Goal: Task Accomplishment & Management: Manage account settings

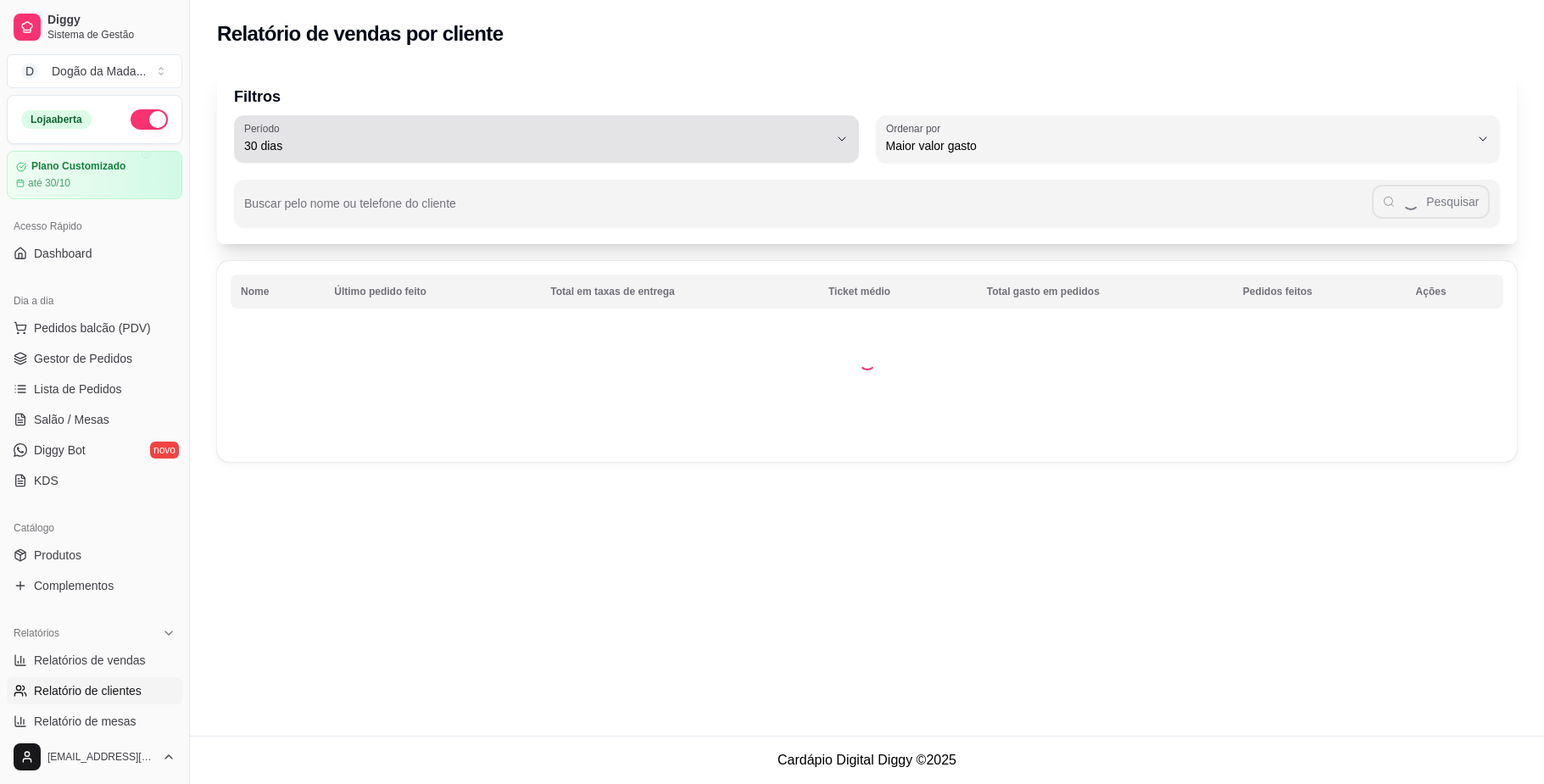
select select "30"
select select "HIGHEST_TOTAL_SPENT_WITH_ORDERS"
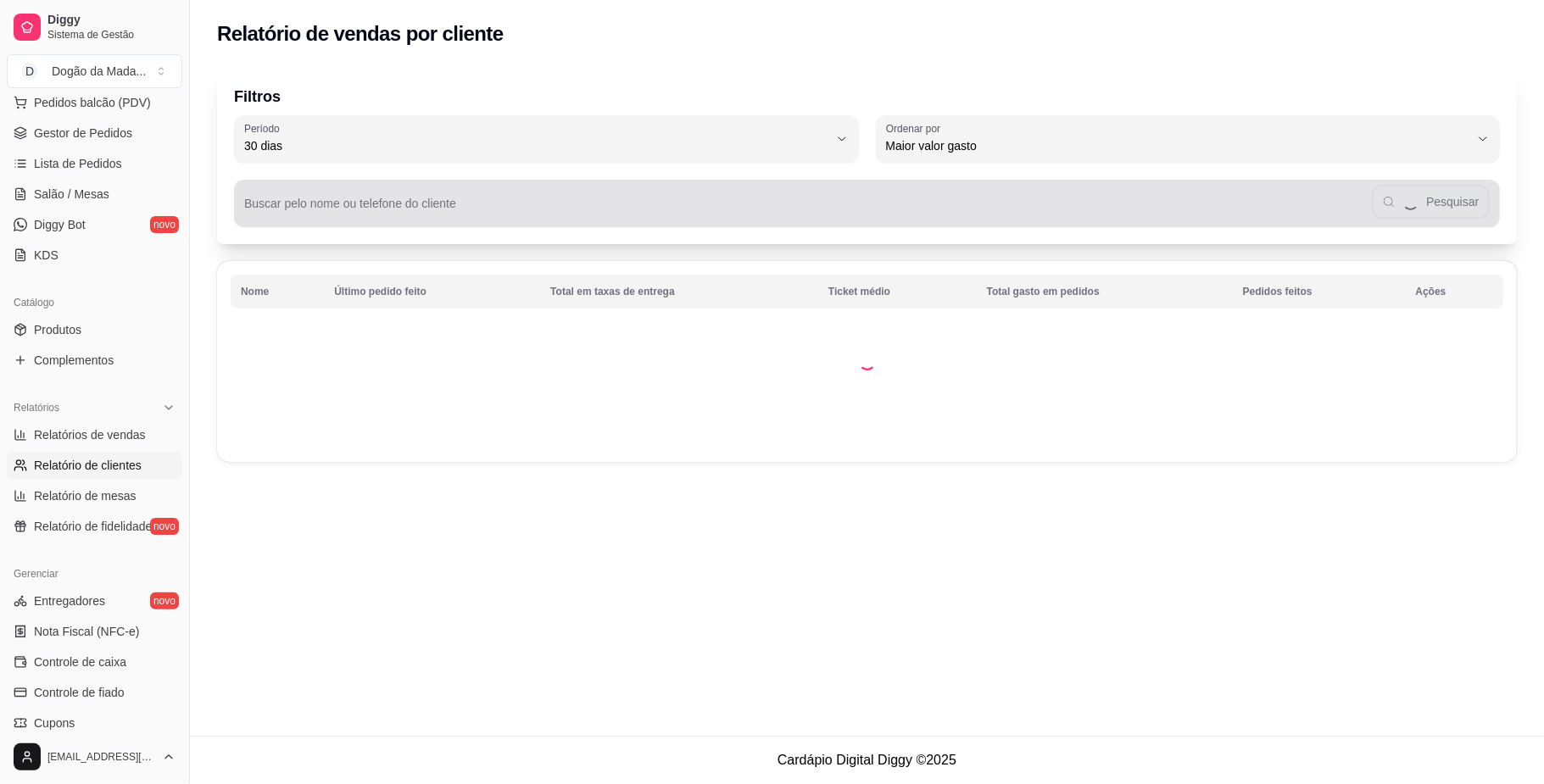
click at [466, 198] on div "Pesquisar" at bounding box center [867, 204] width 1245 height 34
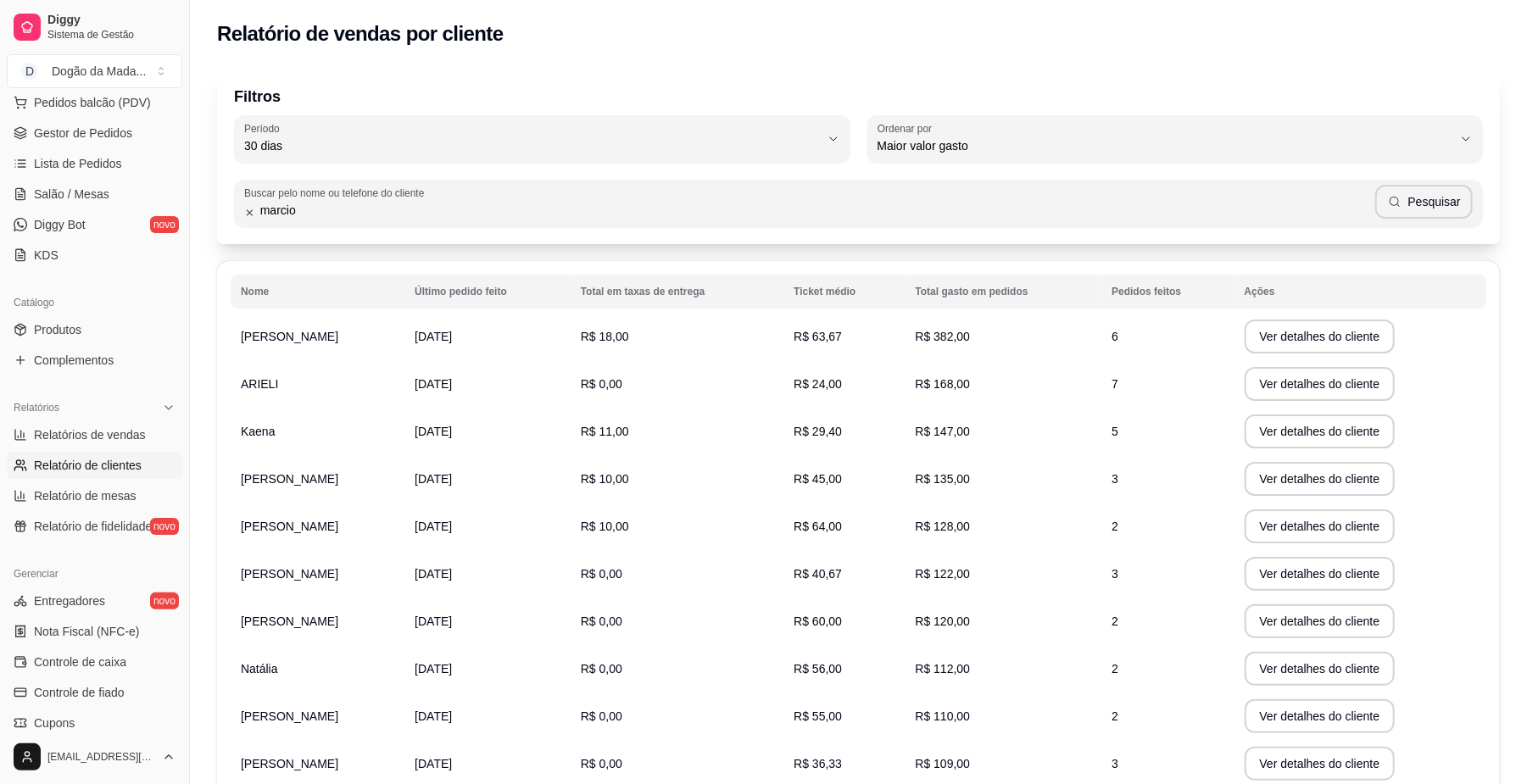
type input "marcio"
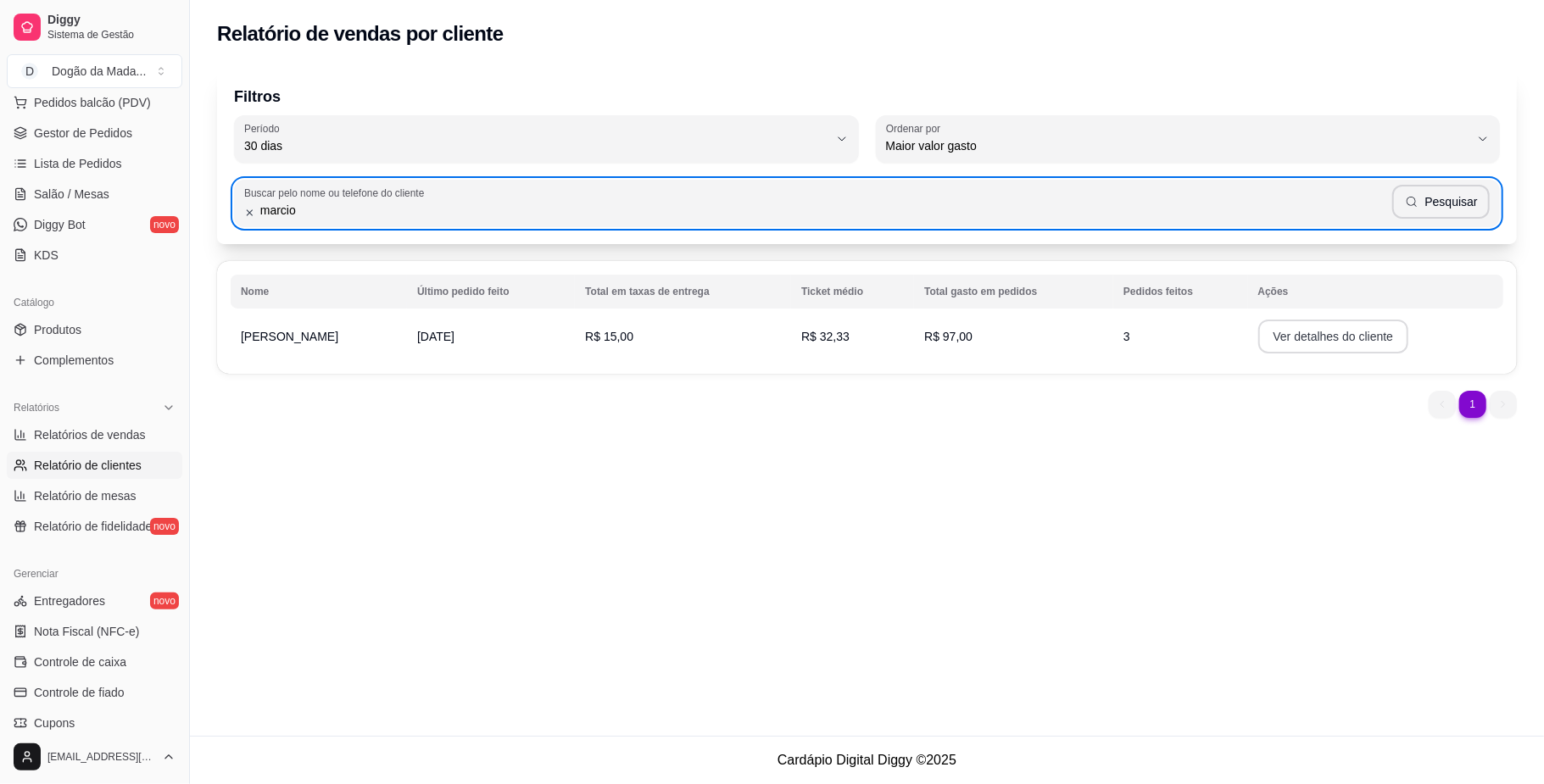
click at [1280, 330] on button "Ver detalhes do cliente" at bounding box center [1334, 337] width 151 height 34
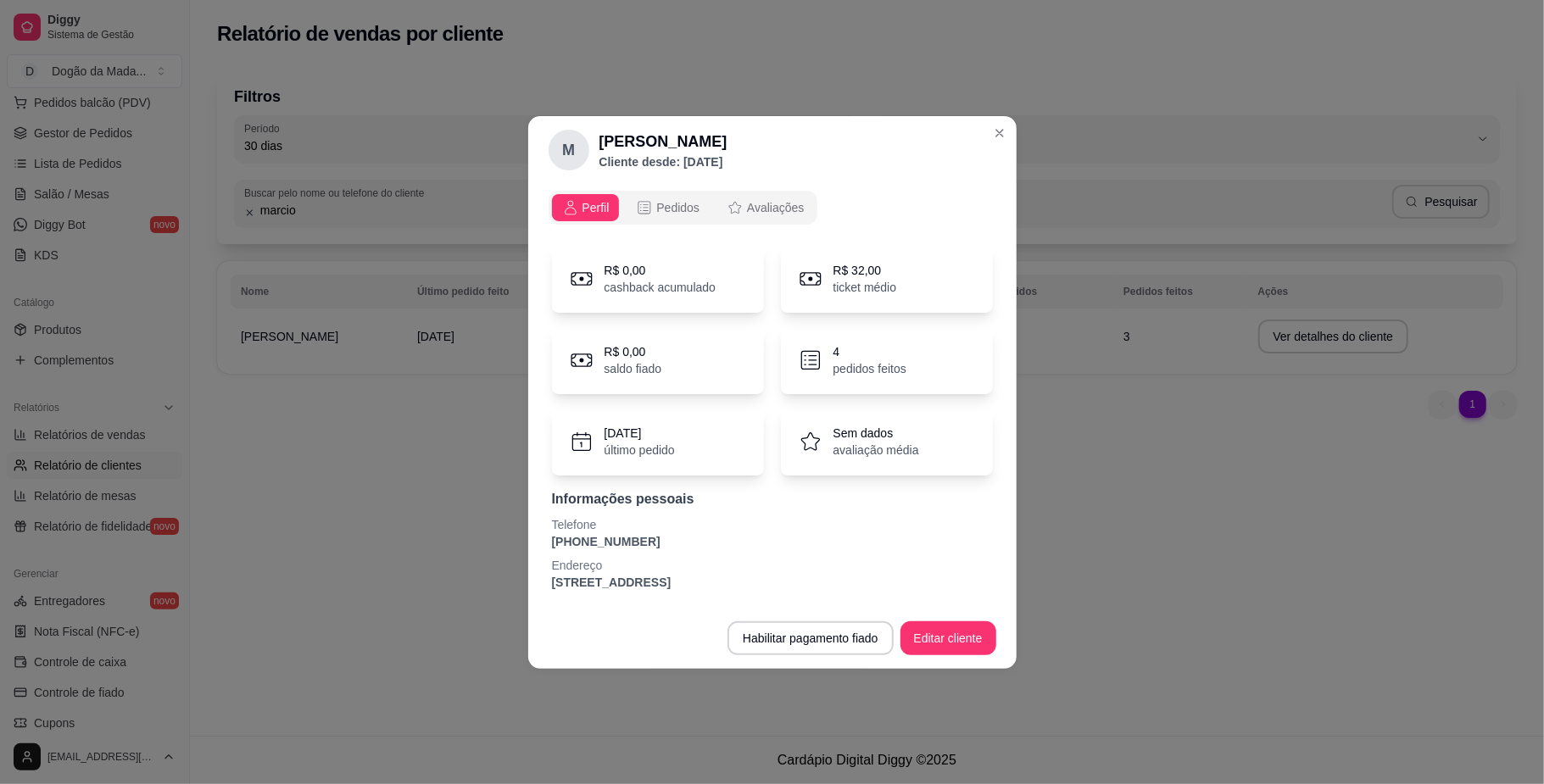
click at [827, 363] on div "4 pedidos feitos" at bounding box center [886, 360] width 212 height 68
click at [679, 214] on span "Pedidos" at bounding box center [677, 207] width 43 height 17
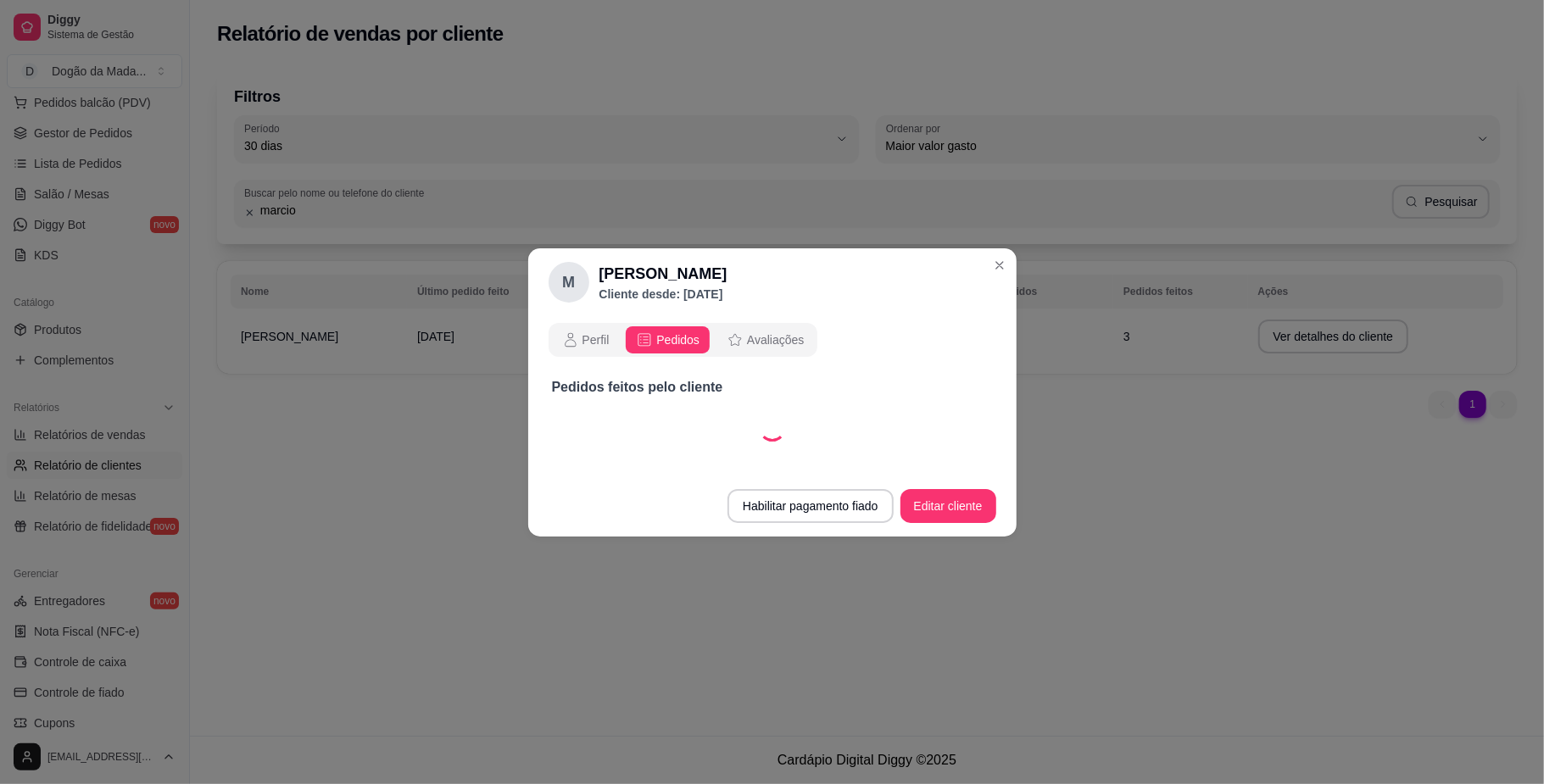
select select "30"
select select "ALL"
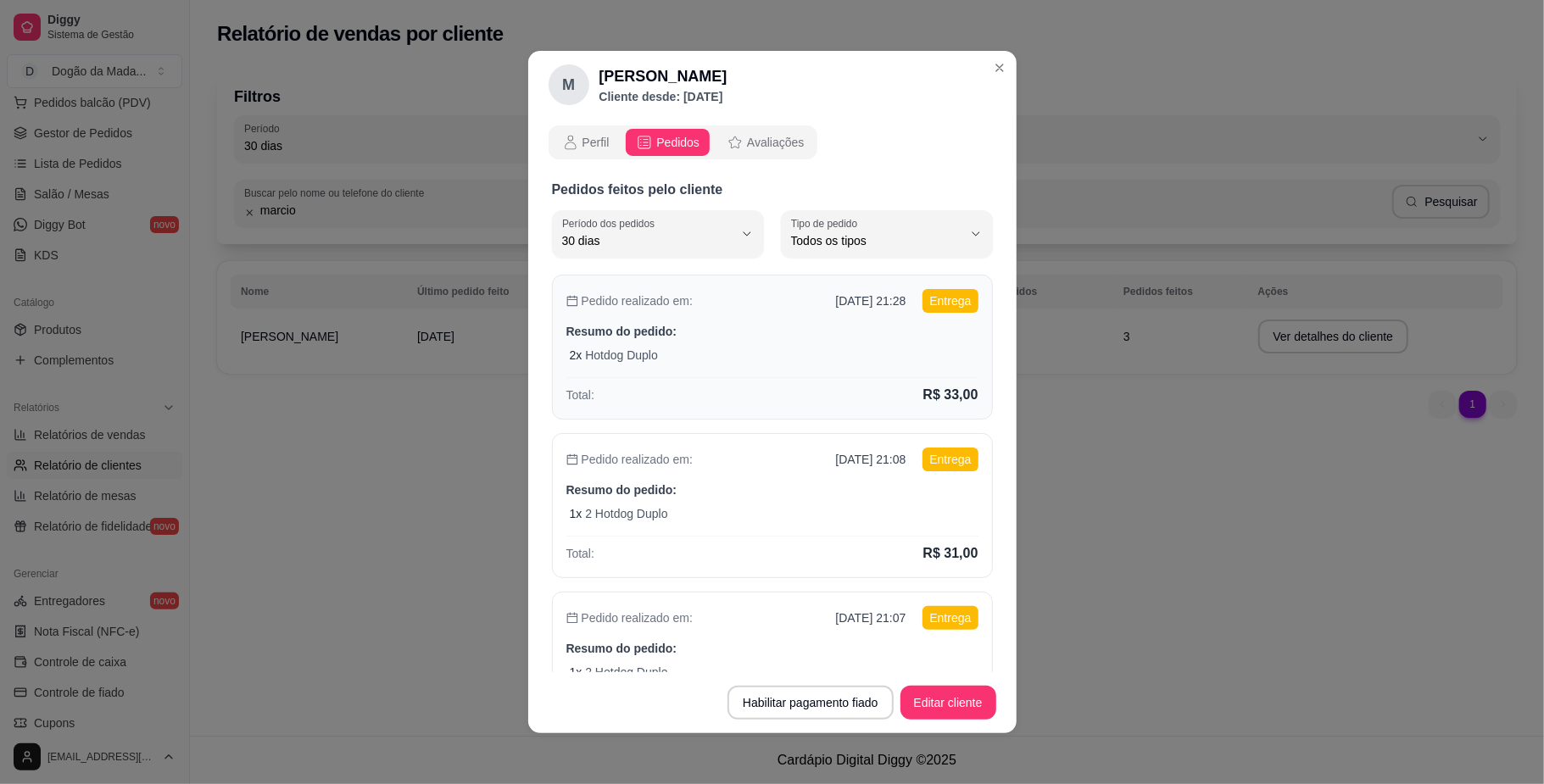
click at [821, 344] on div "Pedido realizado em: [DATE] 21:28 Entrega Resumo do pedido: 2 x Hotdog Duplo To…" at bounding box center [772, 347] width 441 height 145
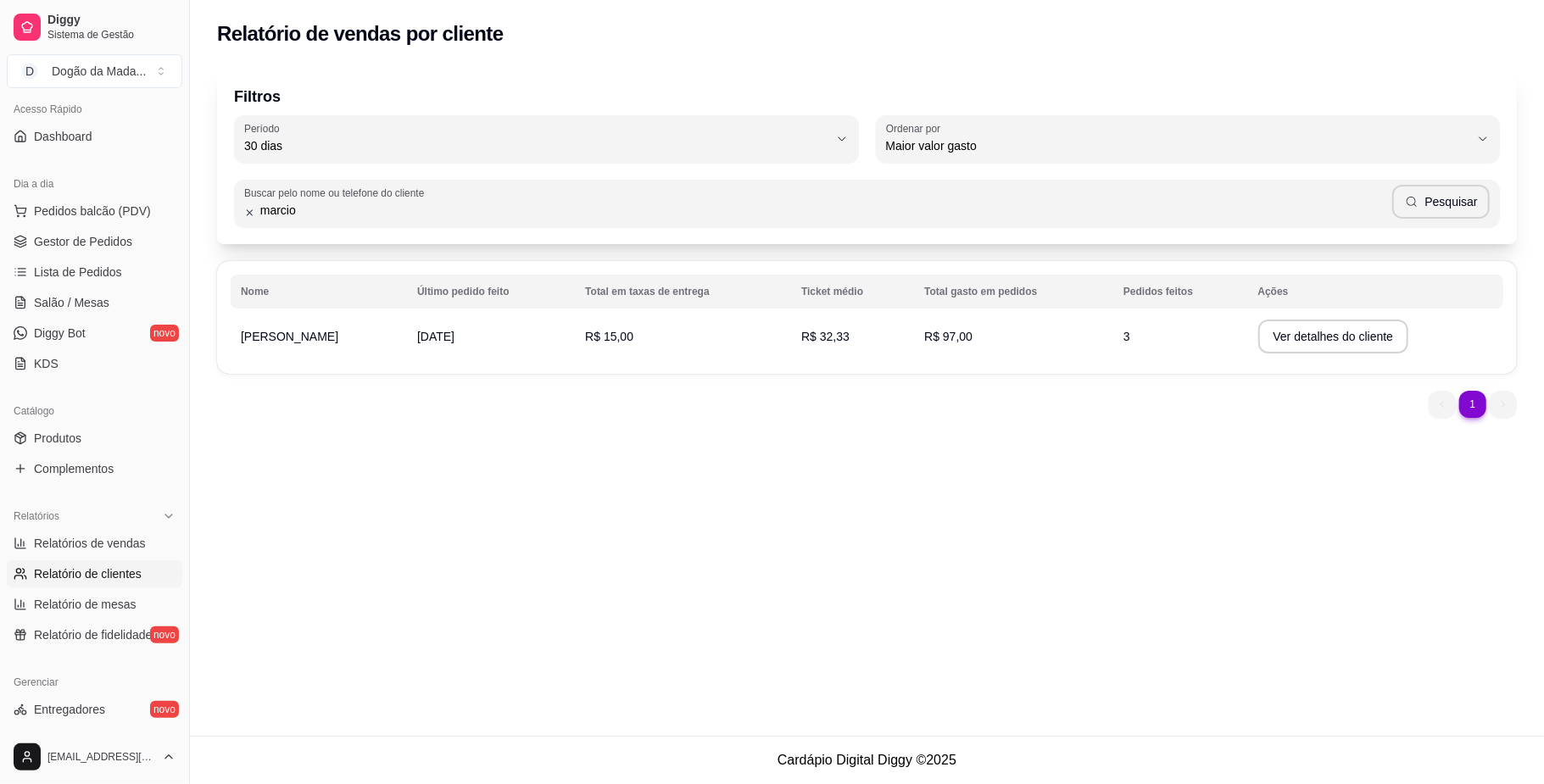
scroll to position [0, 0]
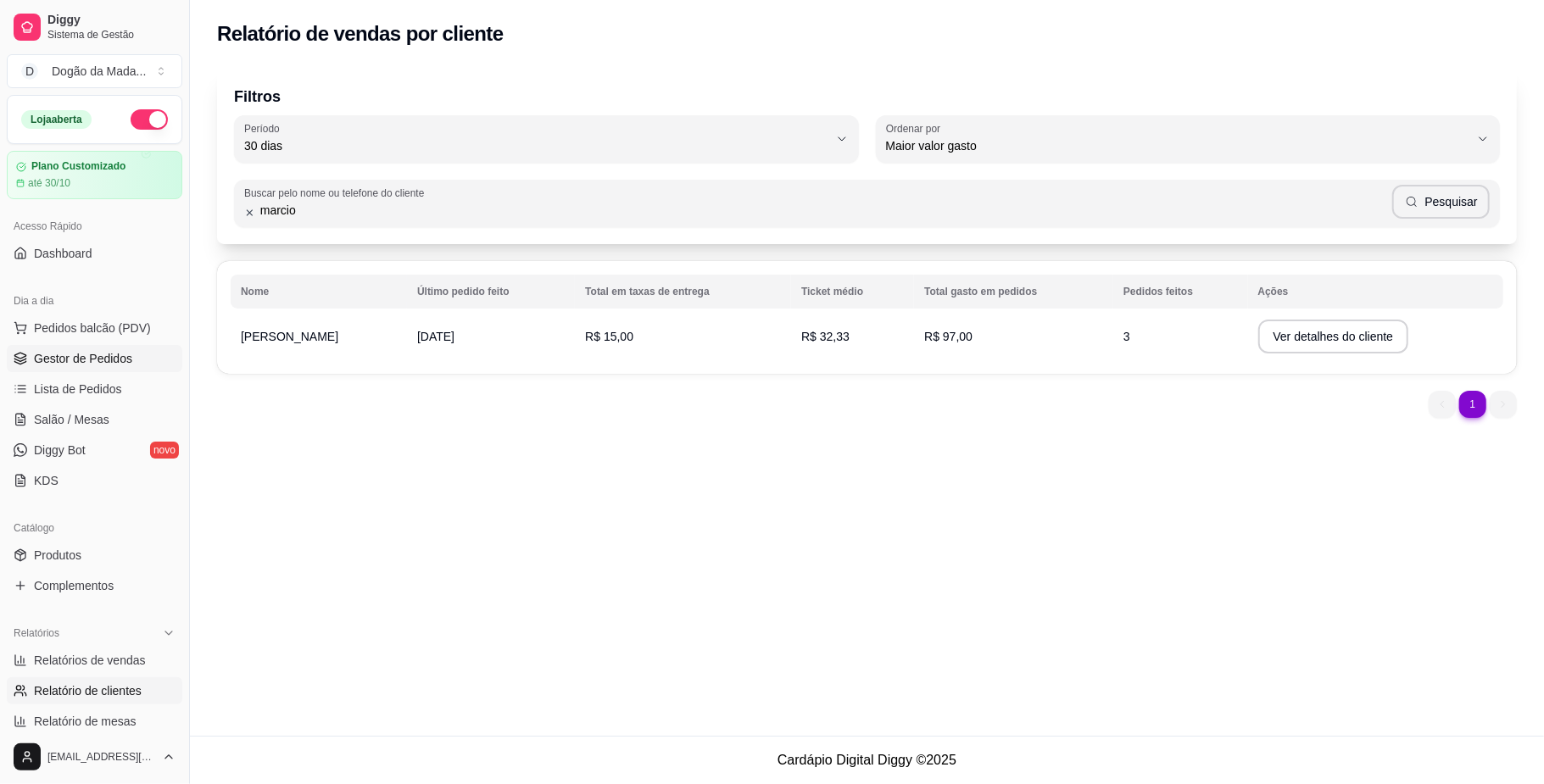
click at [69, 372] on link "Gestor de Pedidos" at bounding box center [94, 359] width 175 height 28
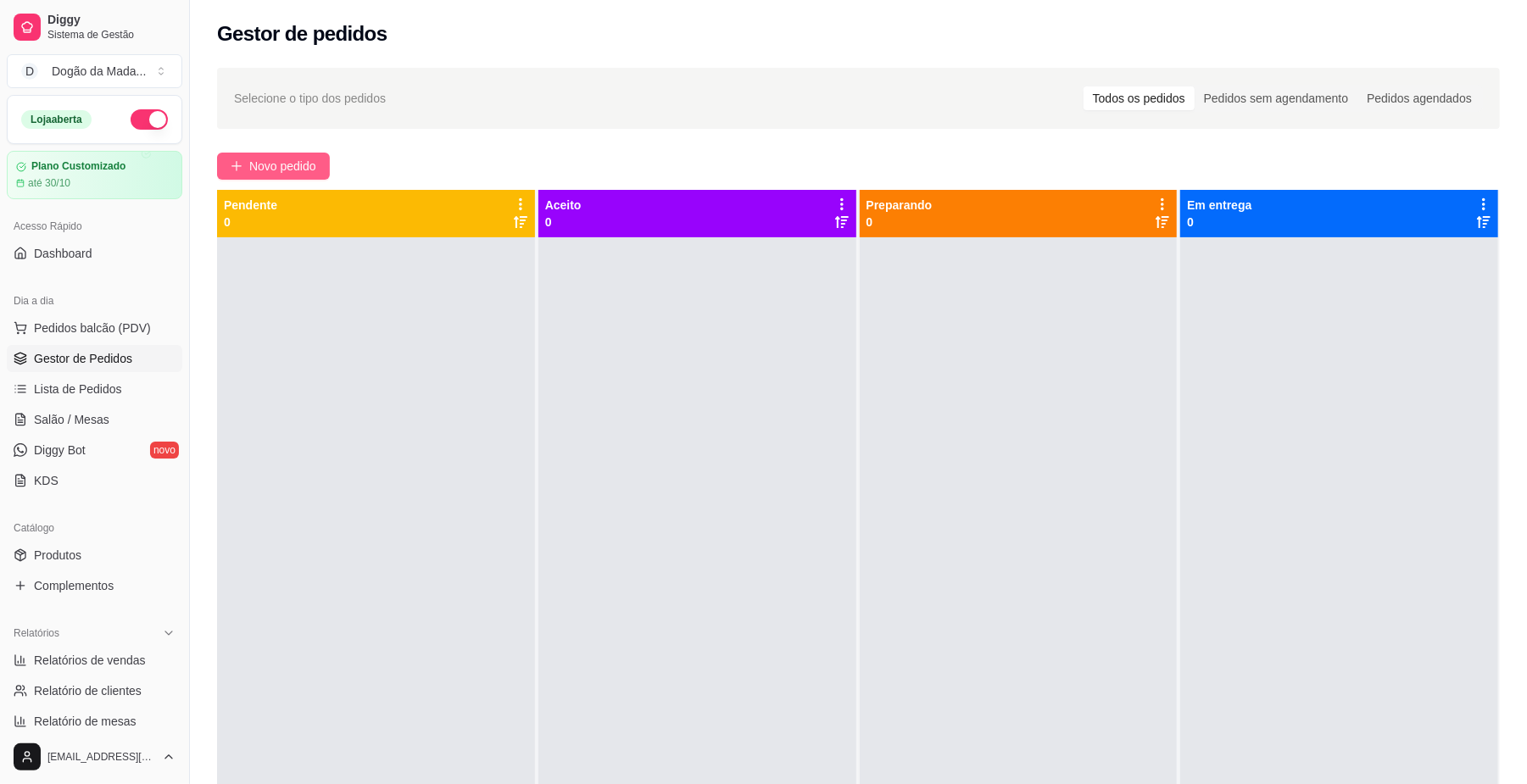
click at [295, 161] on span "Novo pedido" at bounding box center [283, 167] width 67 height 19
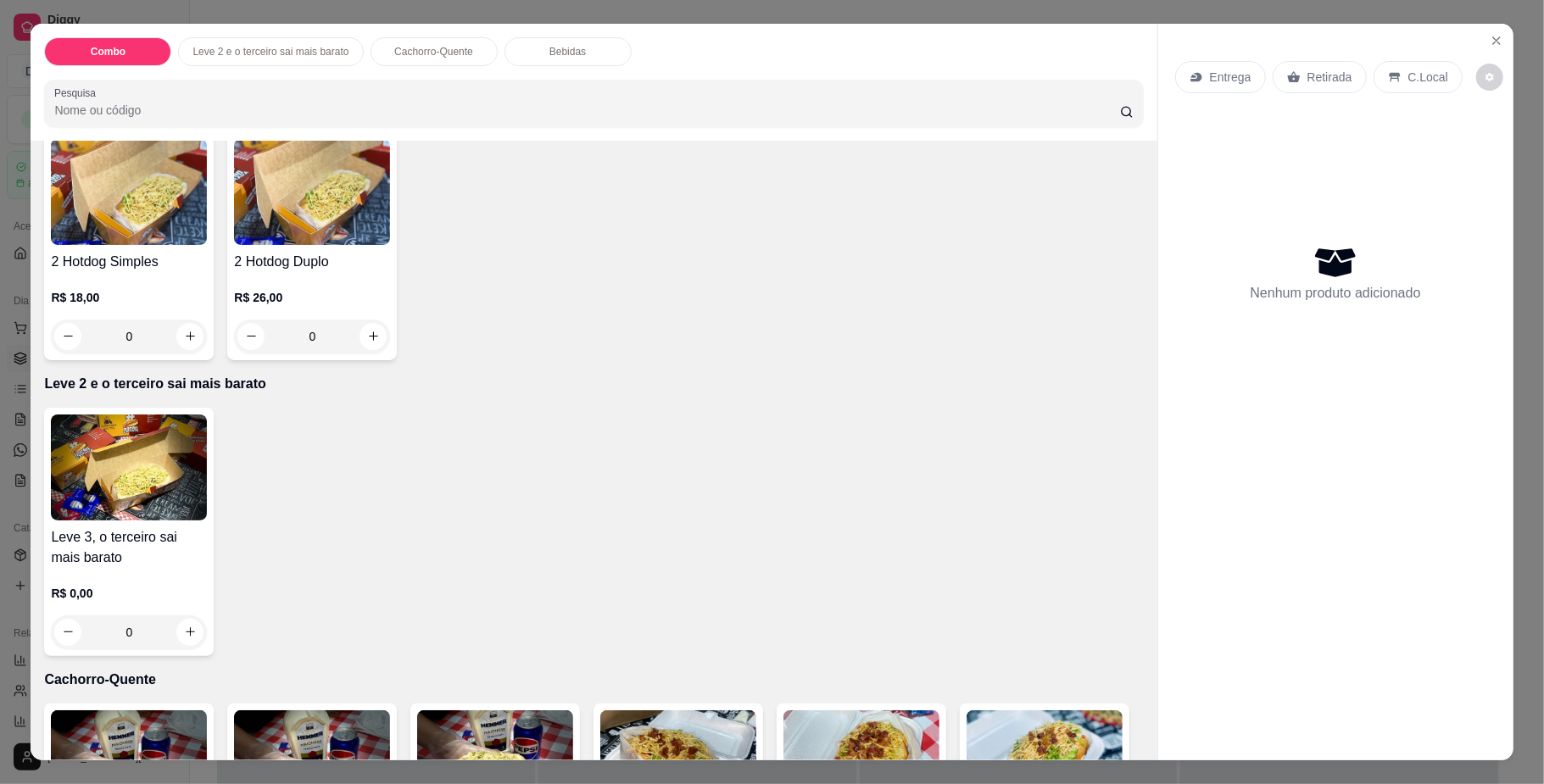
scroll to position [225, 0]
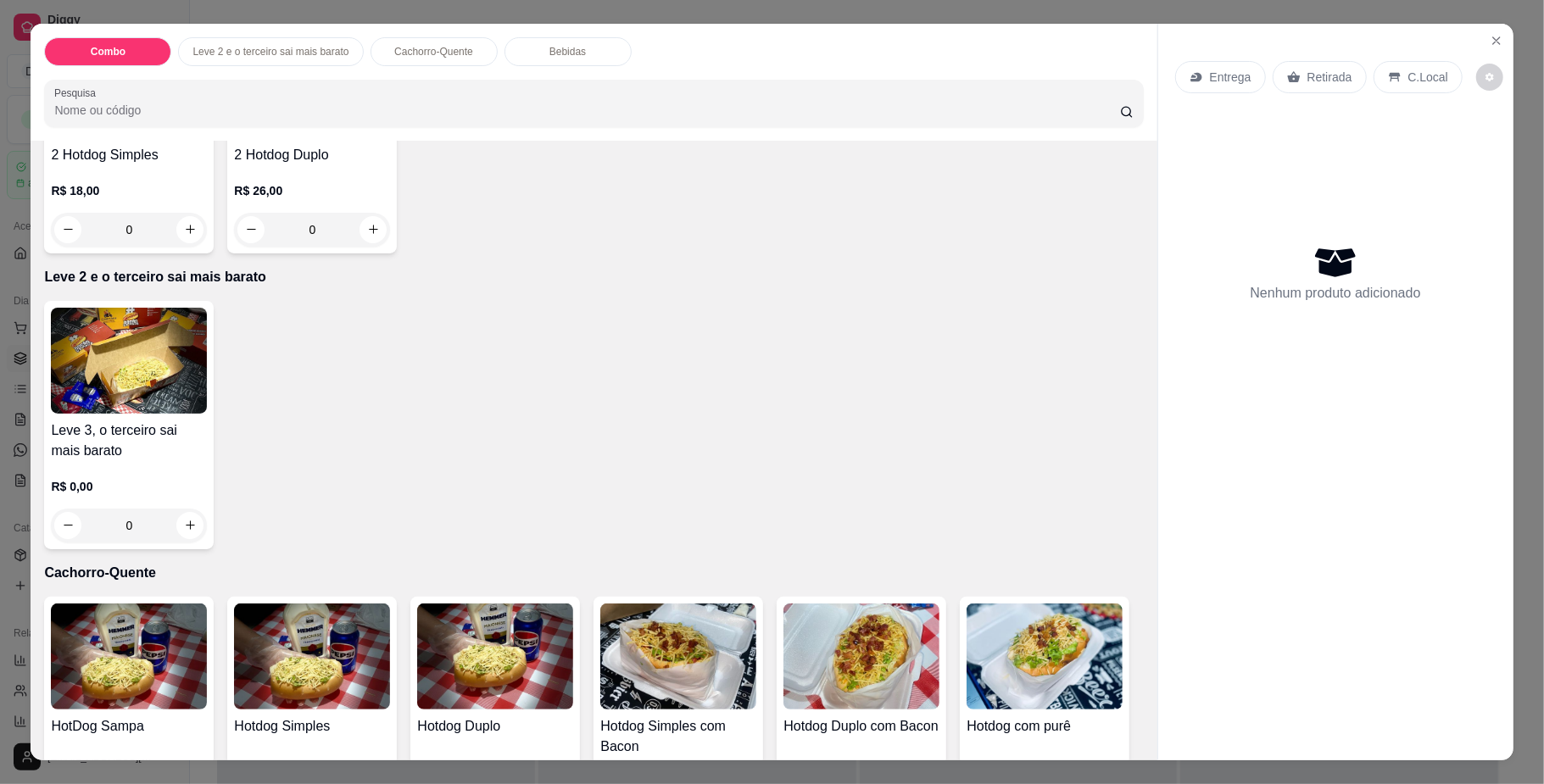
click at [173, 227] on div "0" at bounding box center [129, 230] width 156 height 34
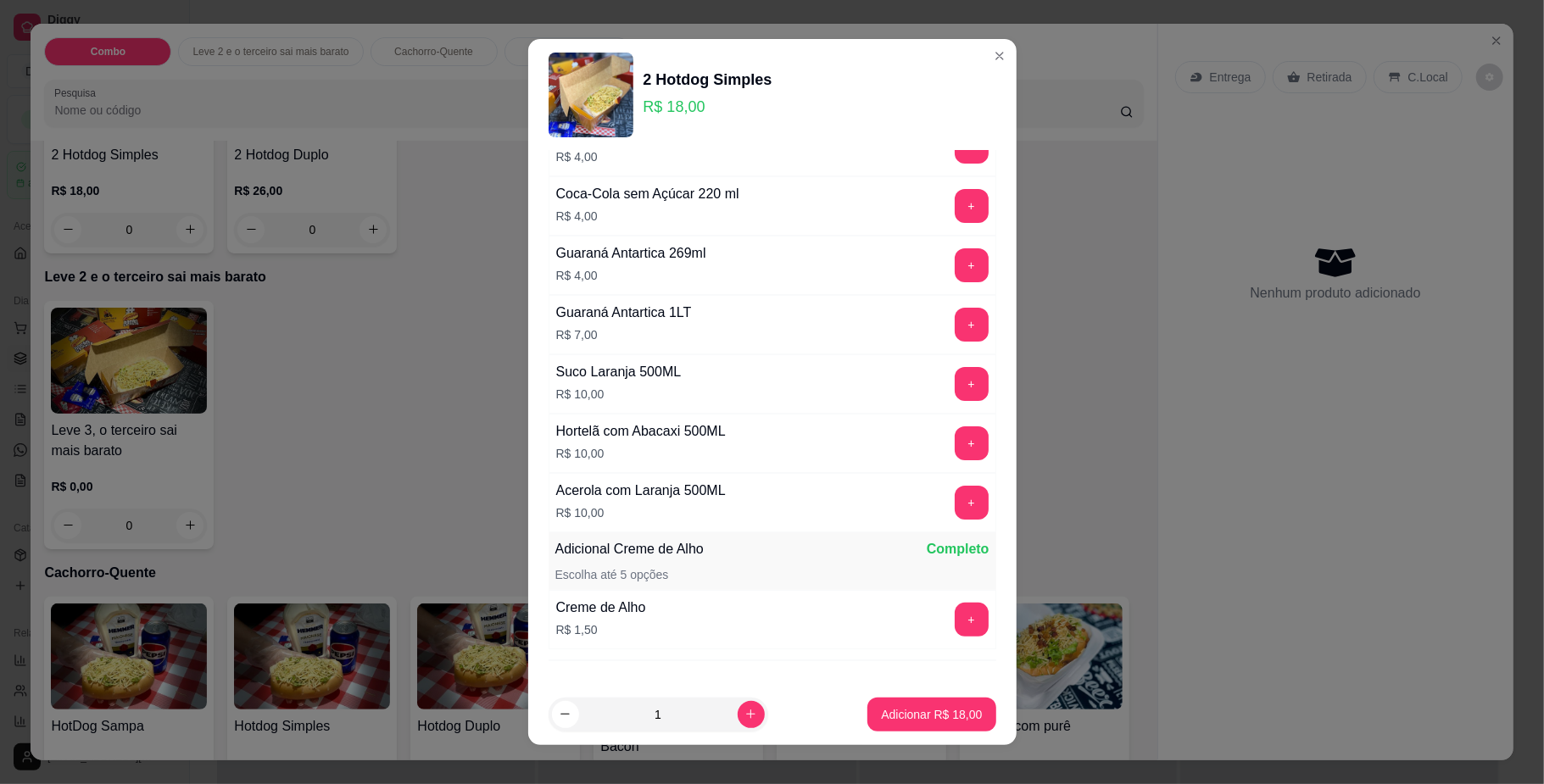
scroll to position [218, 0]
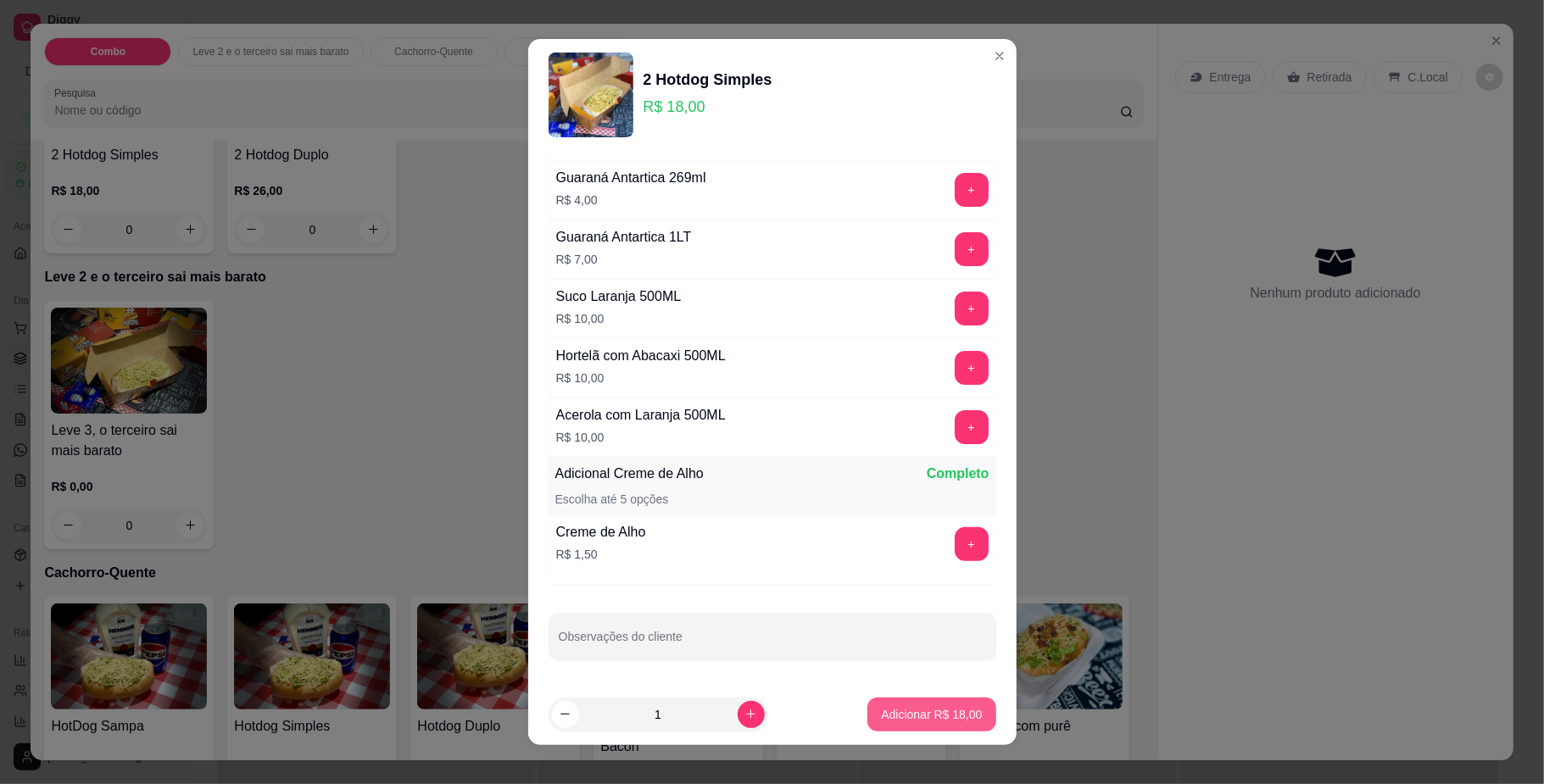
click at [903, 706] on p "Adicionar R$ 18,00" at bounding box center [931, 715] width 101 height 17
type input "1"
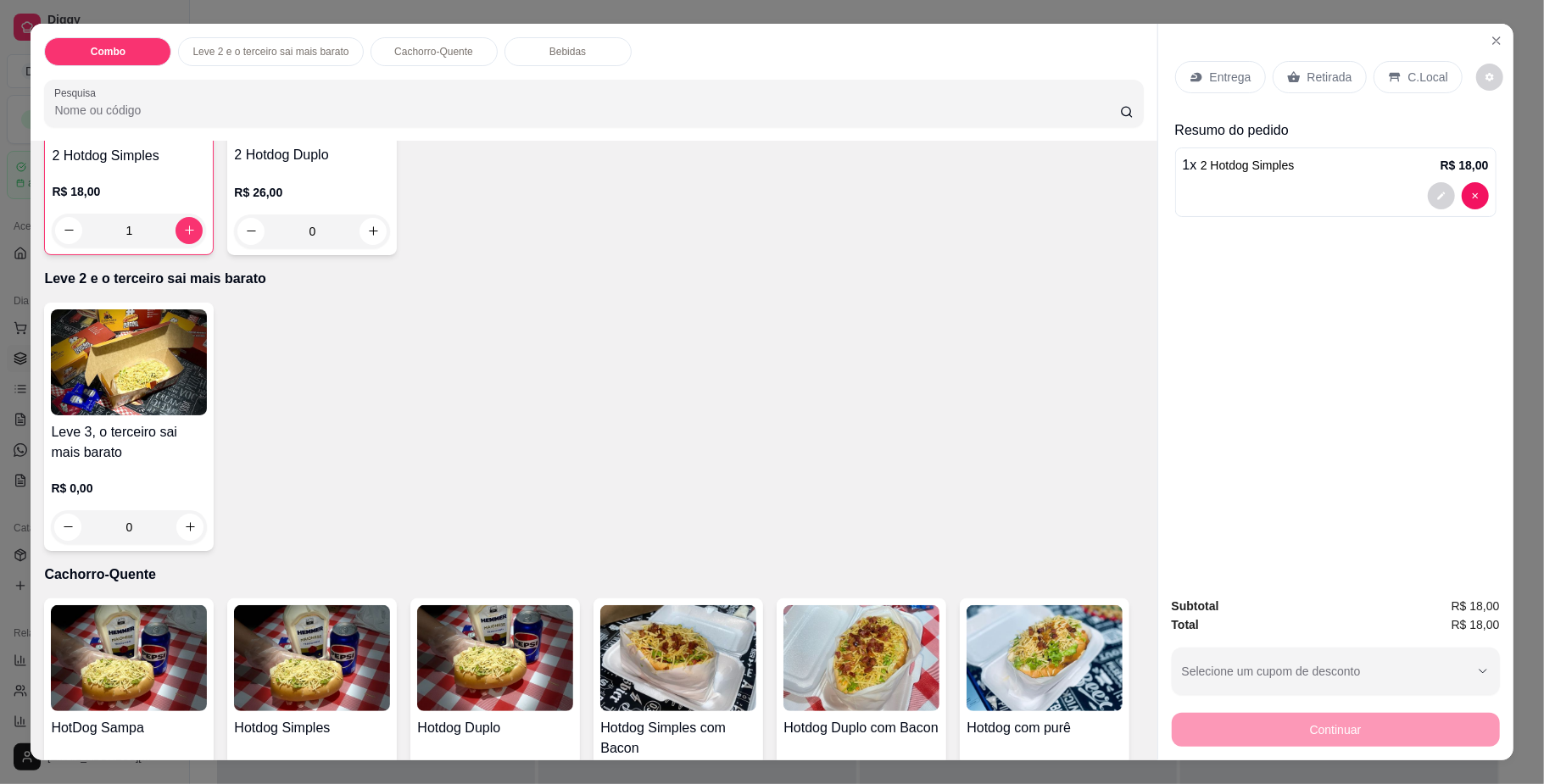
scroll to position [227, 0]
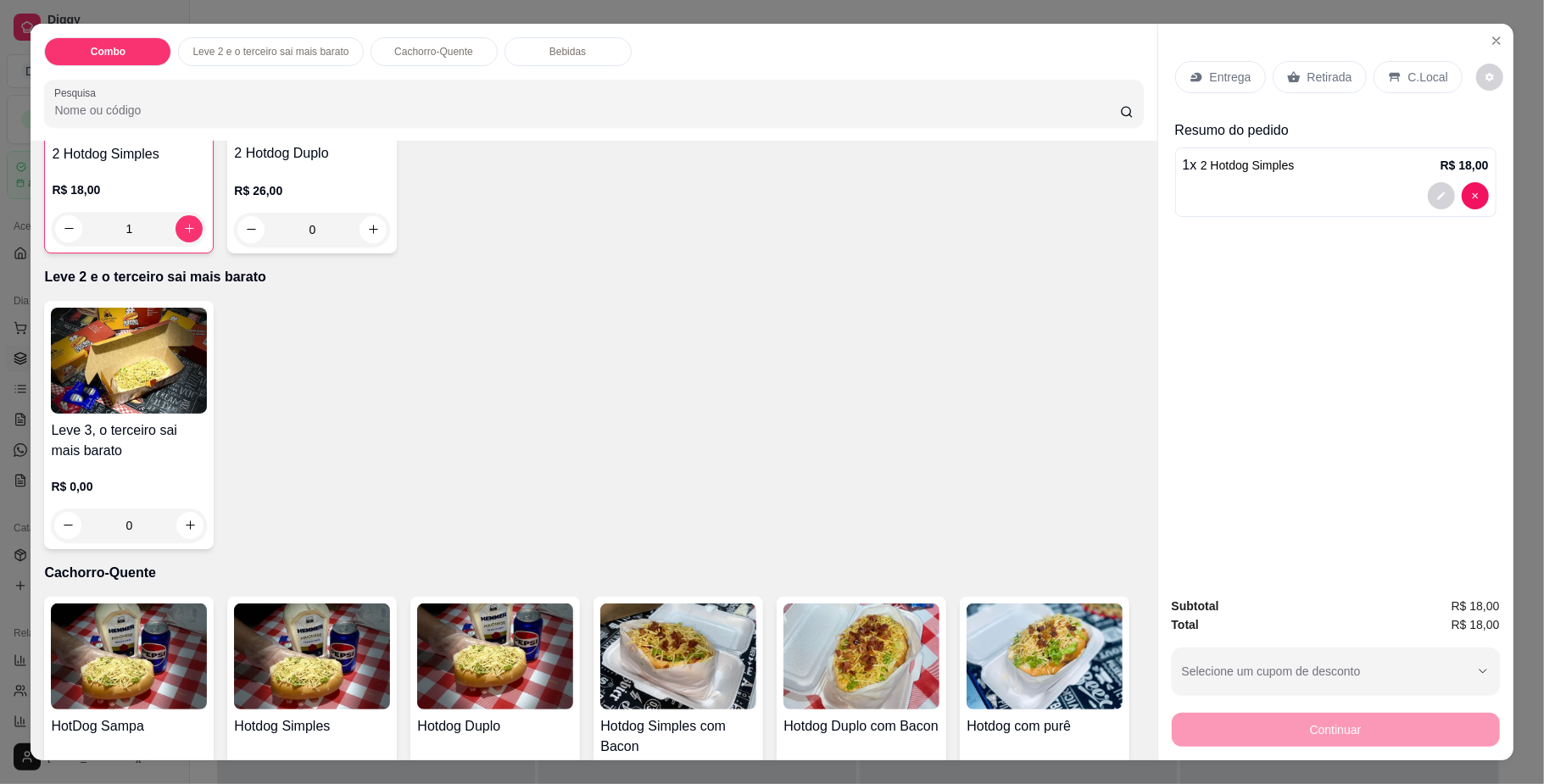
click at [1192, 86] on div "Entrega" at bounding box center [1219, 77] width 90 height 32
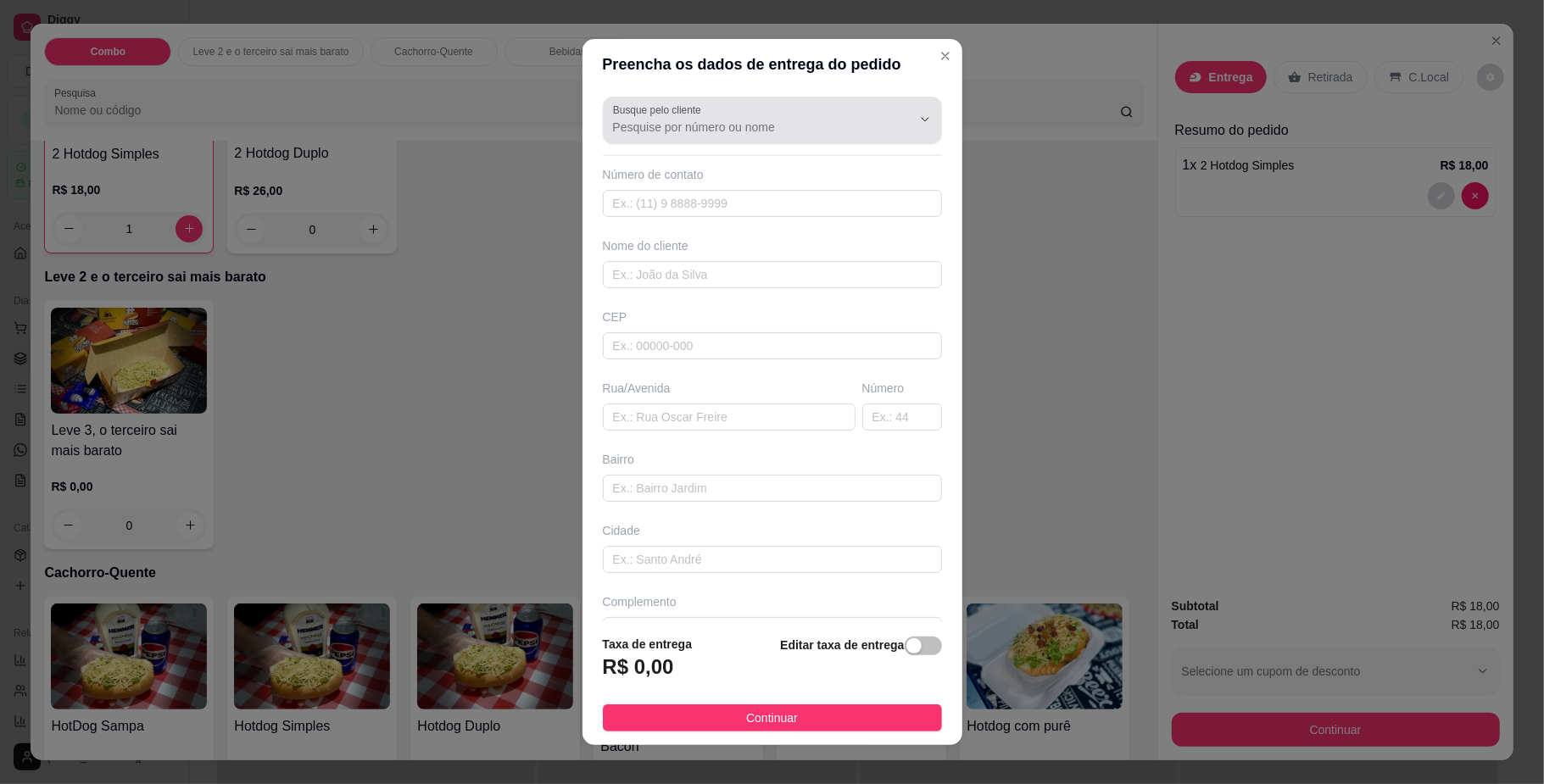
click at [663, 124] on input "Busque pelo cliente" at bounding box center [748, 127] width 271 height 17
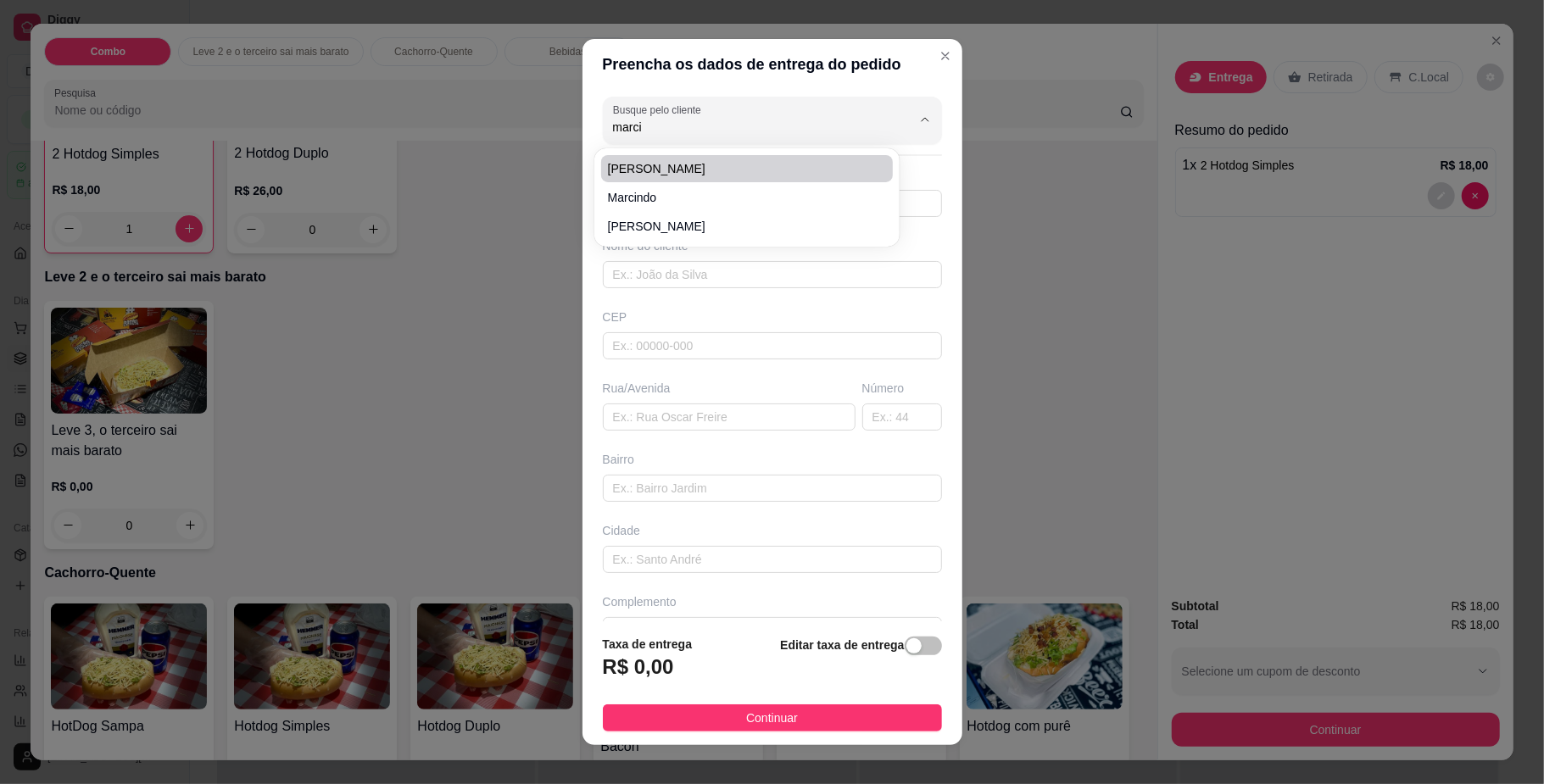
click at [652, 167] on span "[PERSON_NAME]" at bounding box center [739, 168] width 261 height 17
type input "[PERSON_NAME]"
type input "67992111464"
type input "[PERSON_NAME]"
type input "79080001"
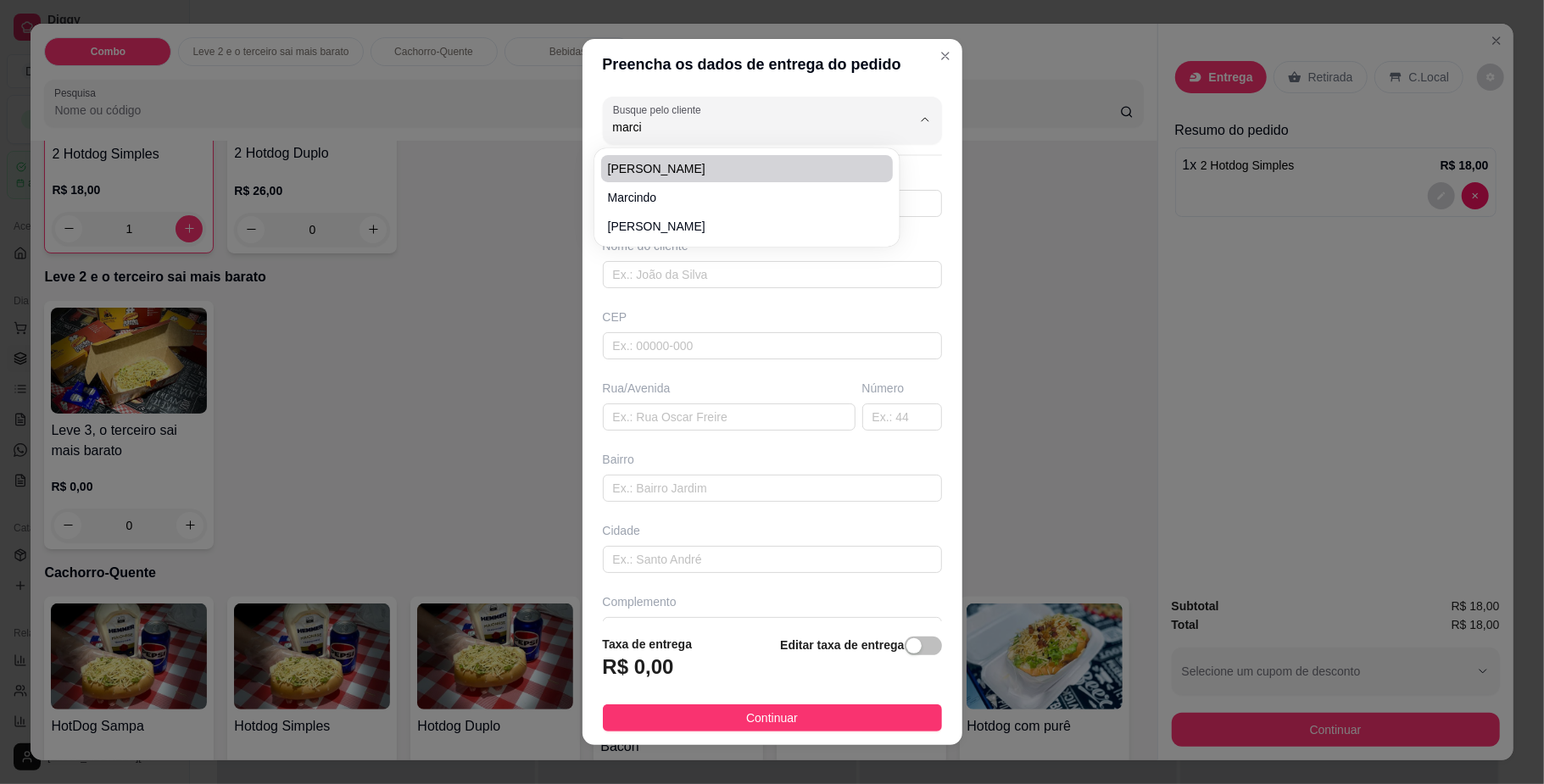
type input "[GEOGRAPHIC_DATA]"
type input "1179"
type input "Jardim Jockey Club"
type input "[GEOGRAPHIC_DATA]"
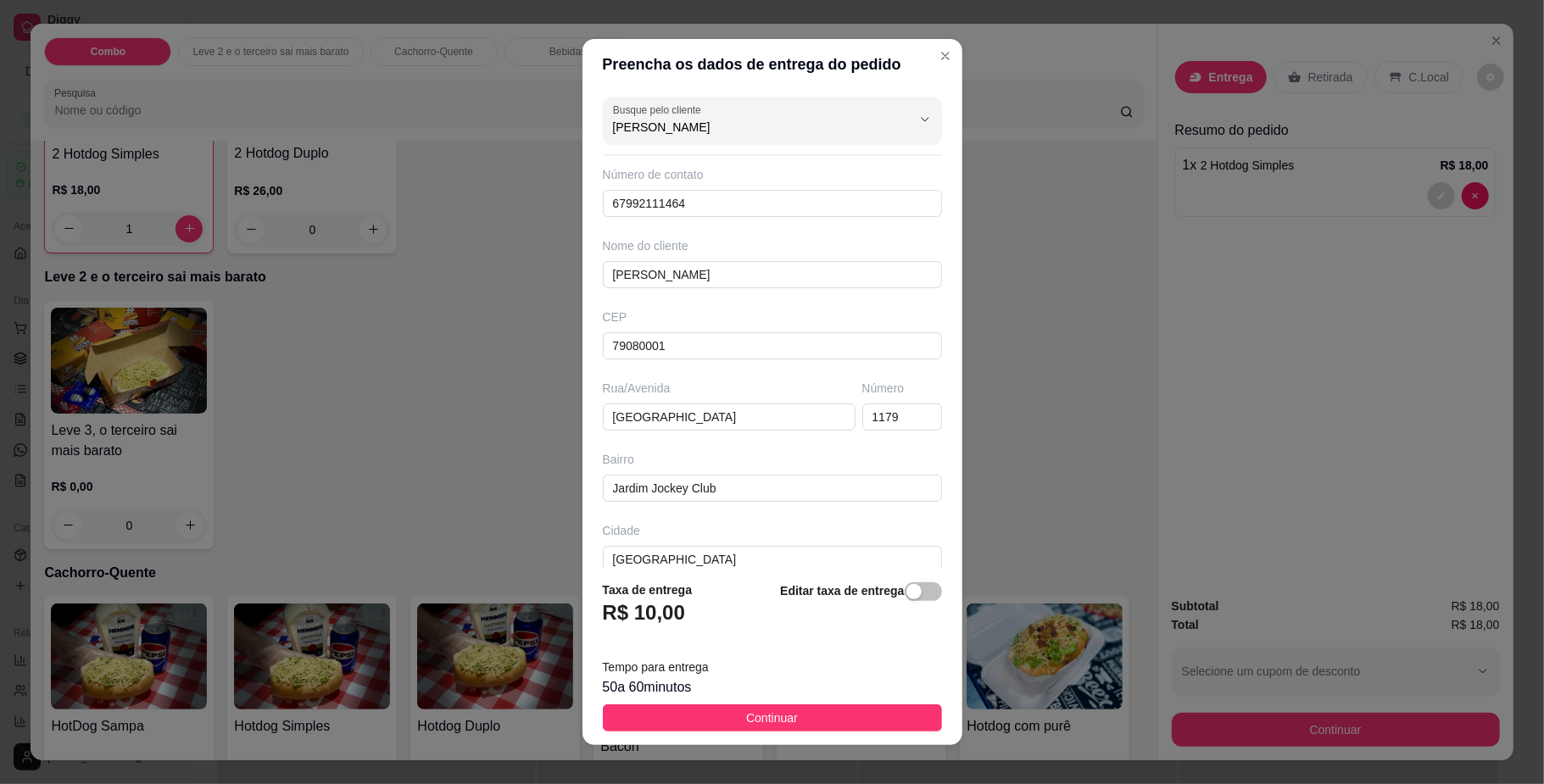
type input "[PERSON_NAME]"
click at [901, 600] on div "Editar taxa de entrega" at bounding box center [860, 608] width 161 height 56
click at [906, 598] on div "button" at bounding box center [914, 592] width 15 height 15
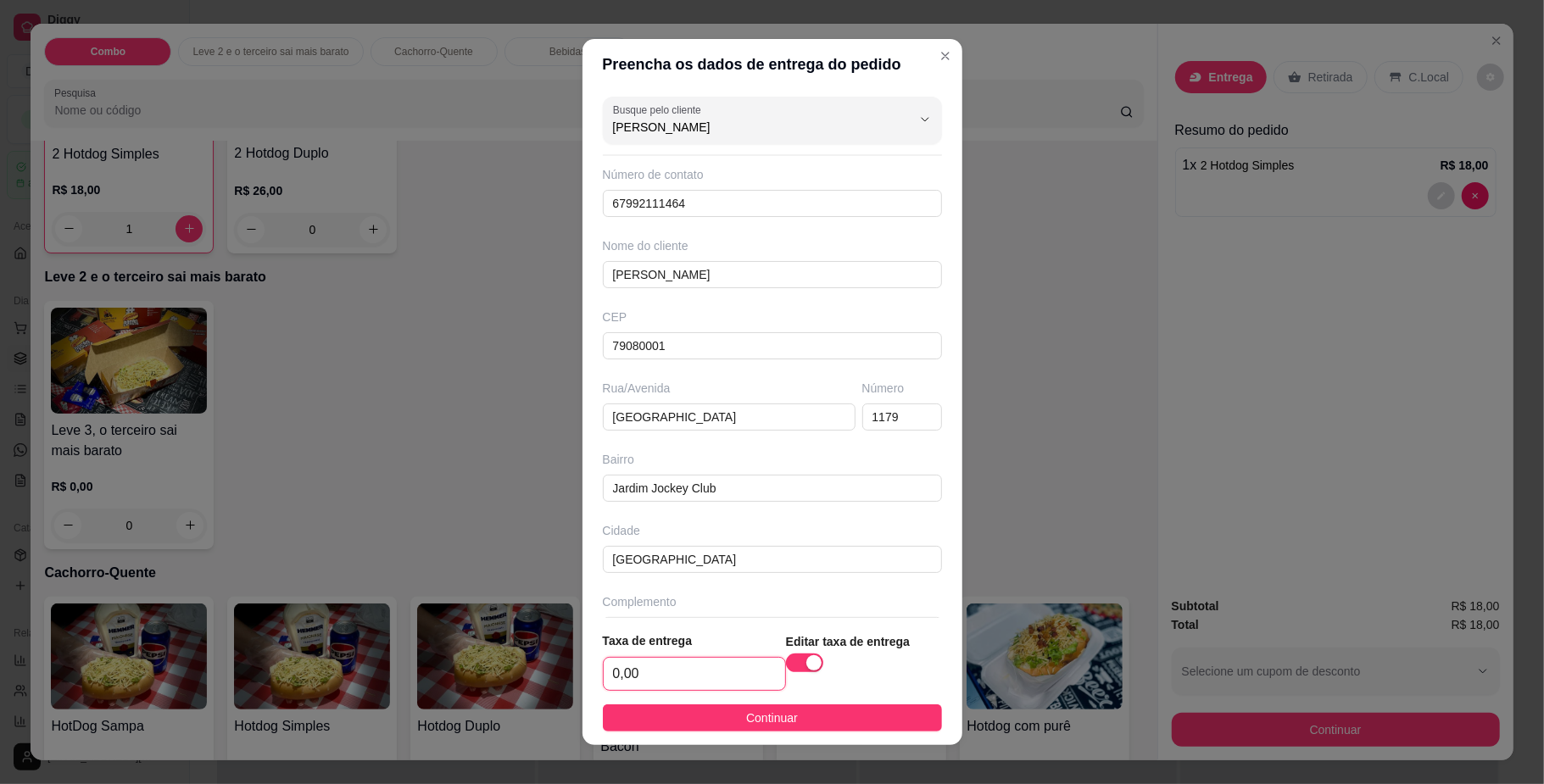
click at [680, 669] on input "0,00" at bounding box center [694, 674] width 182 height 32
type input "5,00"
click at [751, 714] on span "Continuar" at bounding box center [772, 718] width 51 height 19
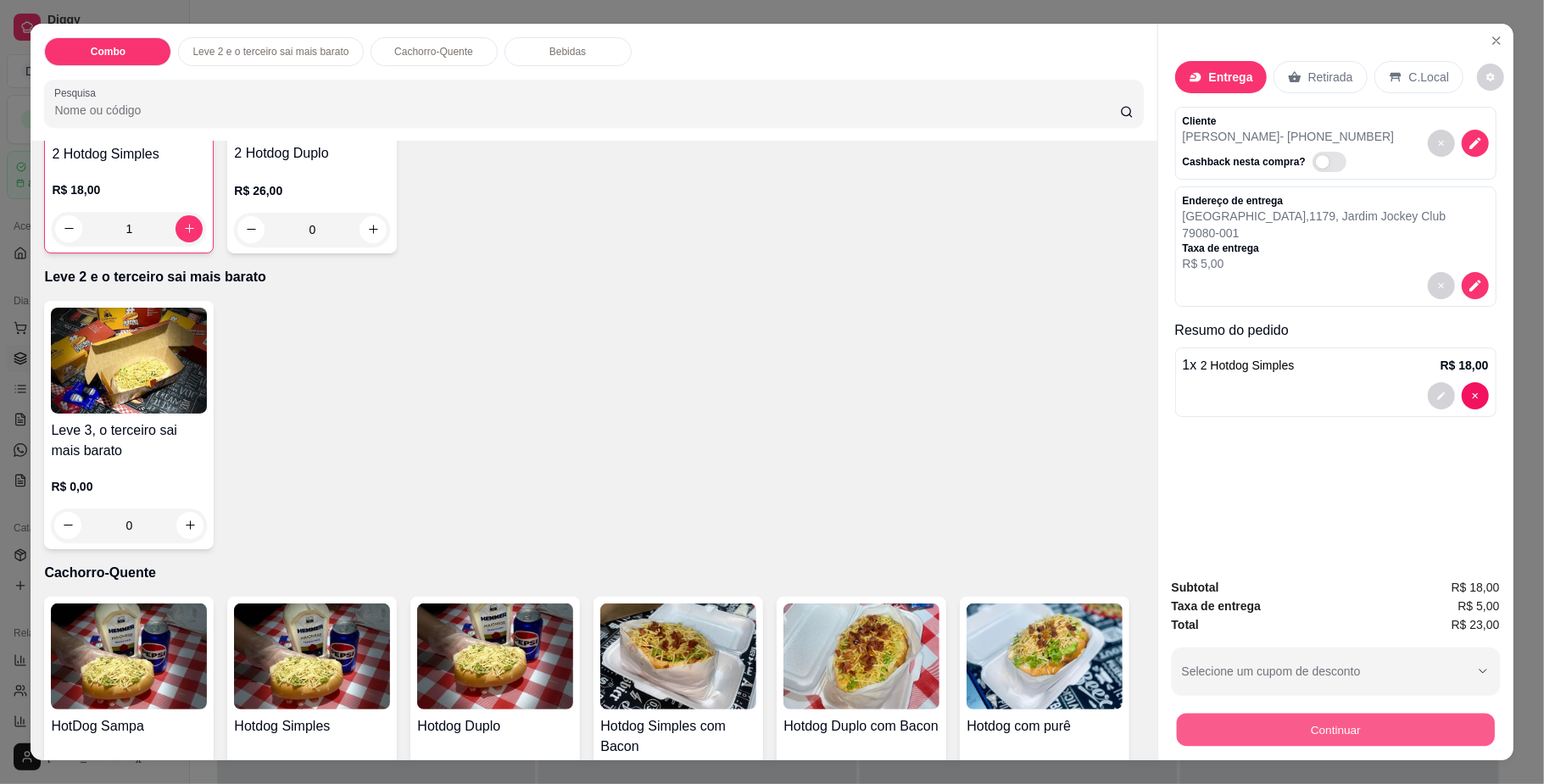
click at [1316, 725] on button "Continuar" at bounding box center [1335, 730] width 318 height 33
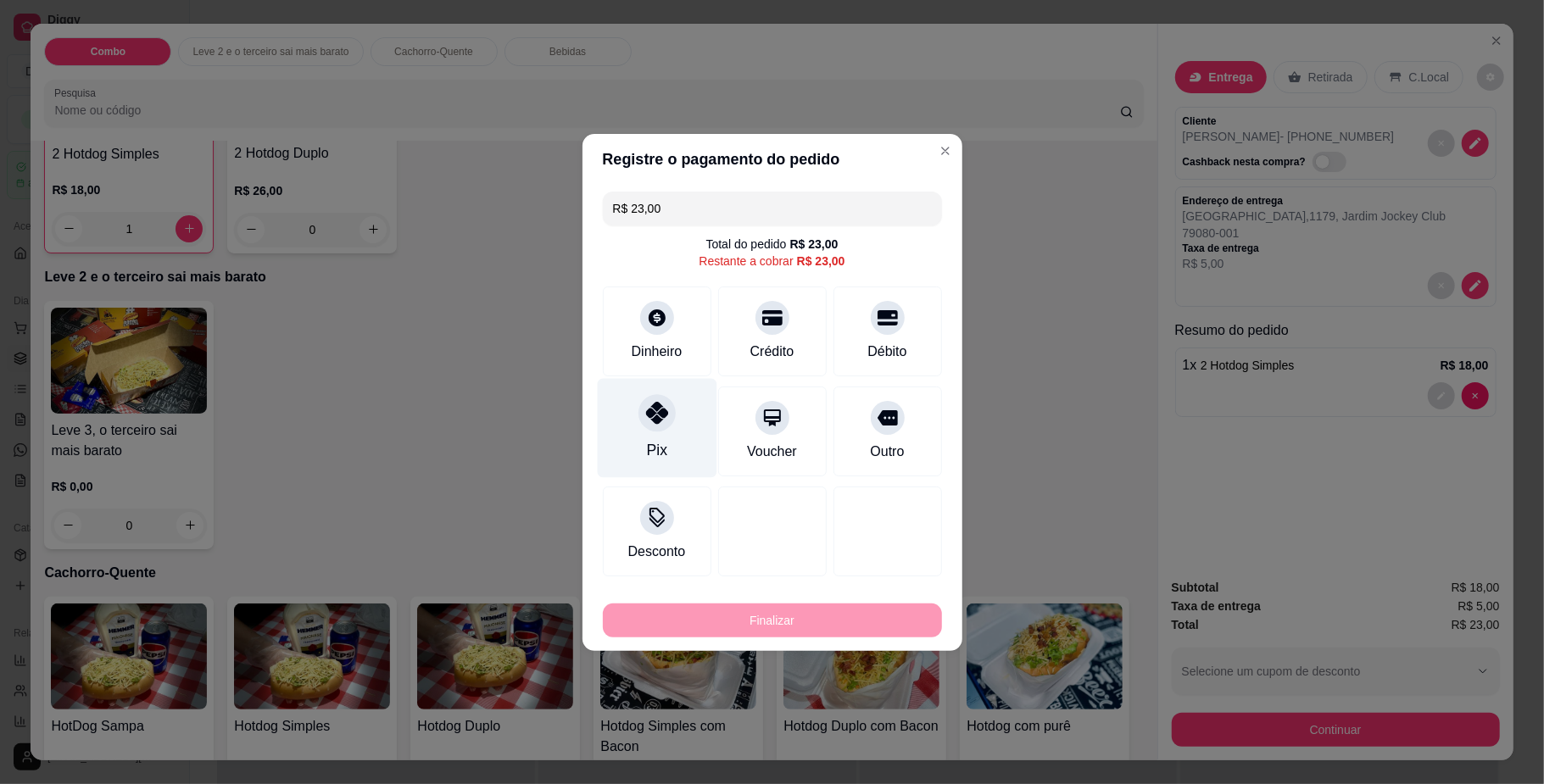
click at [683, 415] on div "Pix" at bounding box center [657, 427] width 120 height 99
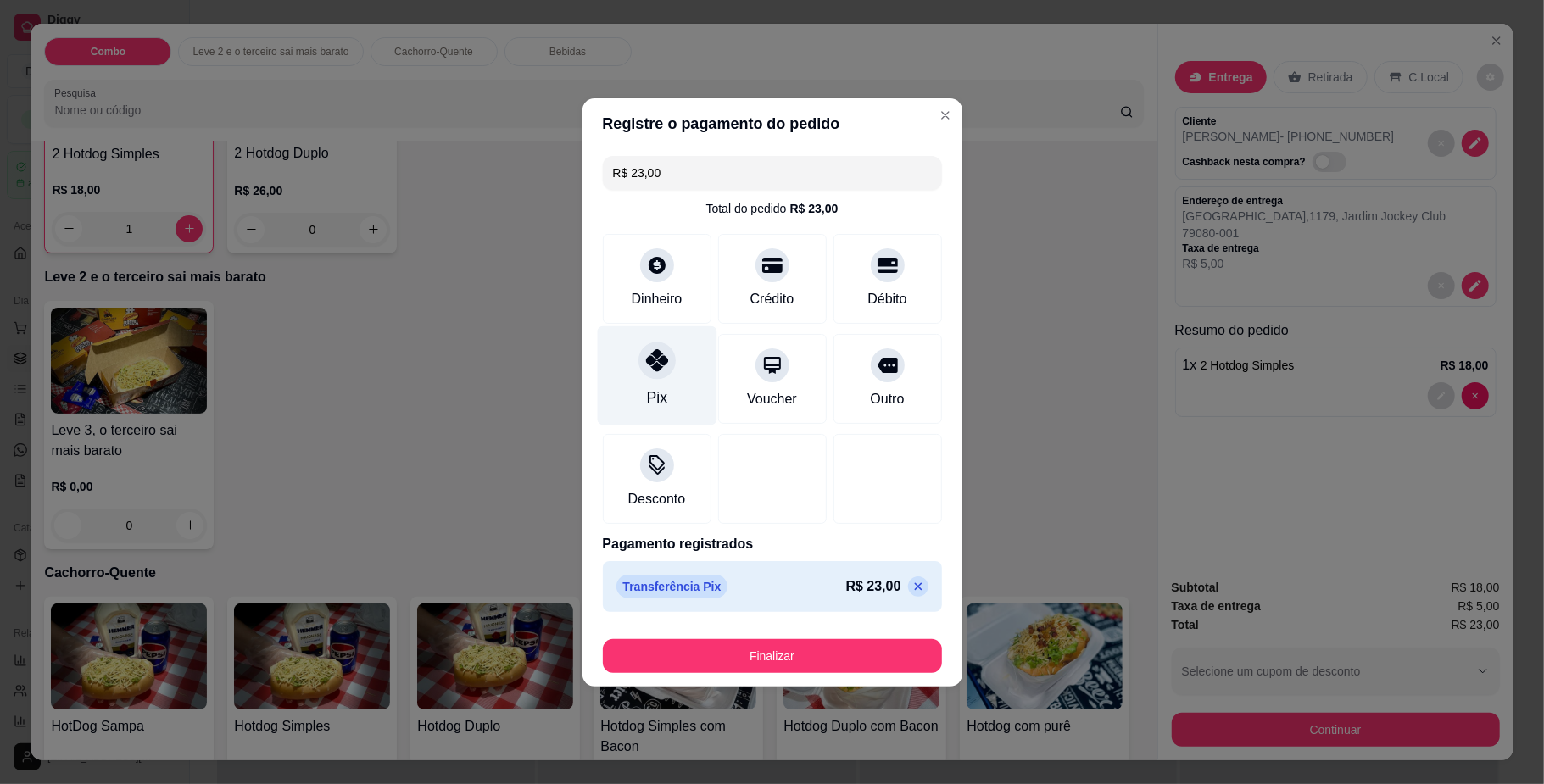
type input "R$ 0,00"
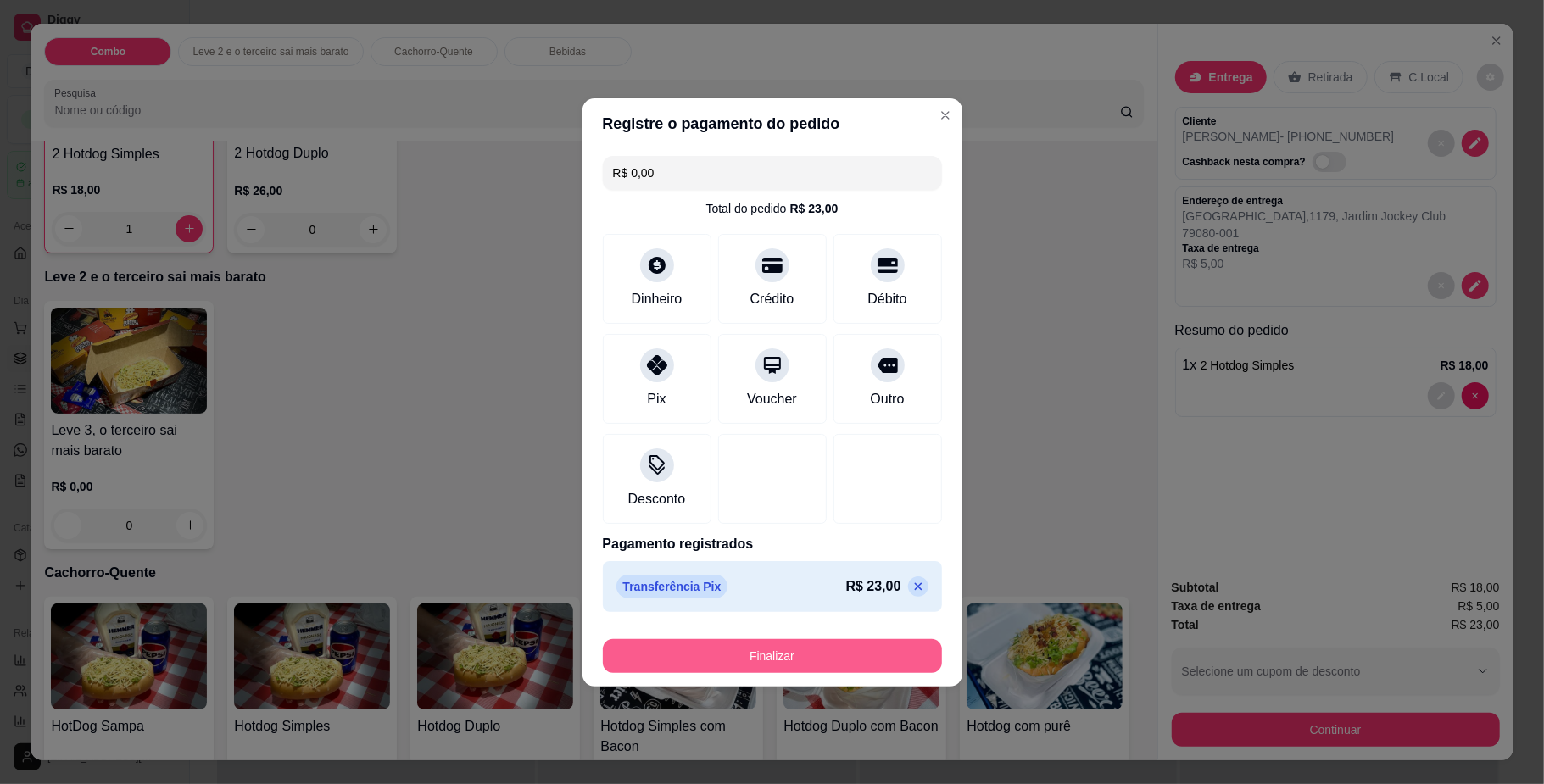
click at [690, 653] on button "Finalizar" at bounding box center [772, 657] width 339 height 34
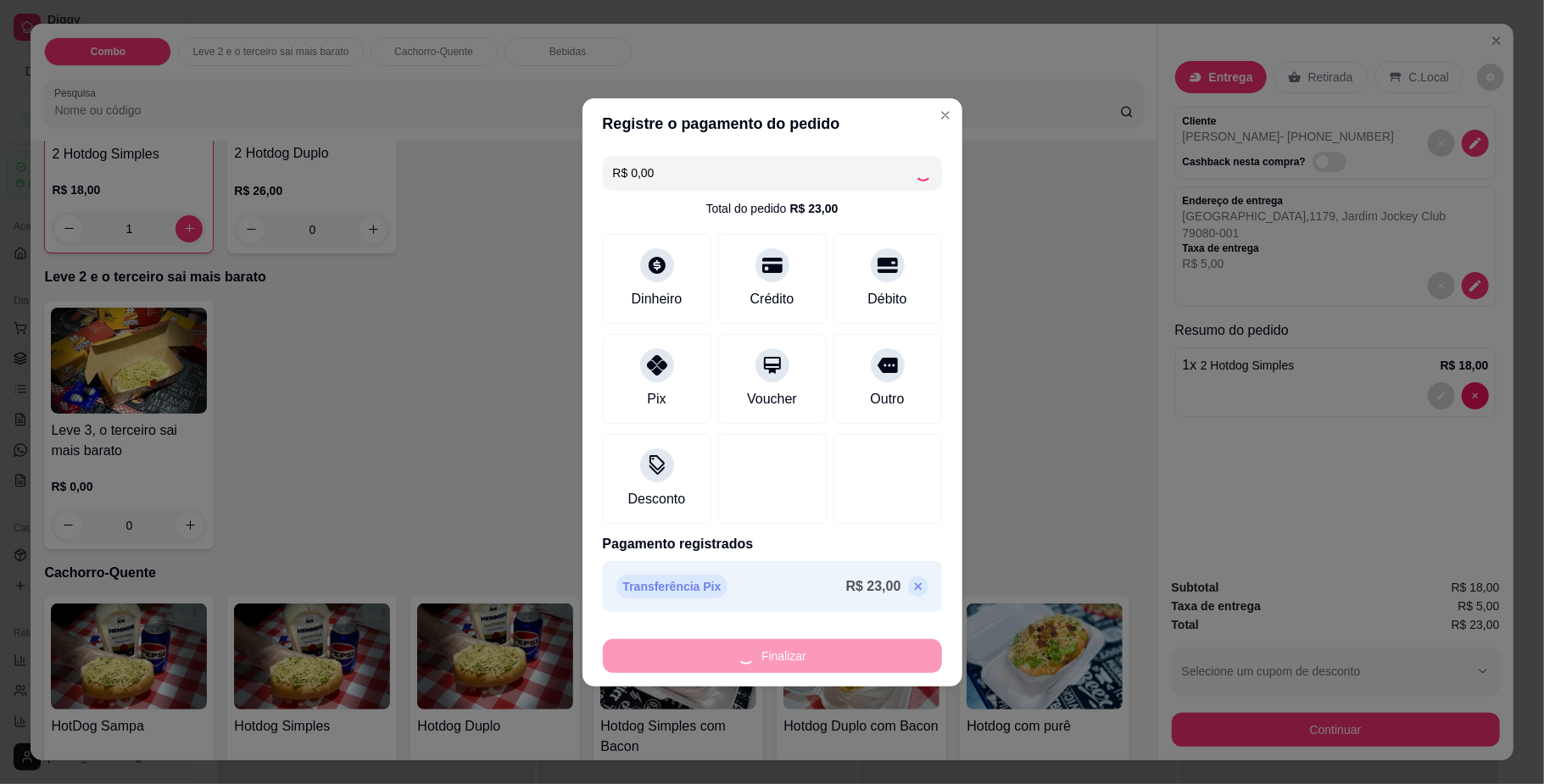
type input "0"
type input "-R$ 23,00"
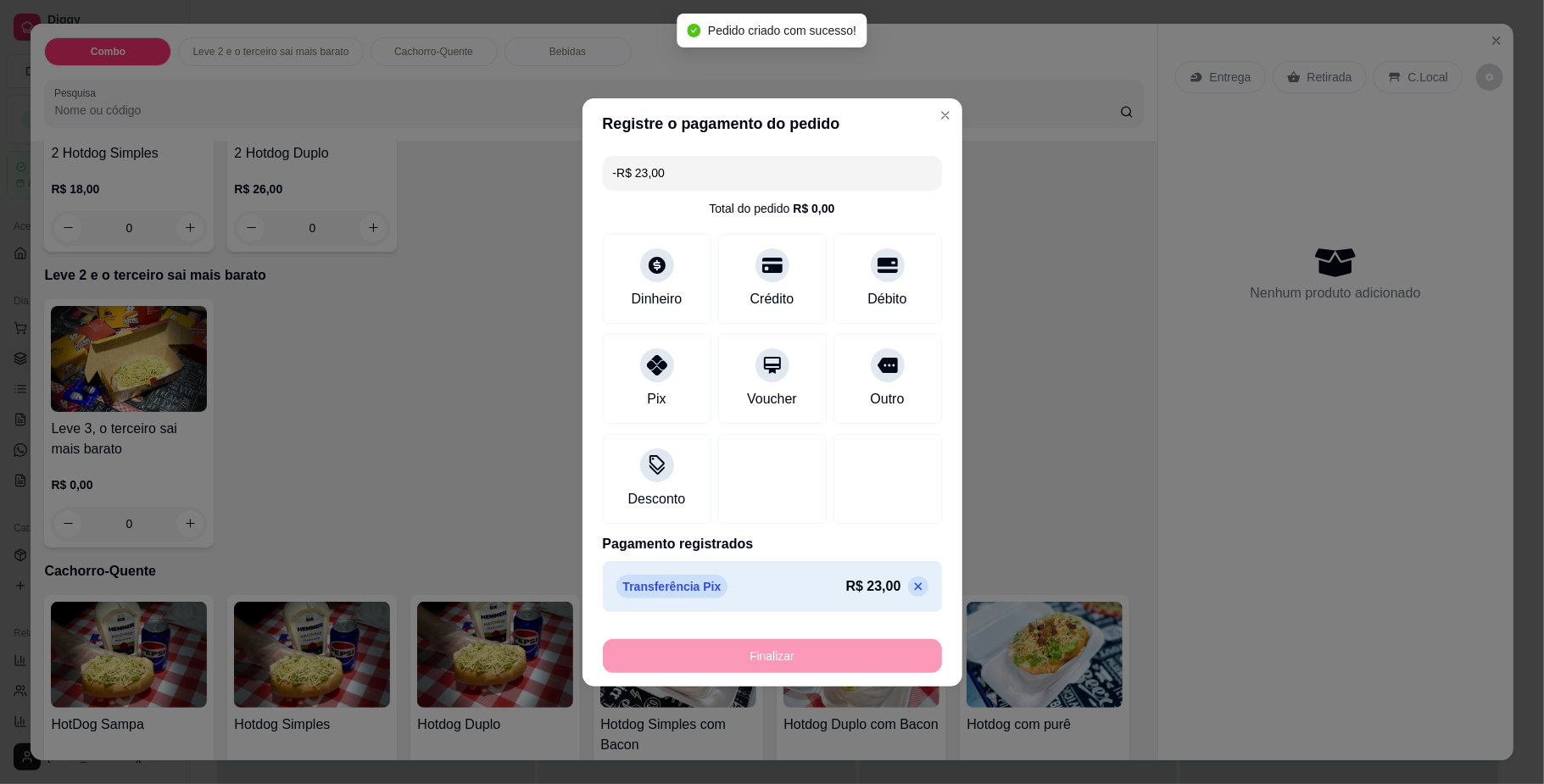
scroll to position [225, 0]
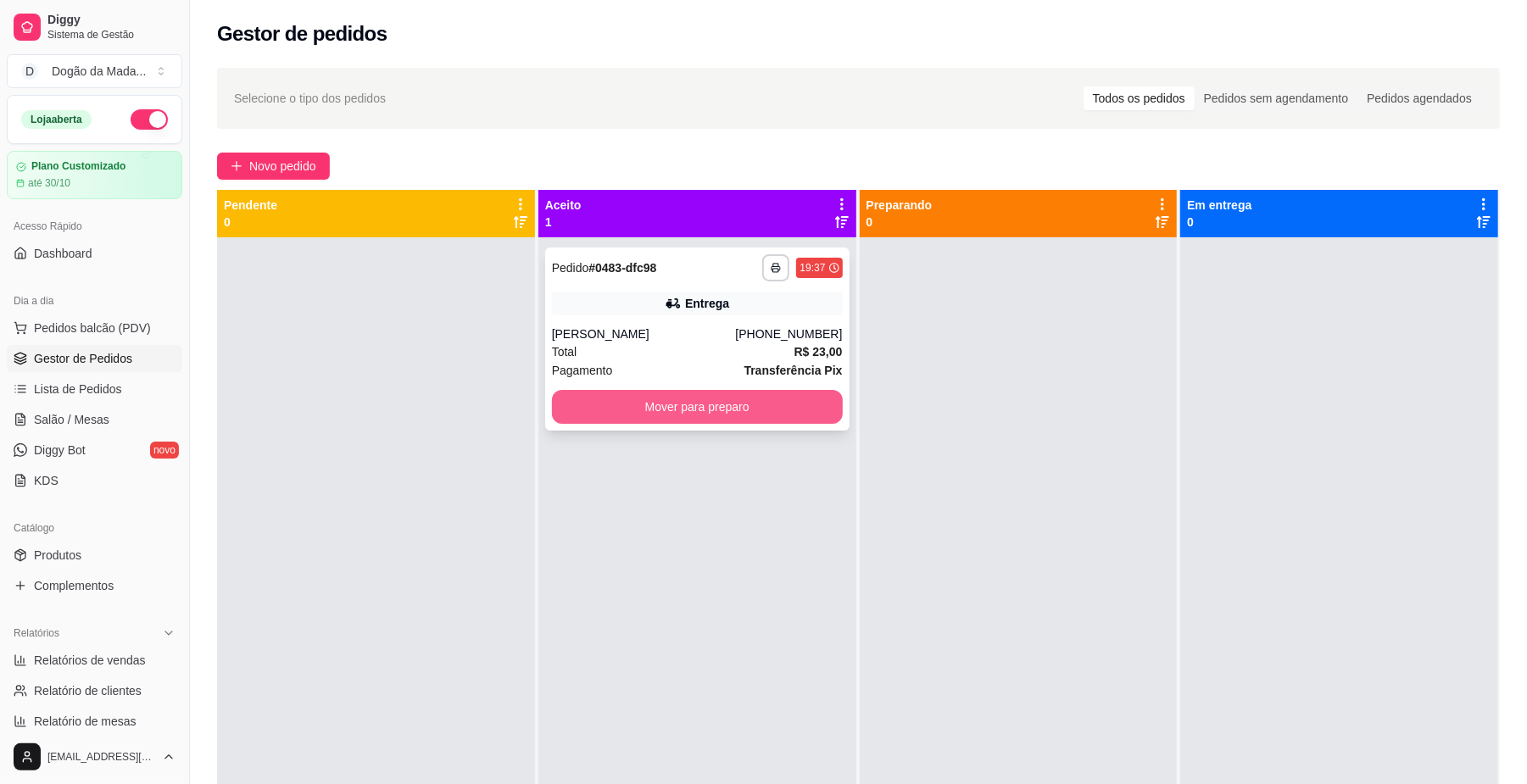
click at [718, 357] on div "Total R$ 23,00" at bounding box center [698, 352] width 291 height 19
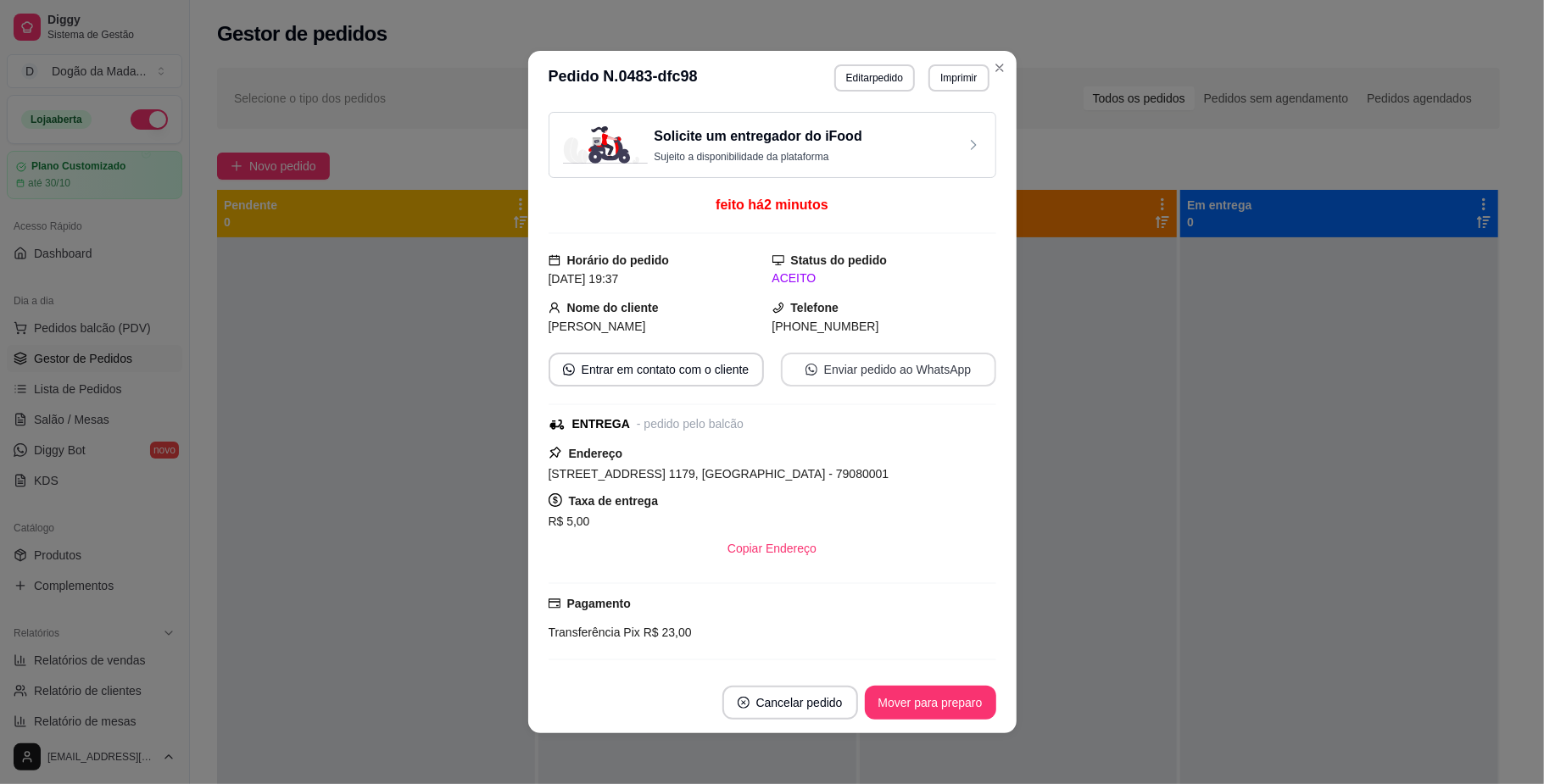
click at [831, 374] on button "Enviar pedido ao WhatsApp" at bounding box center [888, 370] width 215 height 34
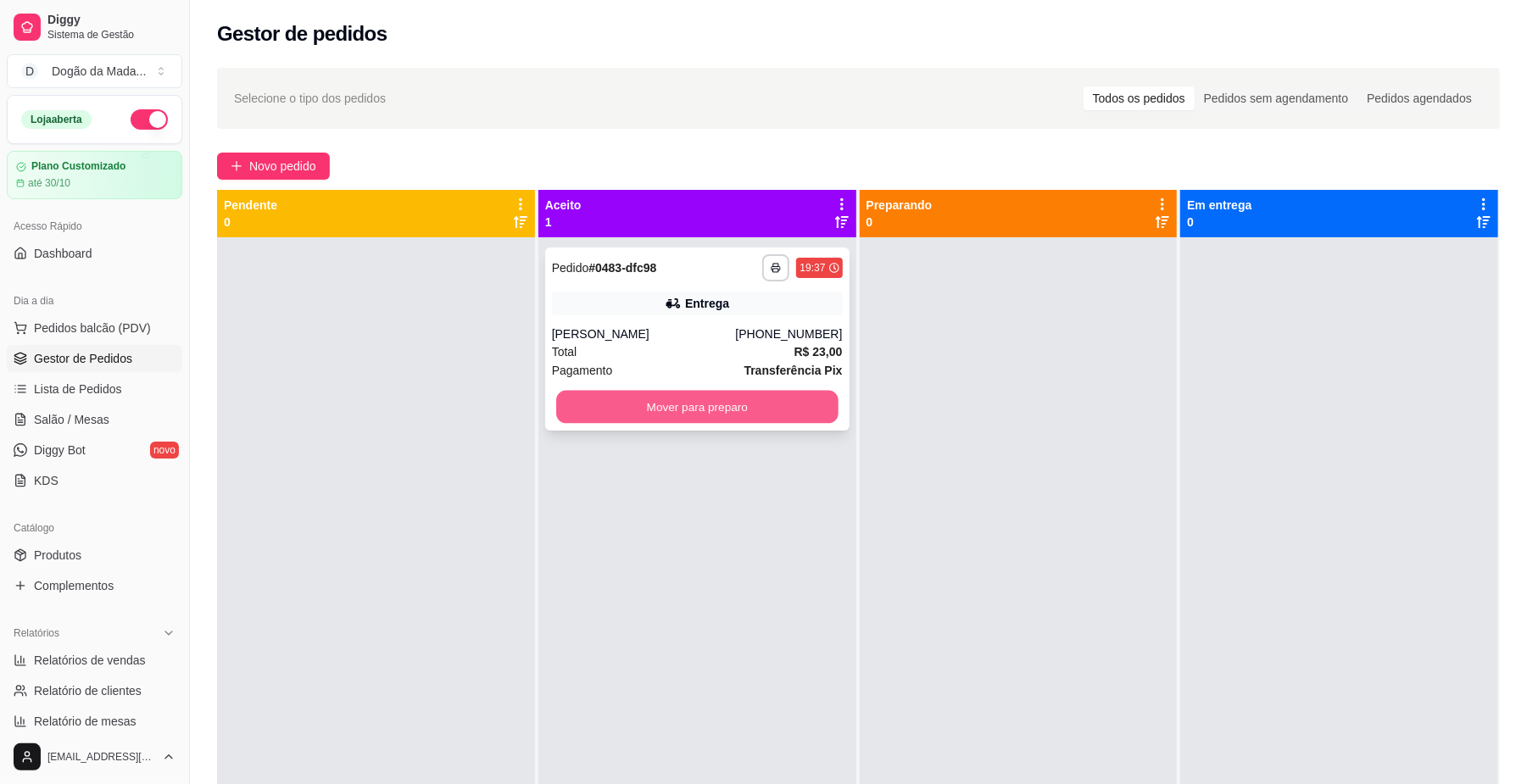
click at [770, 419] on button "Mover para preparo" at bounding box center [697, 407] width 282 height 33
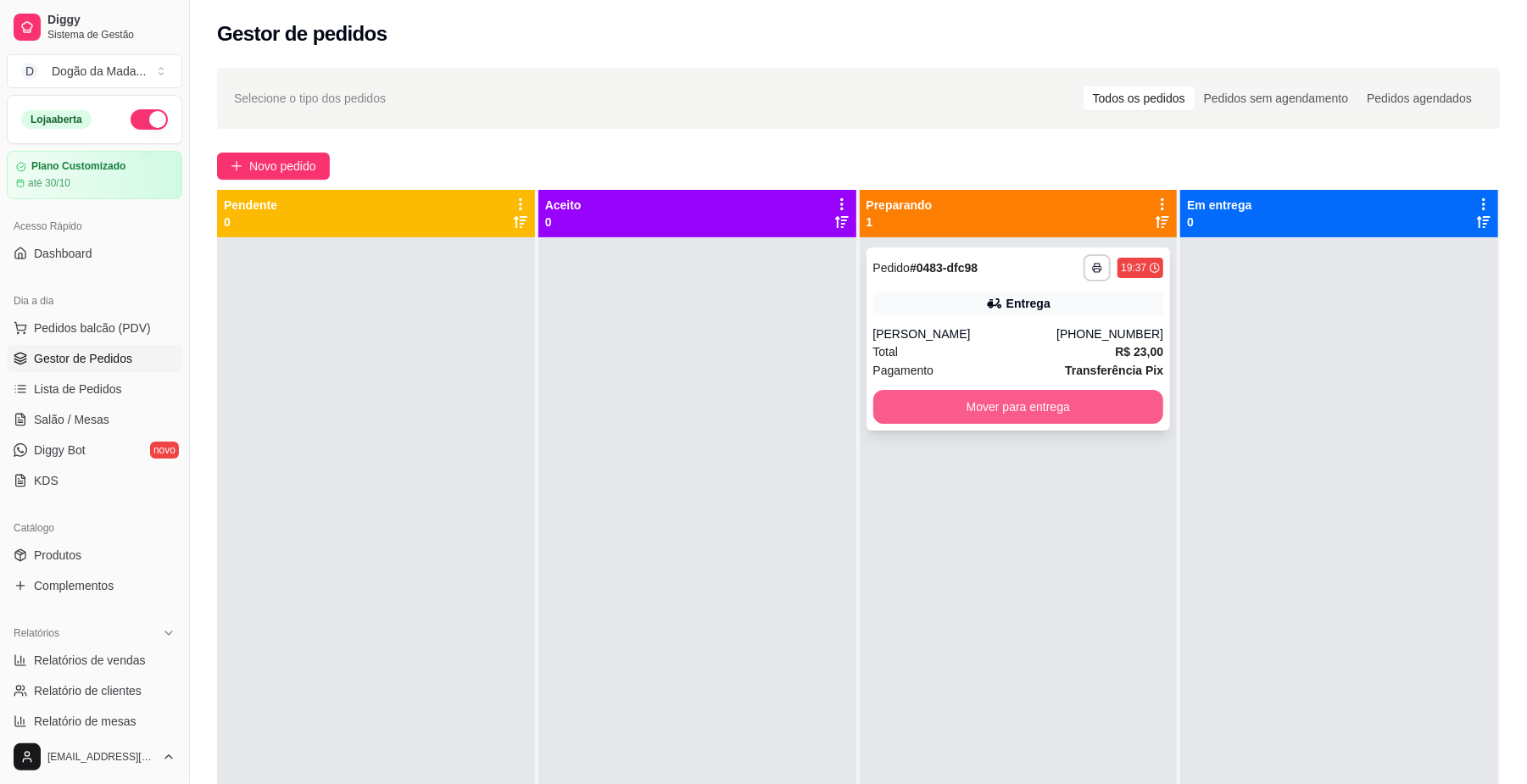
click at [982, 404] on button "Mover para entrega" at bounding box center [1019, 407] width 291 height 34
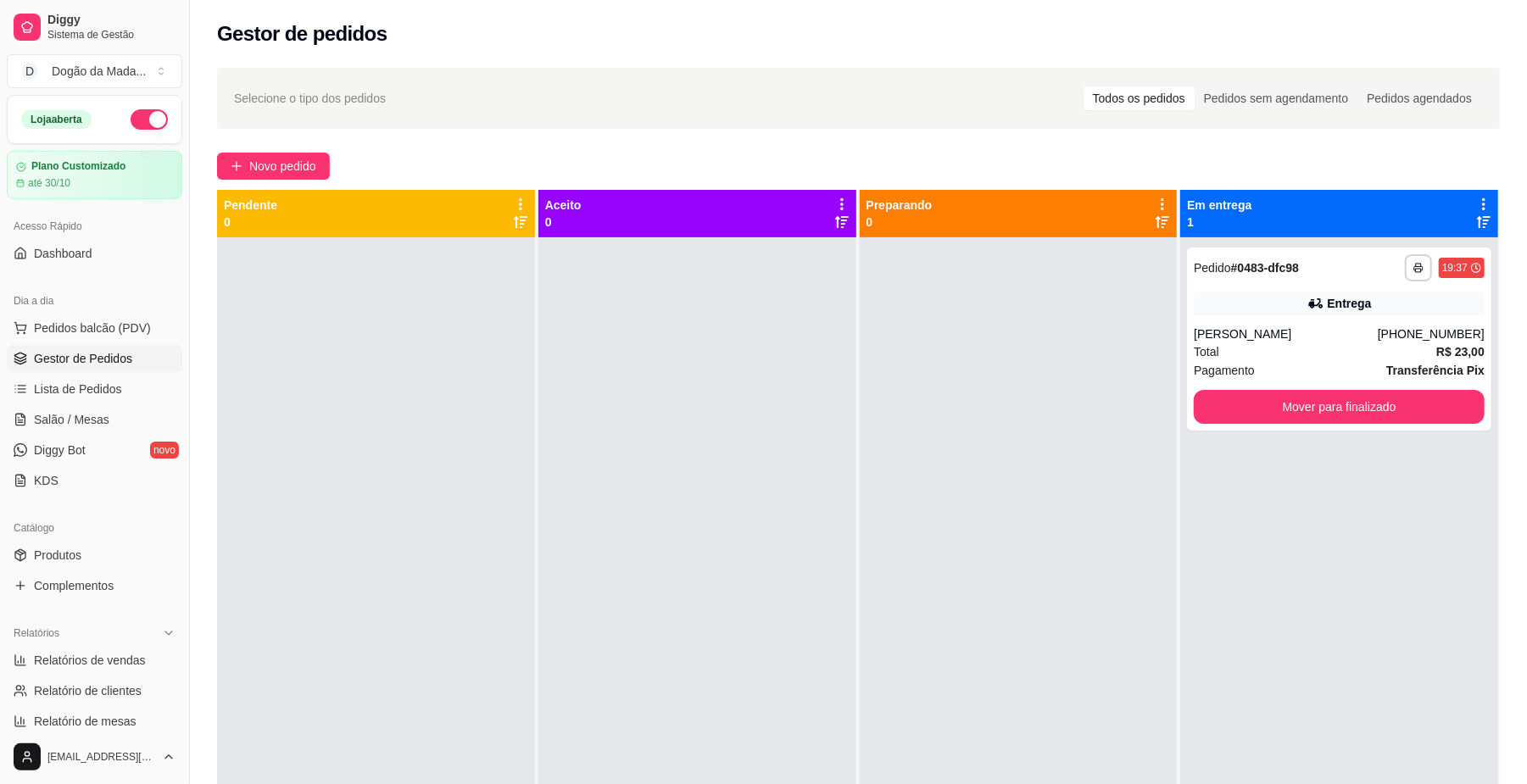
click at [982, 397] on div at bounding box center [1019, 629] width 318 height 784
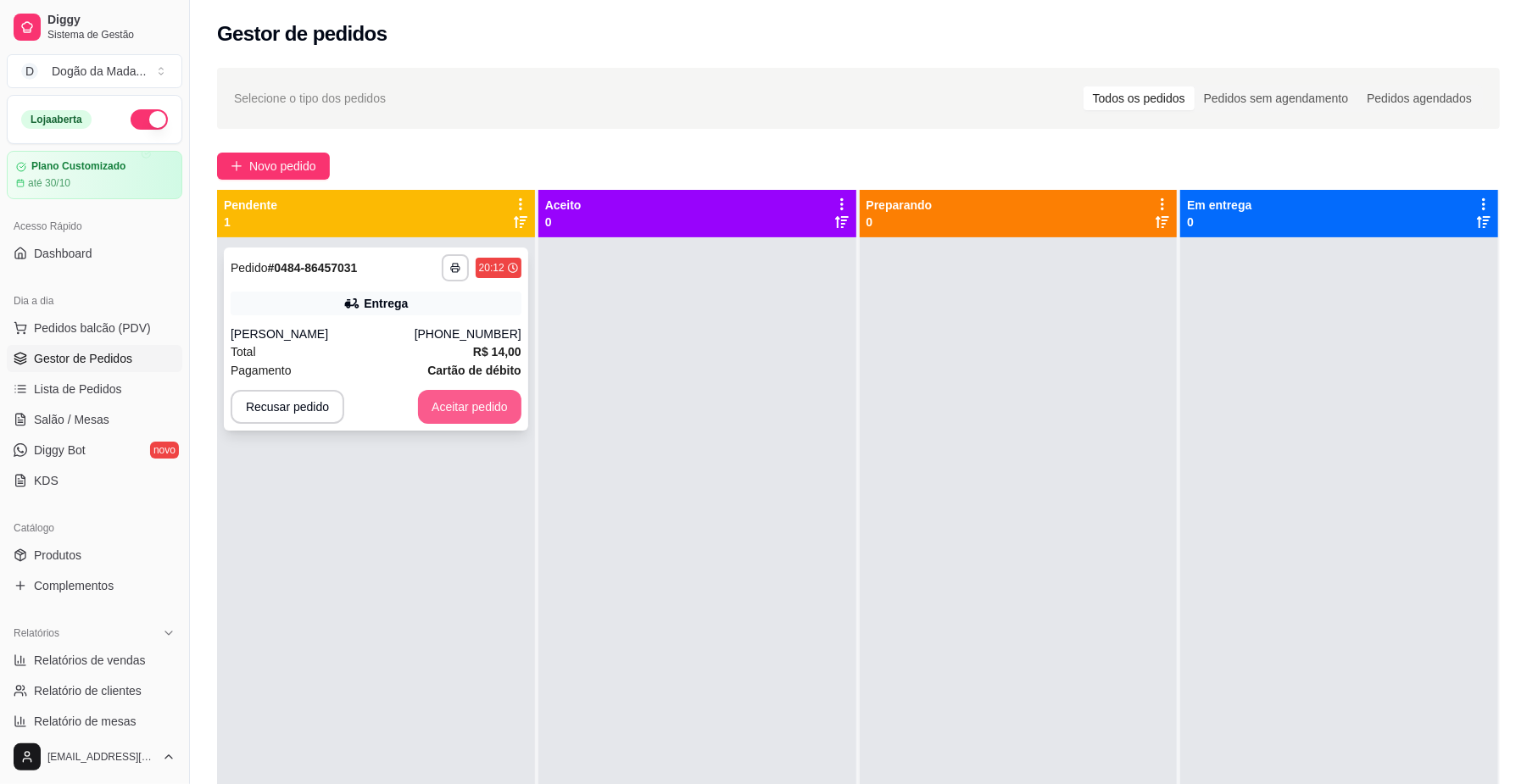
click at [469, 407] on button "Aceitar pedido" at bounding box center [469, 407] width 104 height 34
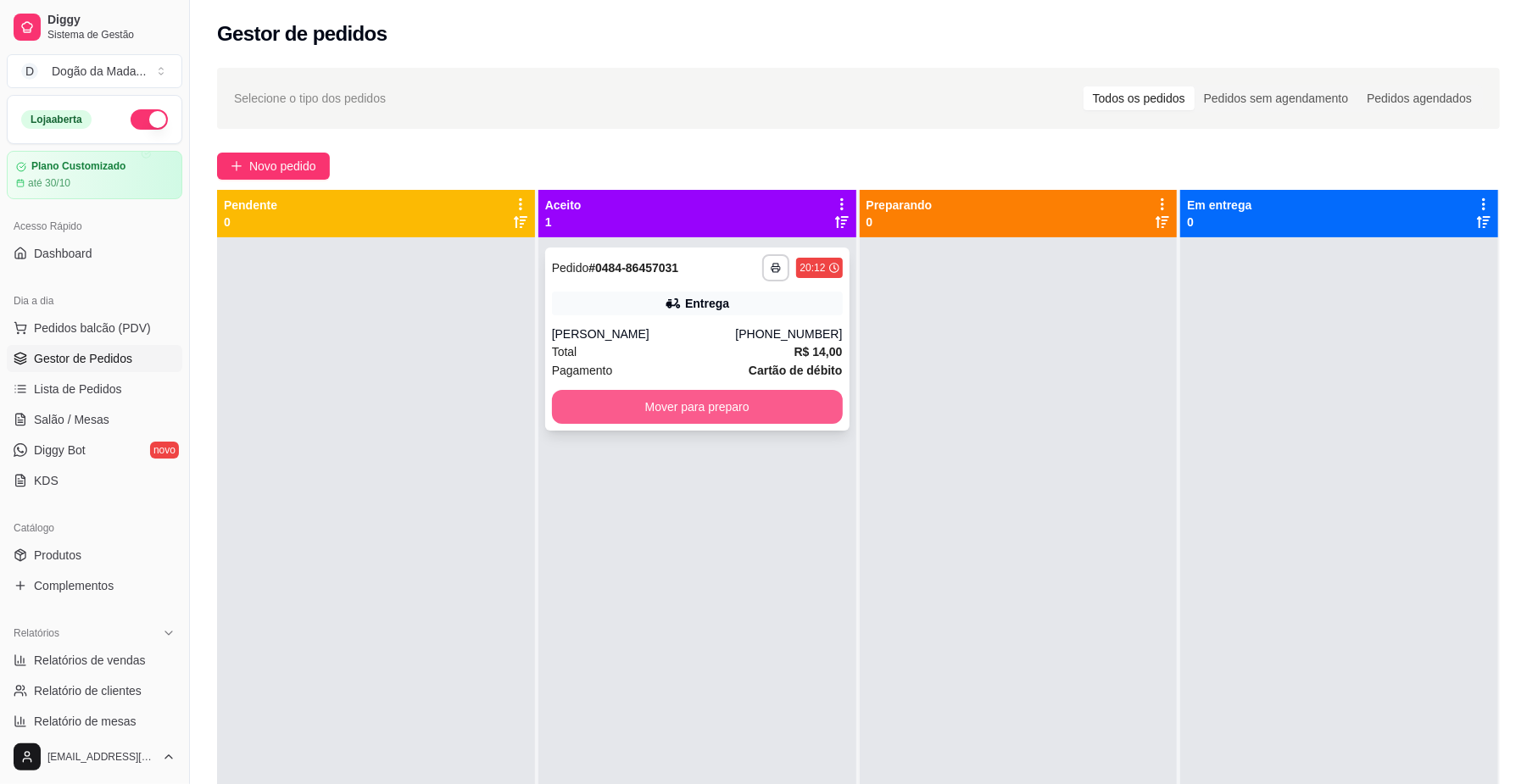
click at [635, 404] on button "Mover para preparo" at bounding box center [698, 407] width 291 height 34
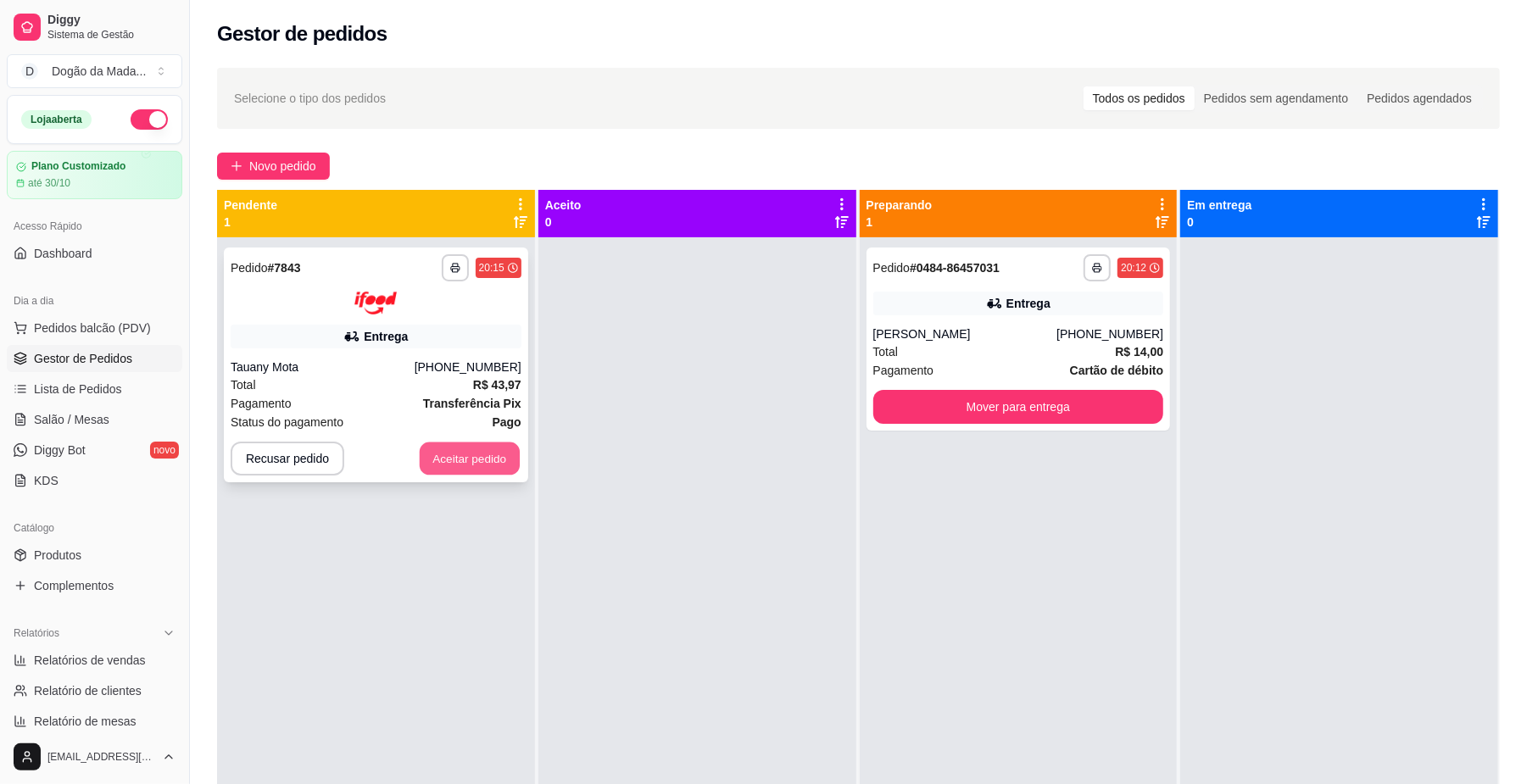
click at [485, 458] on button "Aceitar pedido" at bounding box center [469, 458] width 100 height 33
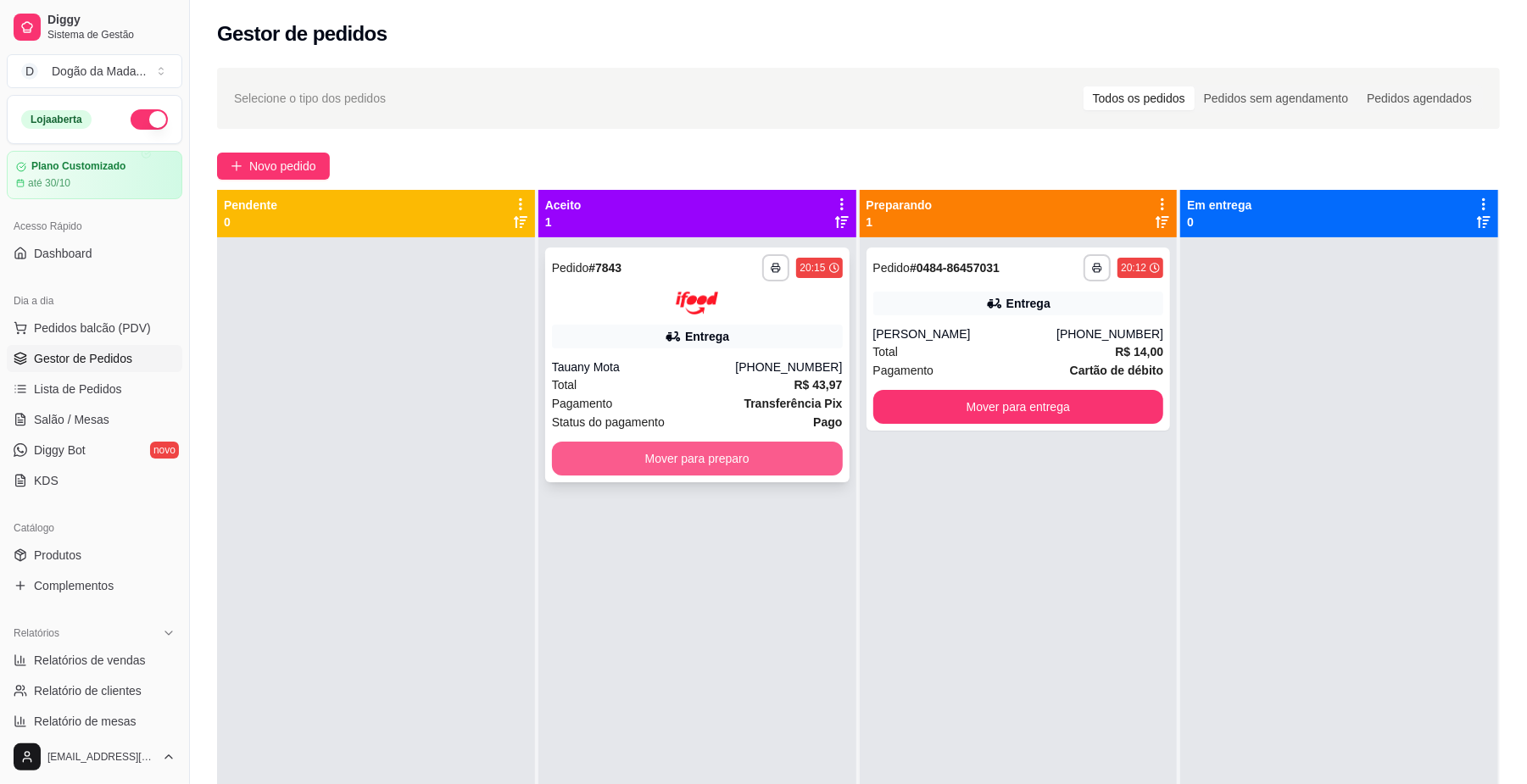
click at [601, 466] on button "Mover para preparo" at bounding box center [698, 459] width 291 height 34
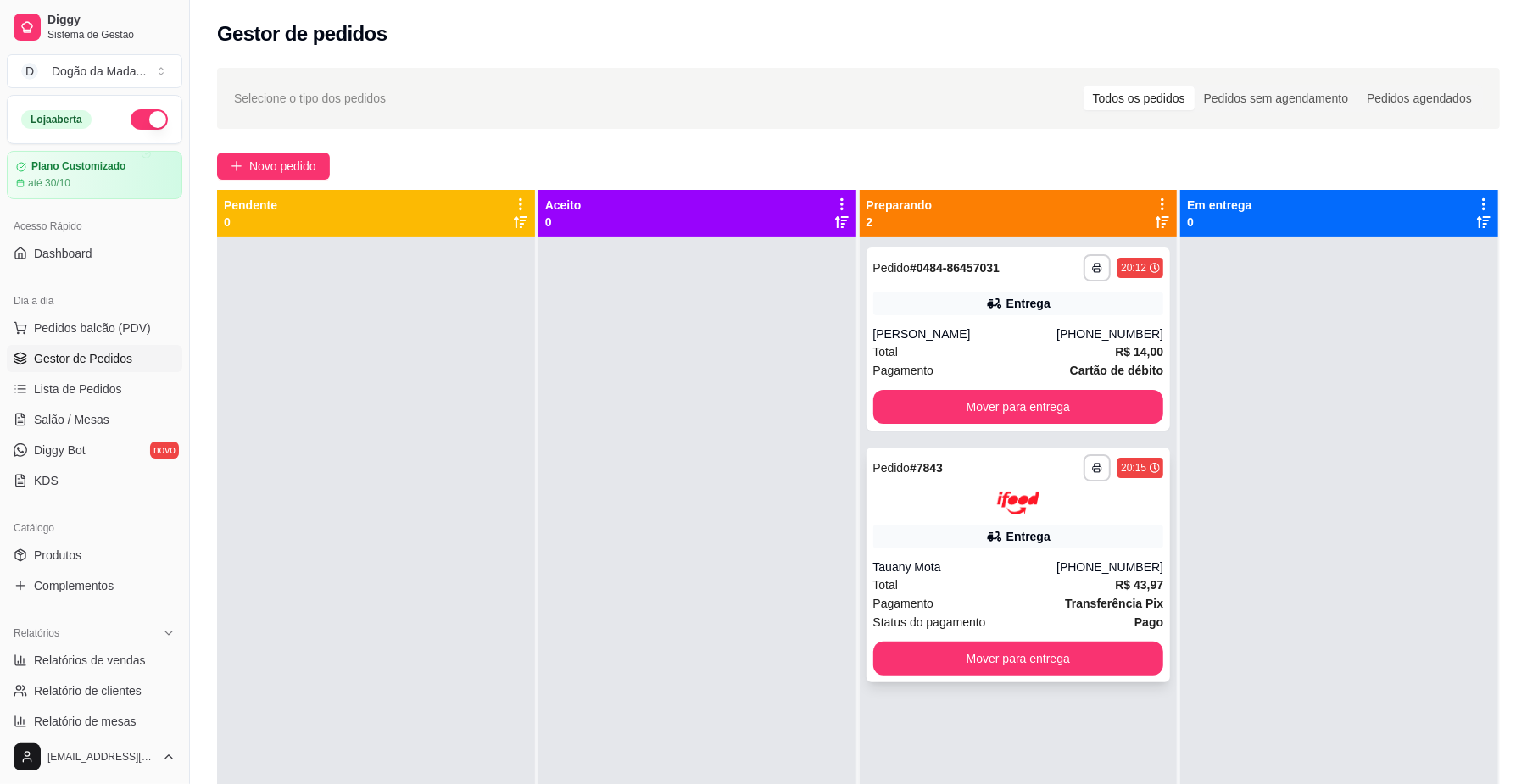
click at [963, 559] on div "Tauany Mota" at bounding box center [964, 567] width 184 height 17
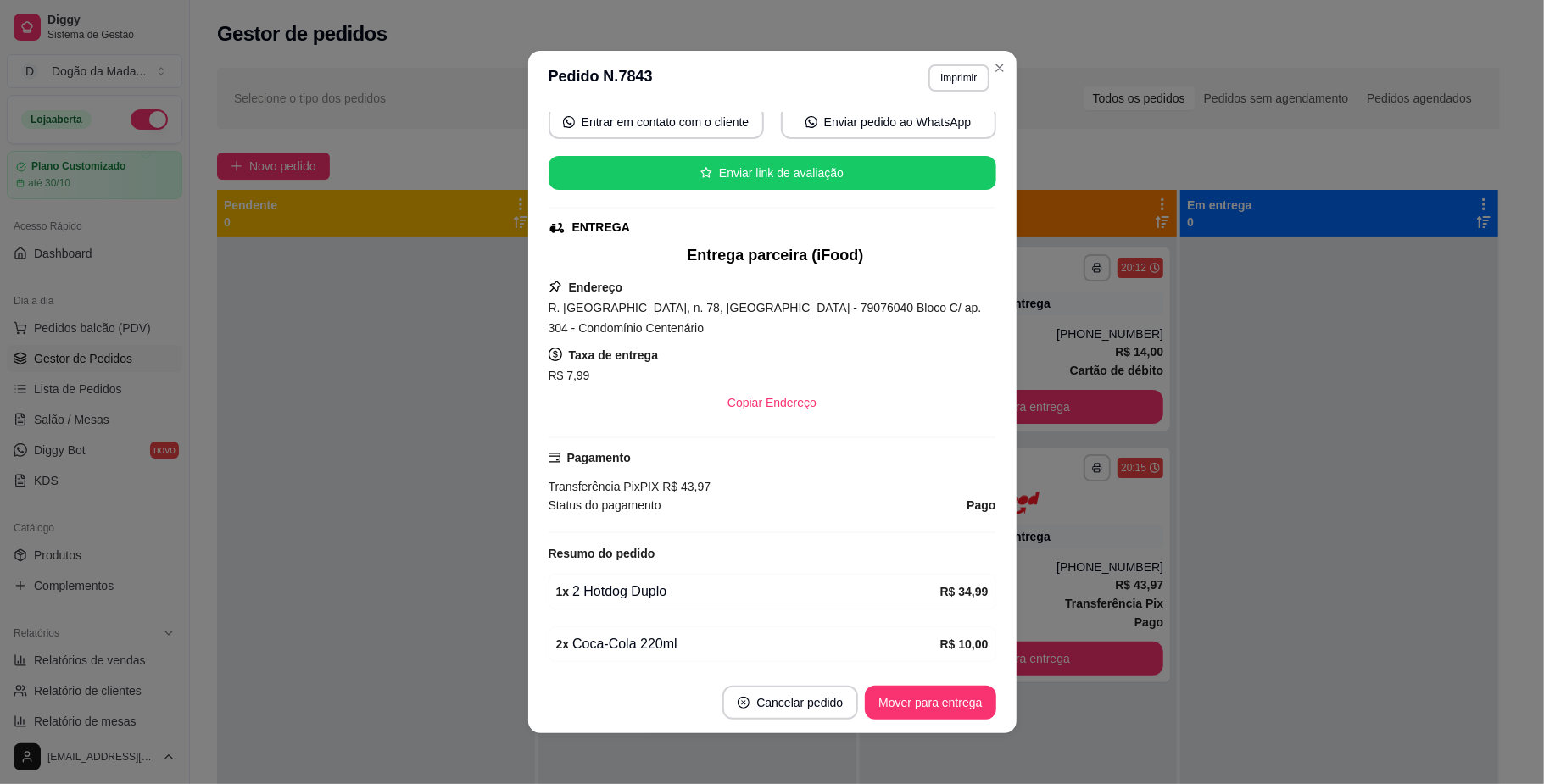
scroll to position [339, 0]
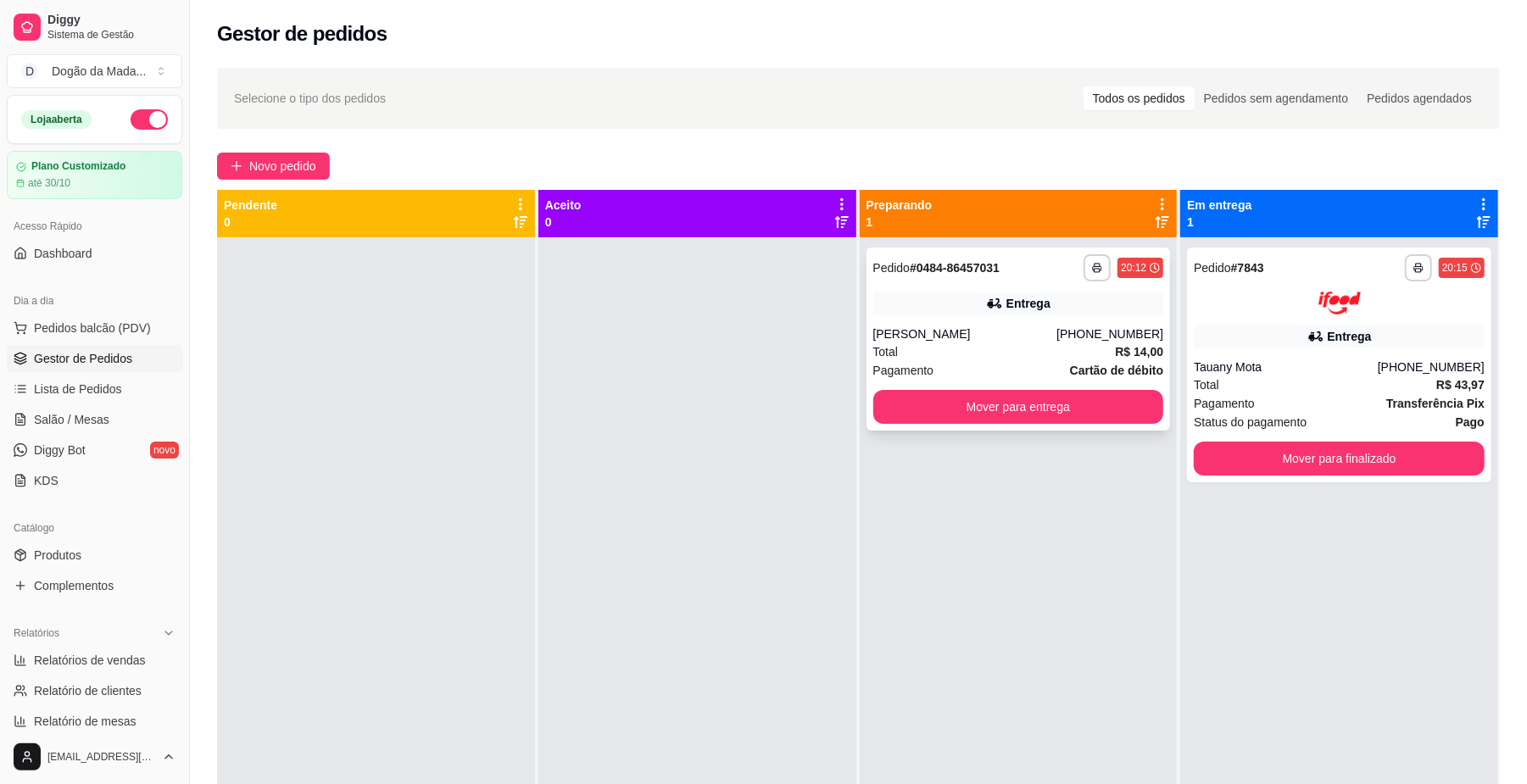
click at [982, 357] on div "Total R$ 14,00" at bounding box center [1019, 352] width 291 height 19
click at [1343, 380] on div "Total R$ 43,97" at bounding box center [1339, 385] width 291 height 19
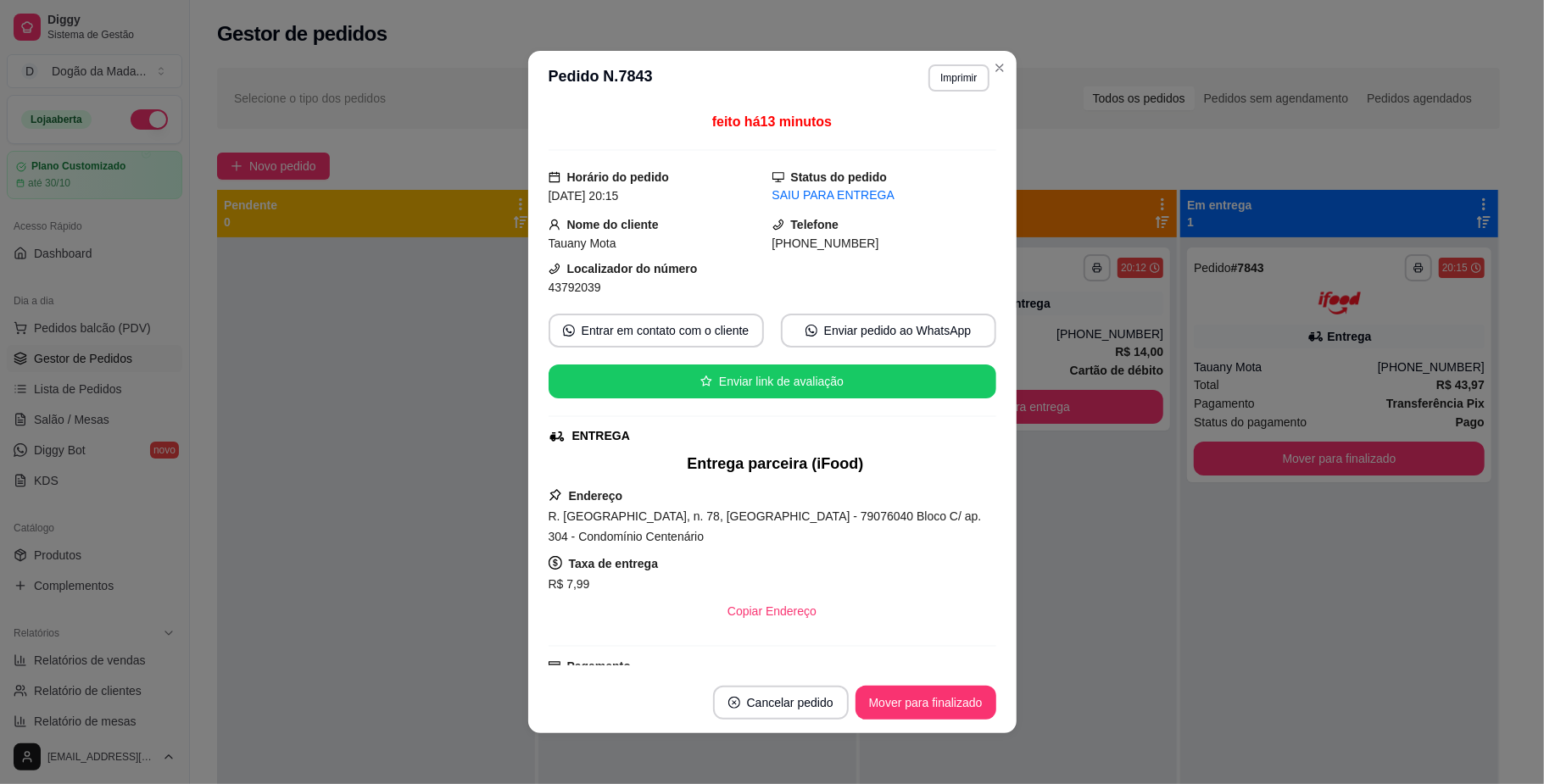
scroll to position [393, 0]
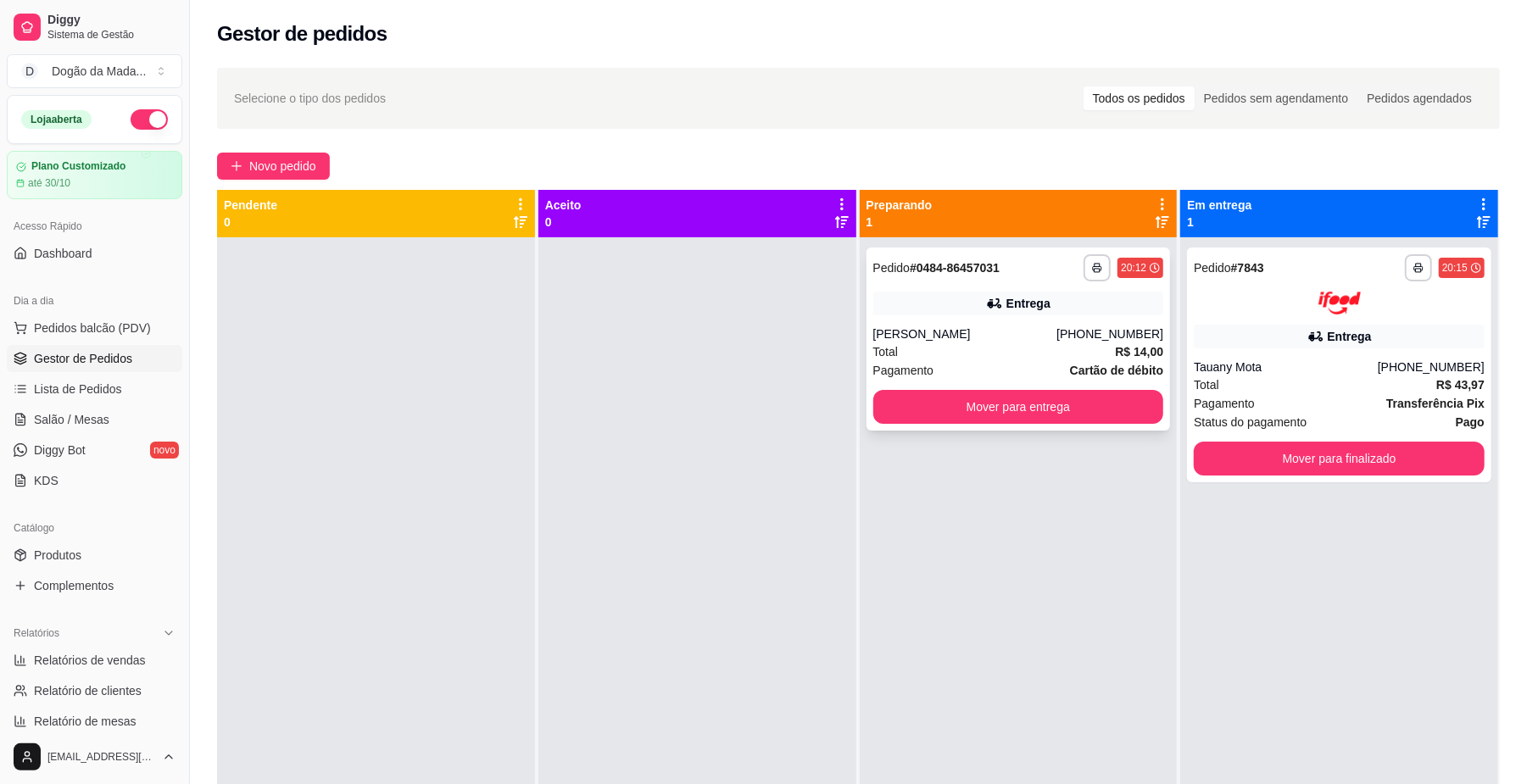
click at [930, 423] on div "**********" at bounding box center [1019, 339] width 305 height 183
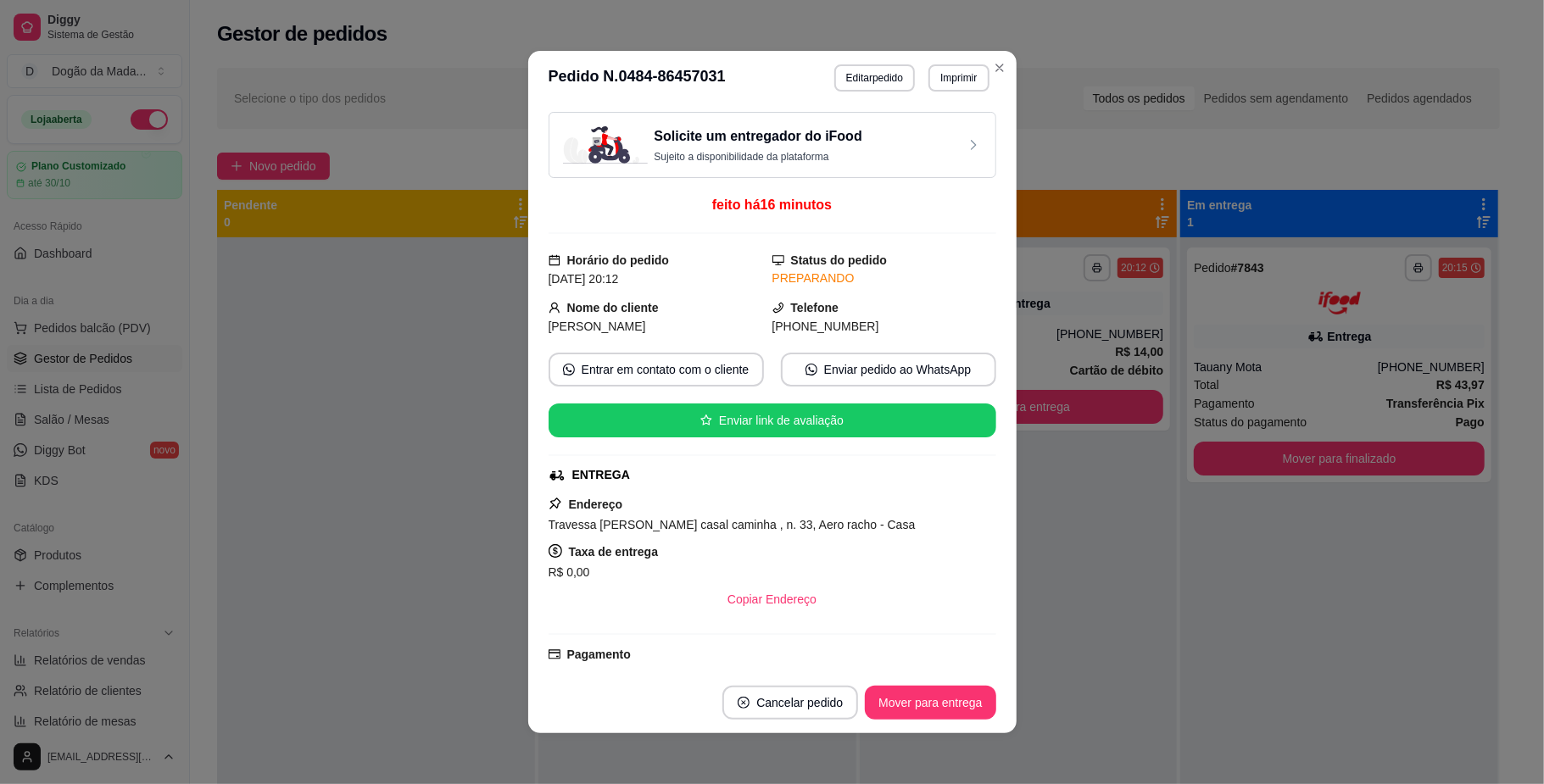
click at [938, 715] on button "Mover para entrega" at bounding box center [929, 703] width 130 height 34
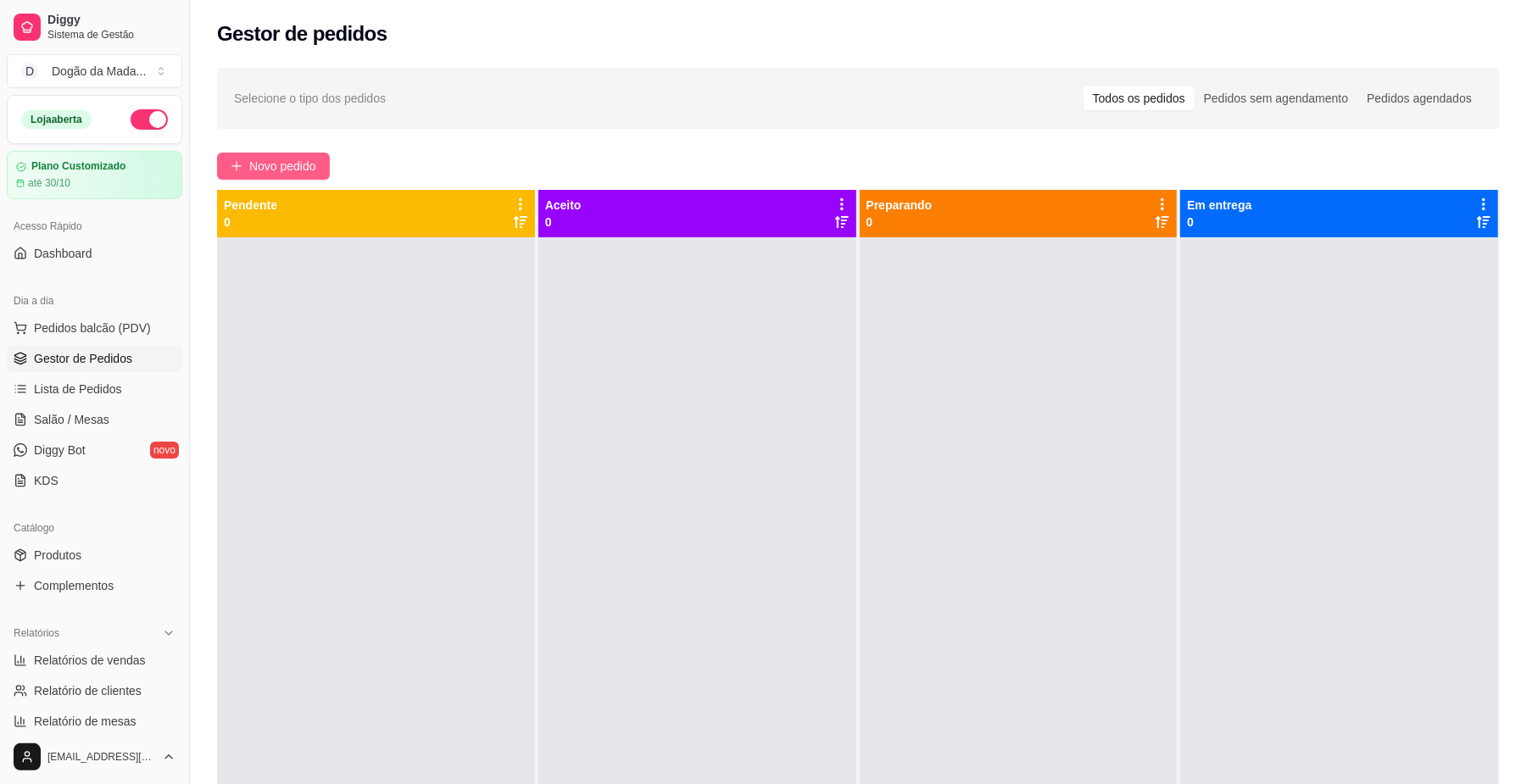
click at [262, 152] on div "Selecione o tipo dos pedidos Todos os pedidos Pedidos sem agendamento Pedidos a…" at bounding box center [859, 526] width 1338 height 936
click at [260, 159] on span "Novo pedido" at bounding box center [283, 167] width 67 height 19
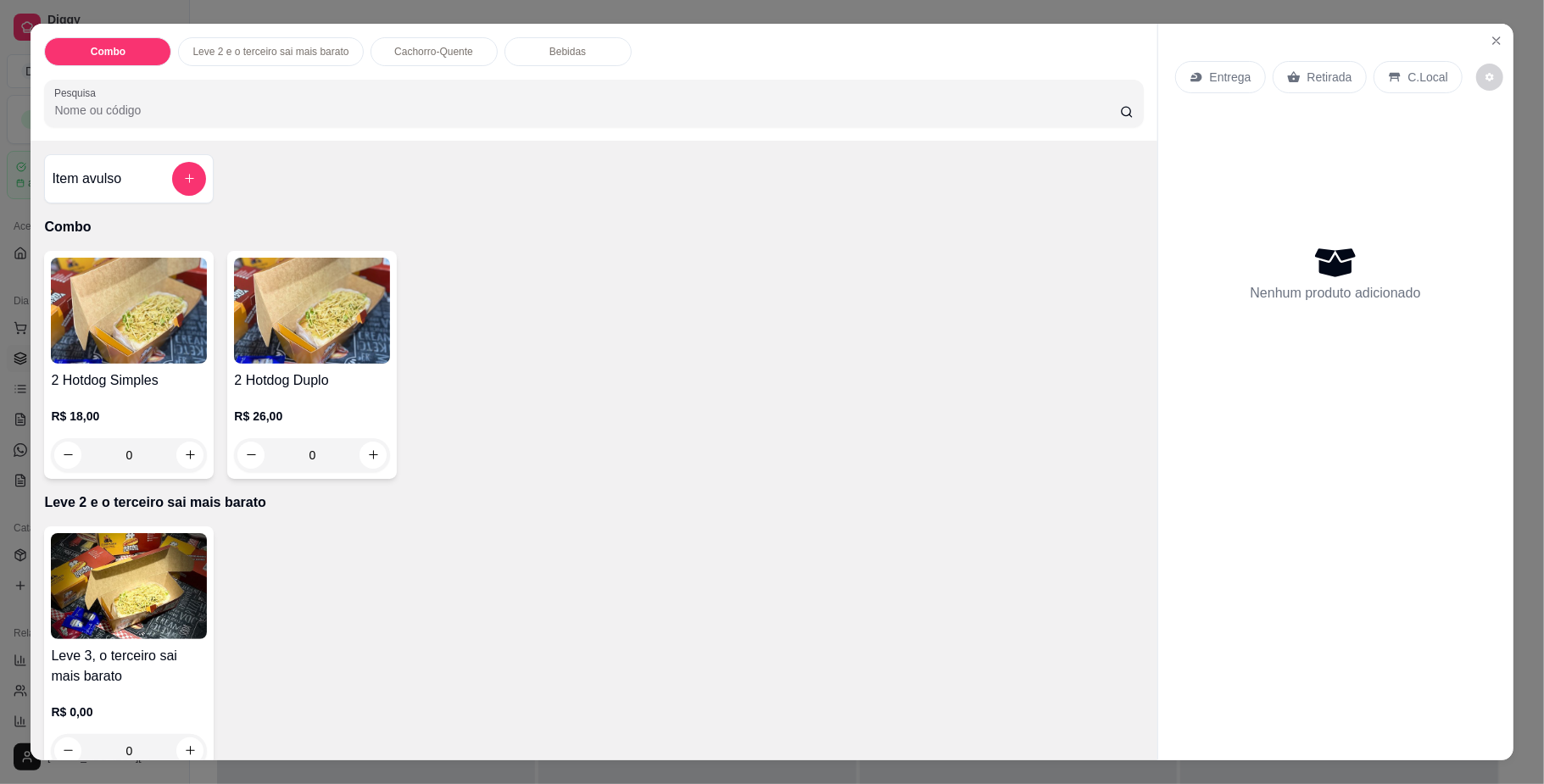
click at [176, 451] on div "0" at bounding box center [129, 455] width 156 height 34
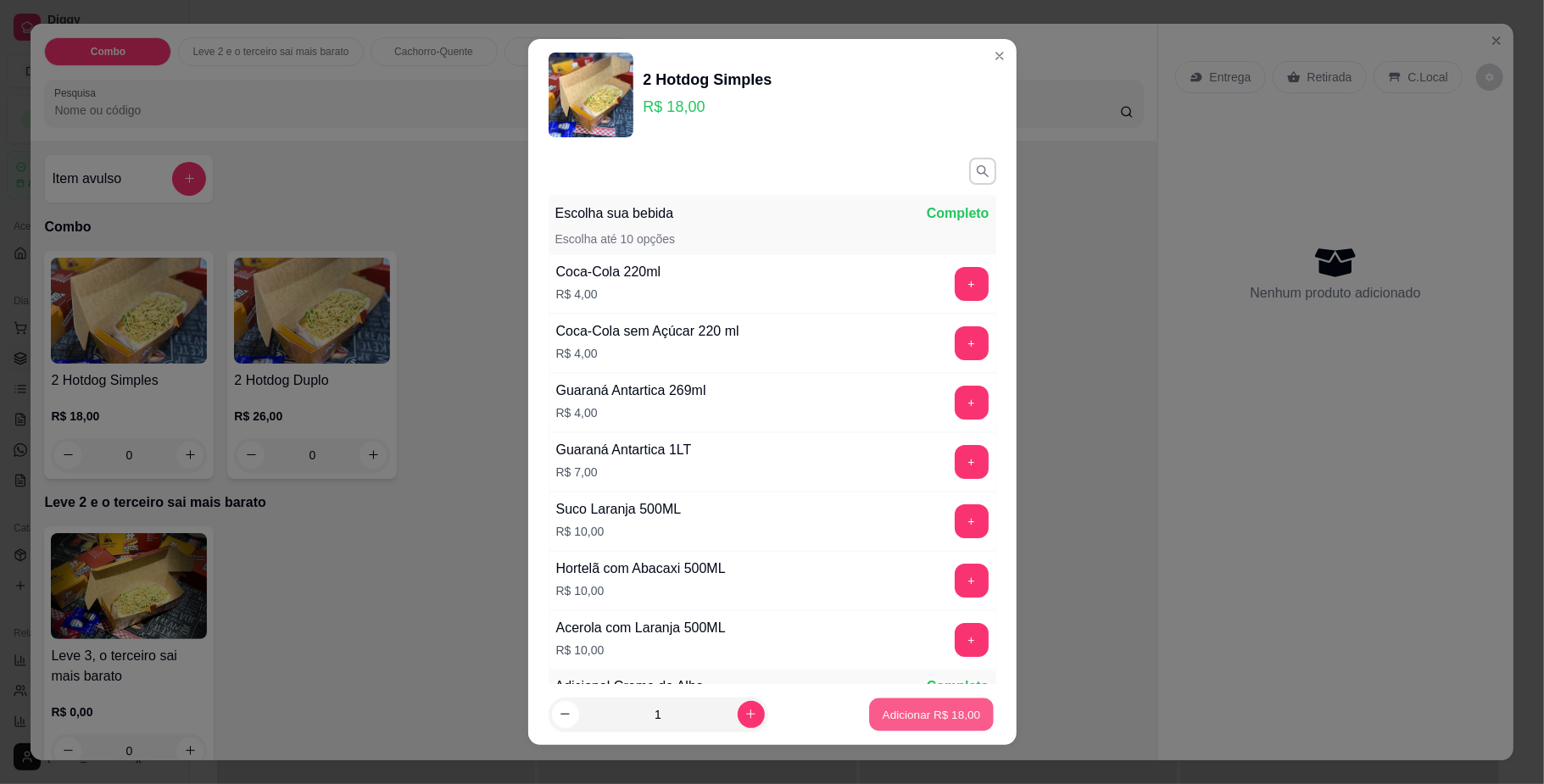
click at [912, 714] on p "Adicionar R$ 18,00" at bounding box center [931, 714] width 98 height 16
type input "1"
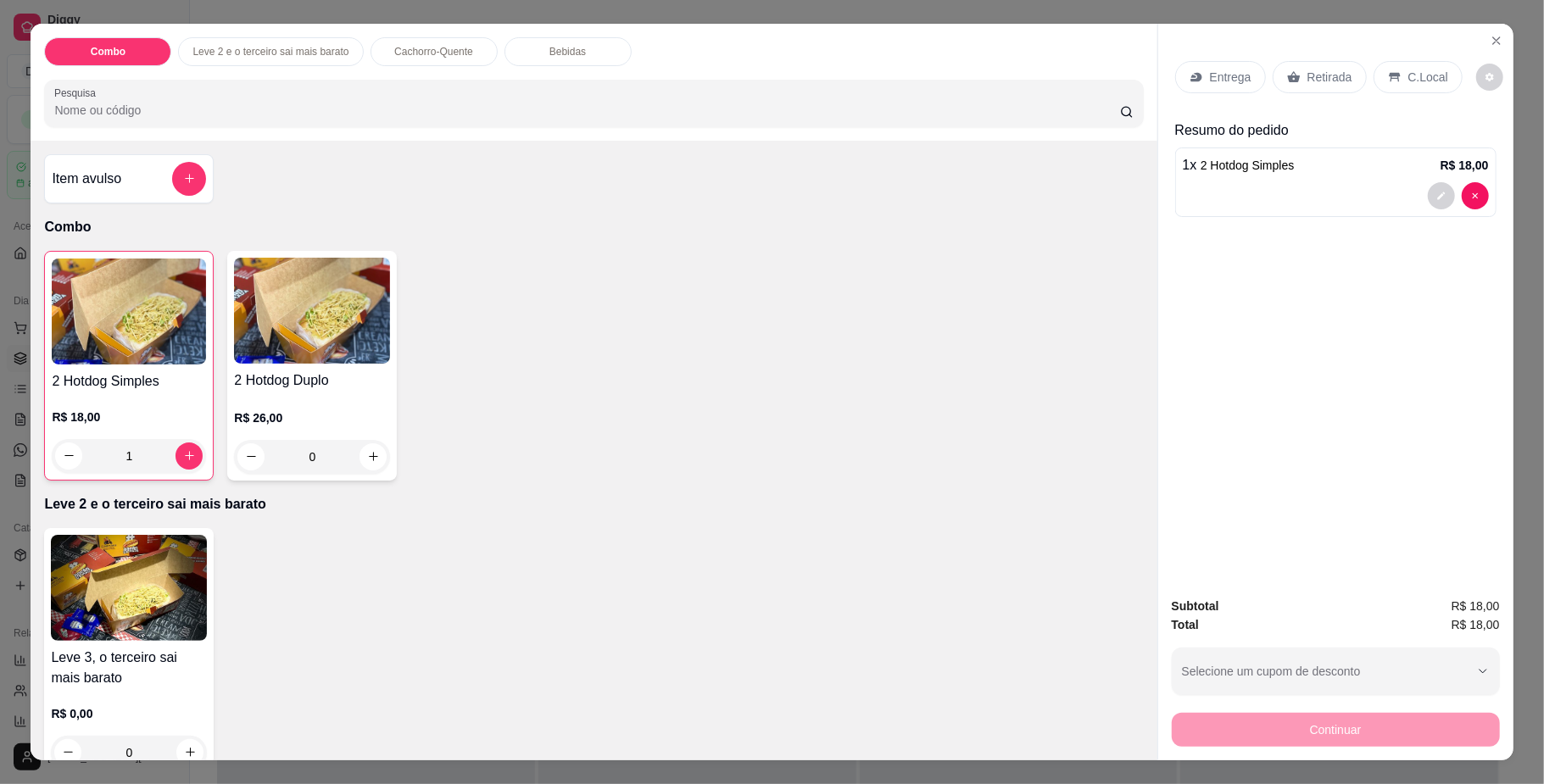
click at [1221, 76] on p "Entrega" at bounding box center [1231, 77] width 42 height 17
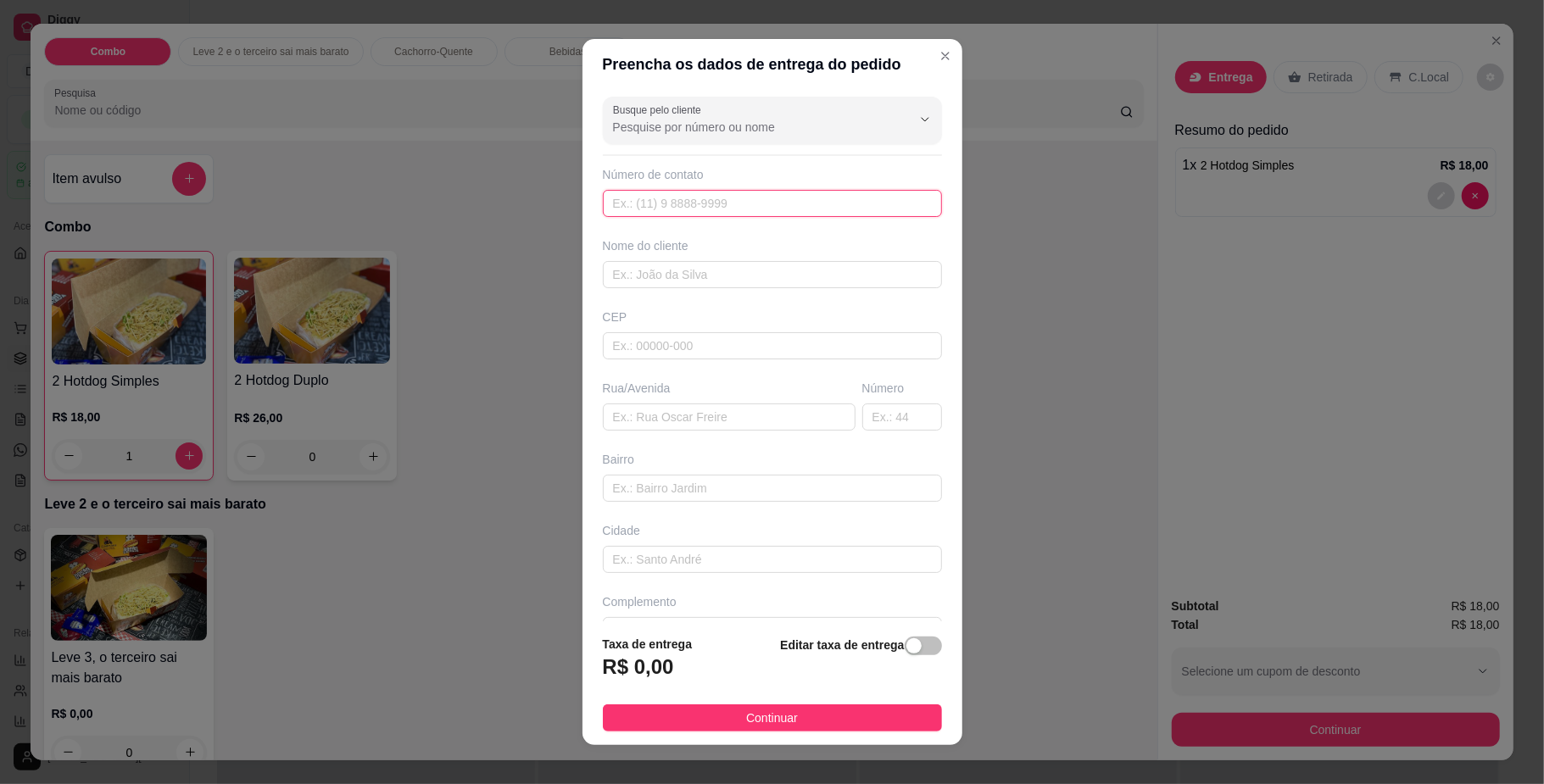
click at [694, 211] on input "text" at bounding box center [772, 204] width 339 height 28
type input "[PHONE_NUMBER]"
click at [730, 271] on input "text" at bounding box center [772, 274] width 339 height 28
type input "[PERSON_NAME]"
click at [645, 343] on input "text" at bounding box center [772, 345] width 339 height 28
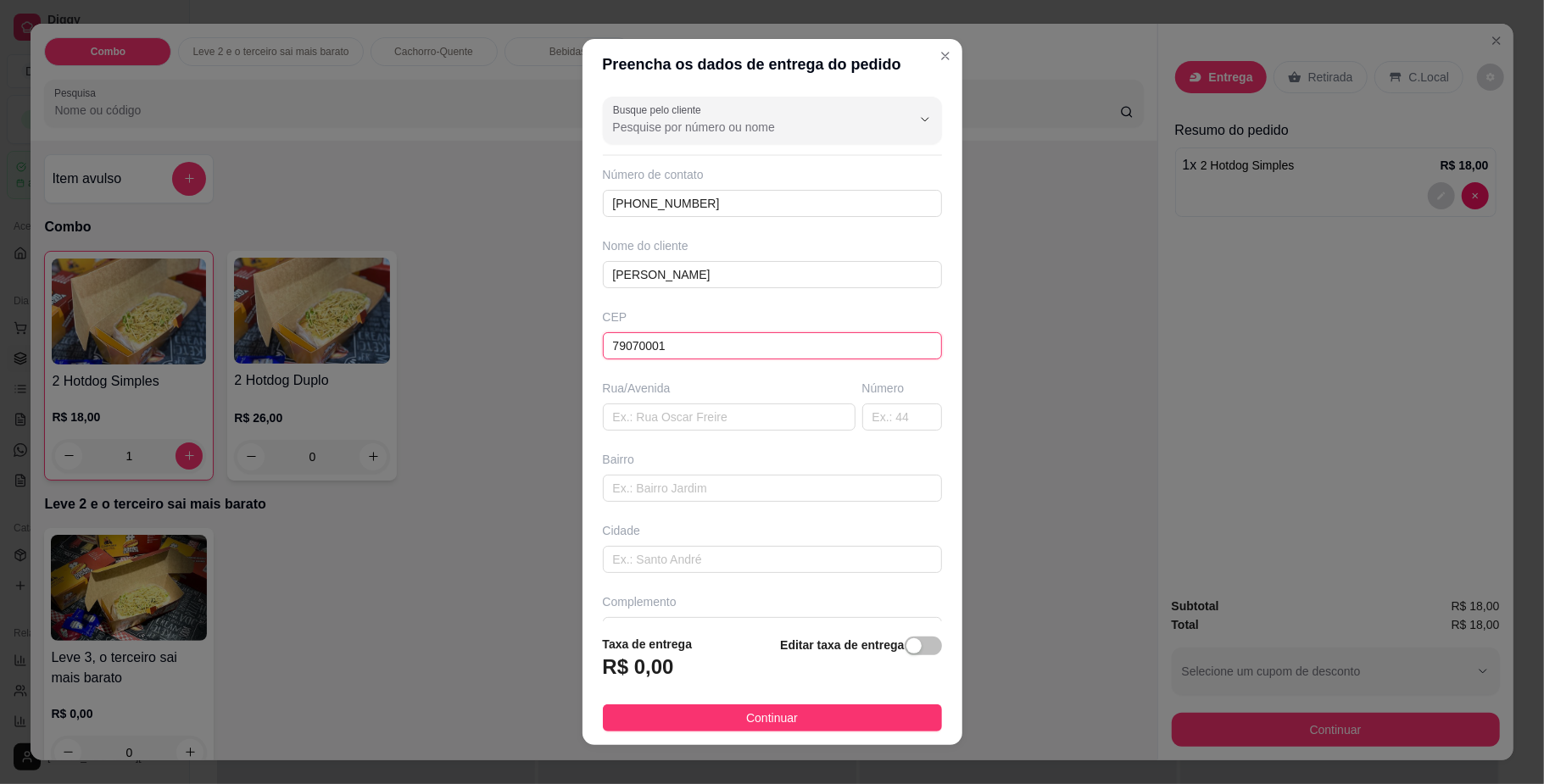
type input "79070001"
type input "Rua [PERSON_NAME]"
type input "Pioneiros"
type input "[GEOGRAPHIC_DATA]"
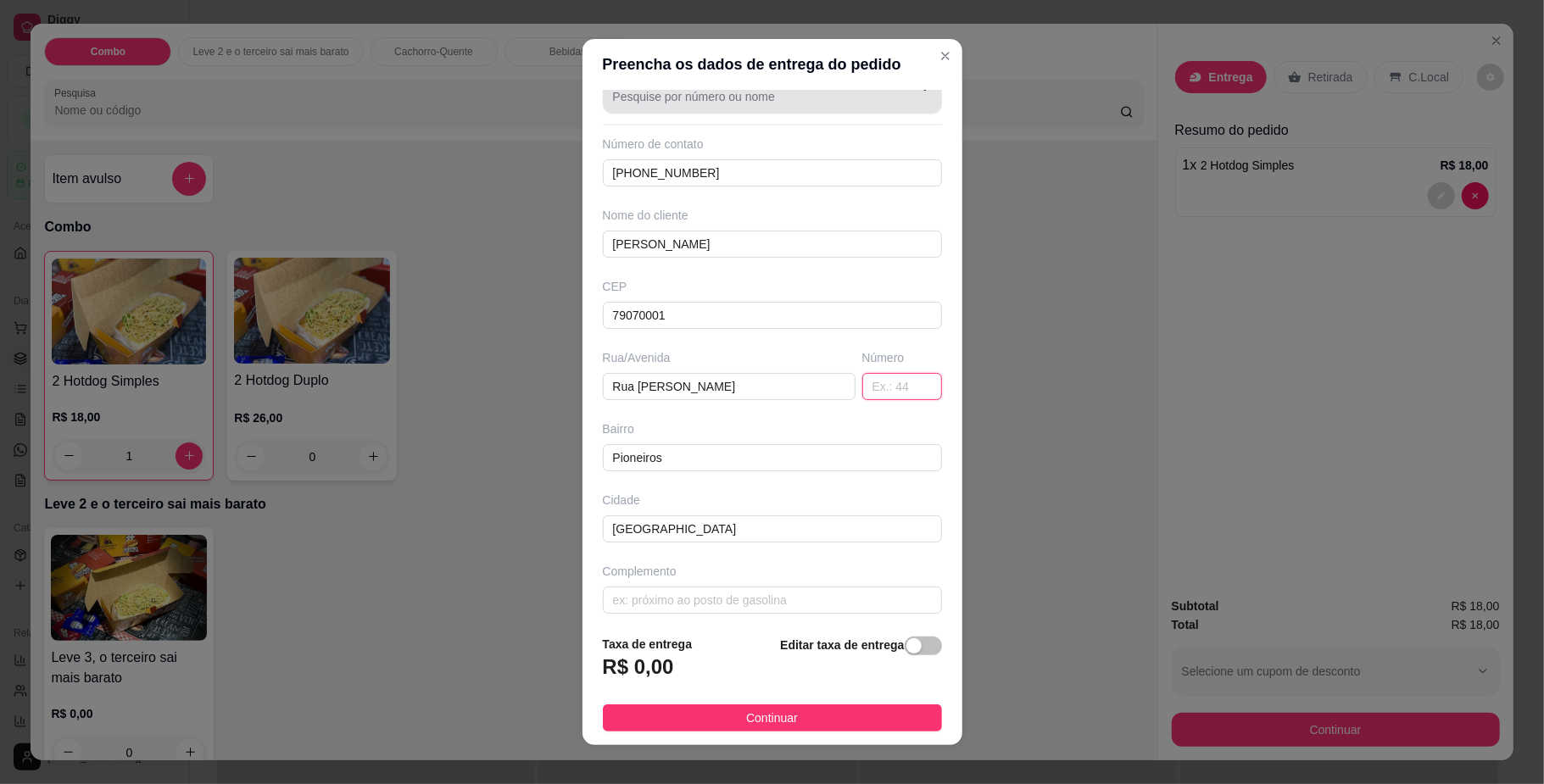
scroll to position [44, 0]
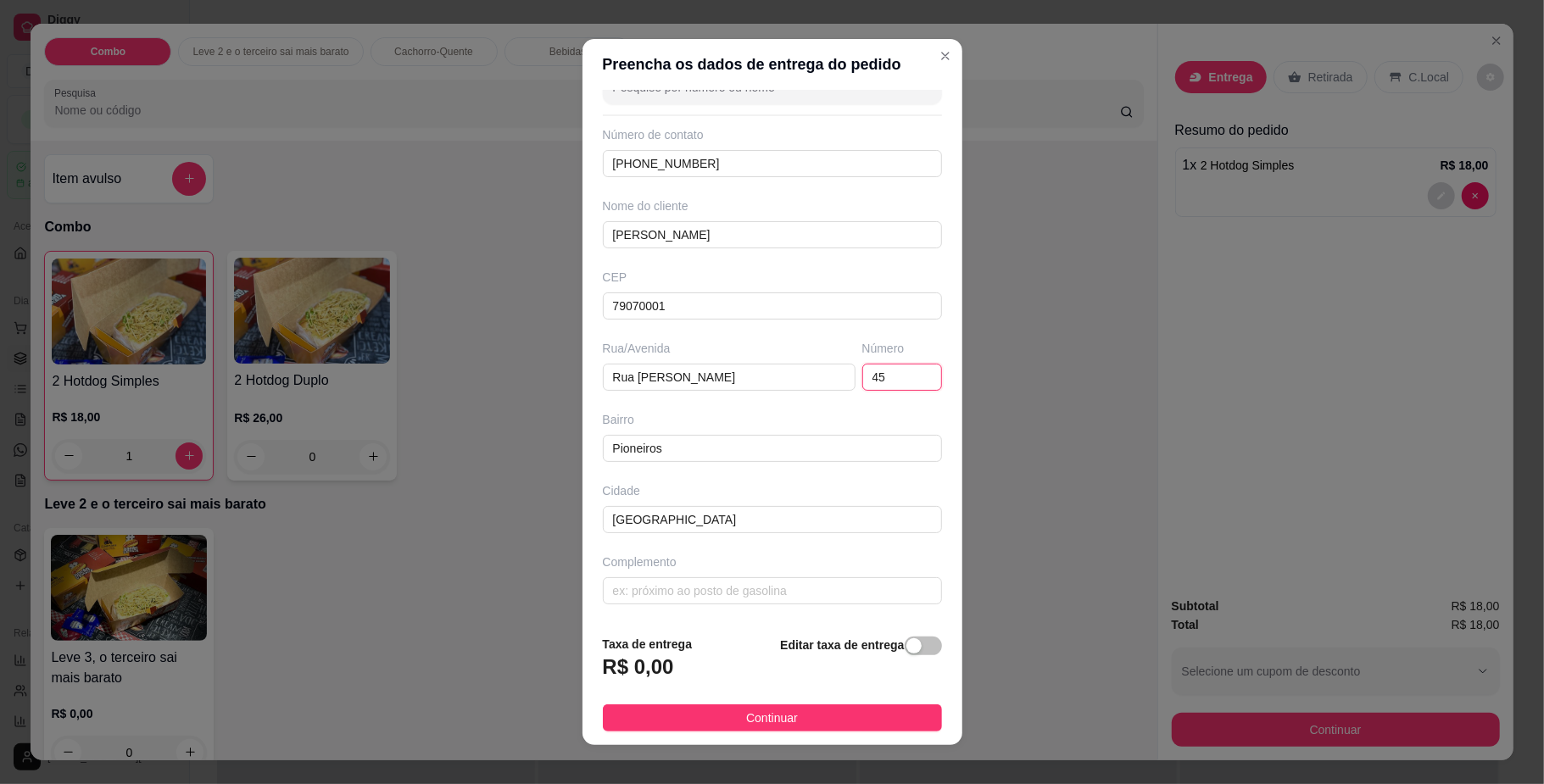
type input "45"
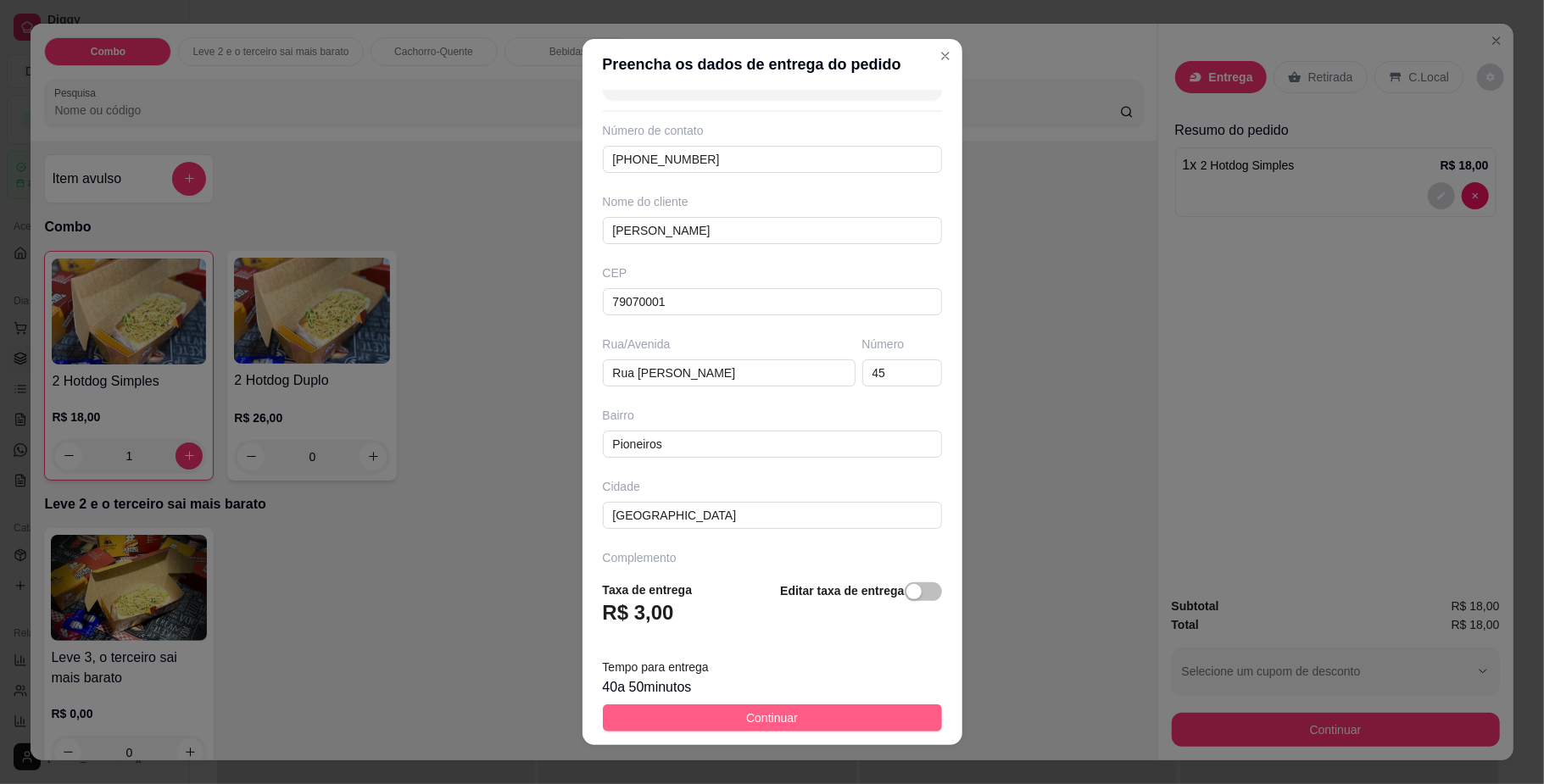
click at [710, 717] on button "Continuar" at bounding box center [772, 717] width 339 height 28
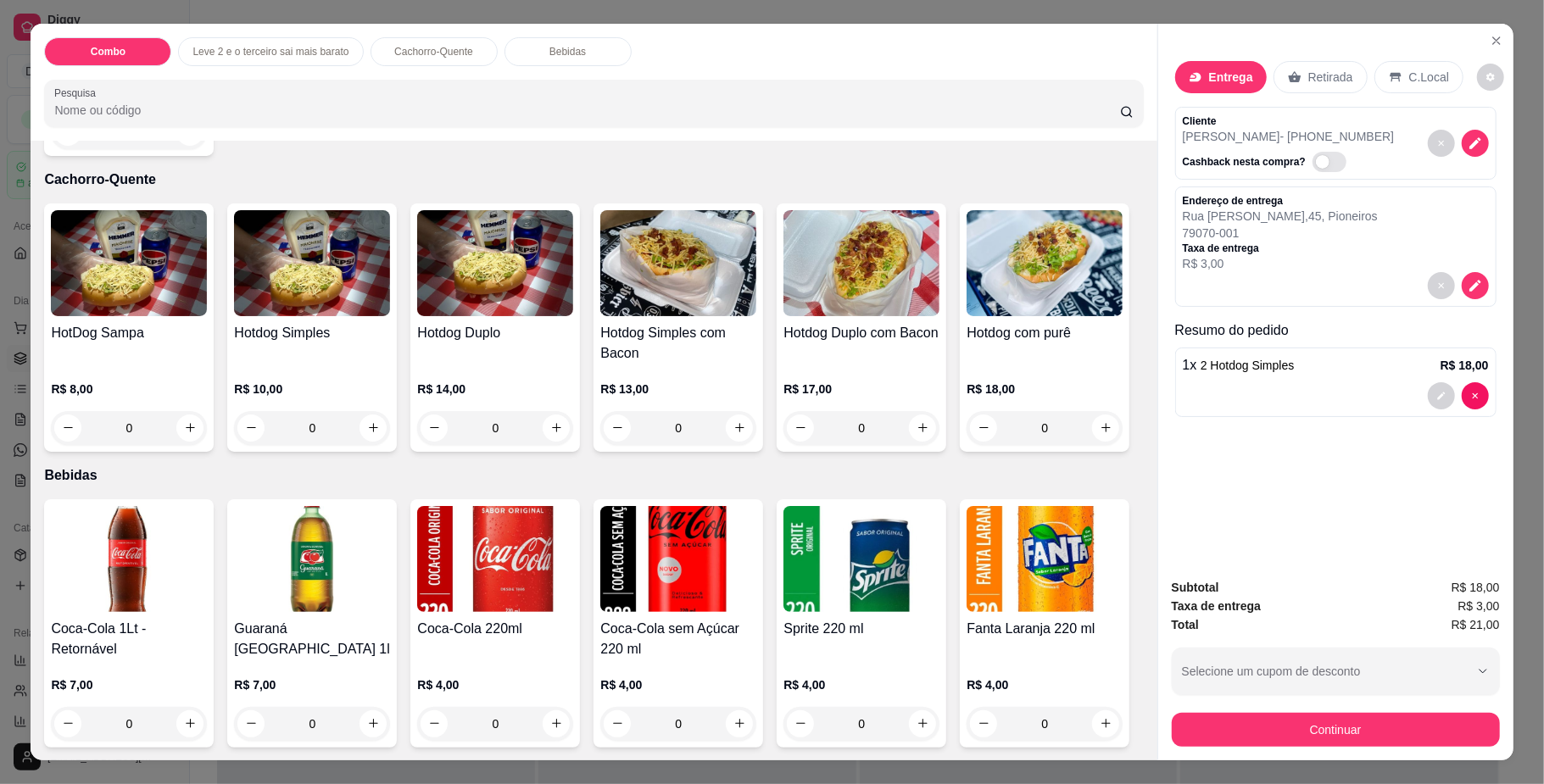
scroll to position [1105, 0]
click at [368, 717] on icon "increase-product-quantity" at bounding box center [373, 723] width 12 height 12
type input "1"
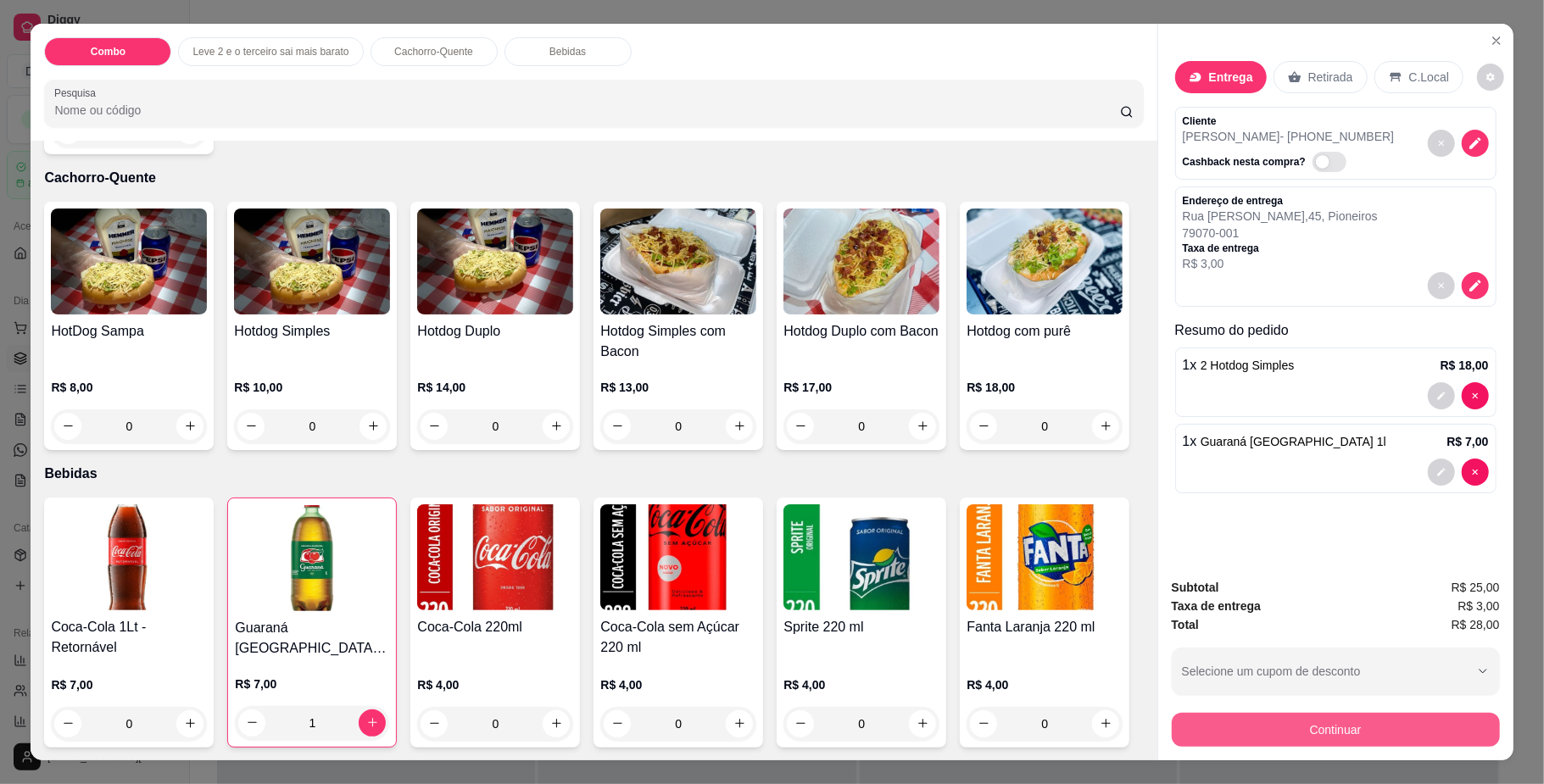
click at [1280, 733] on button "Continuar" at bounding box center [1336, 730] width 328 height 34
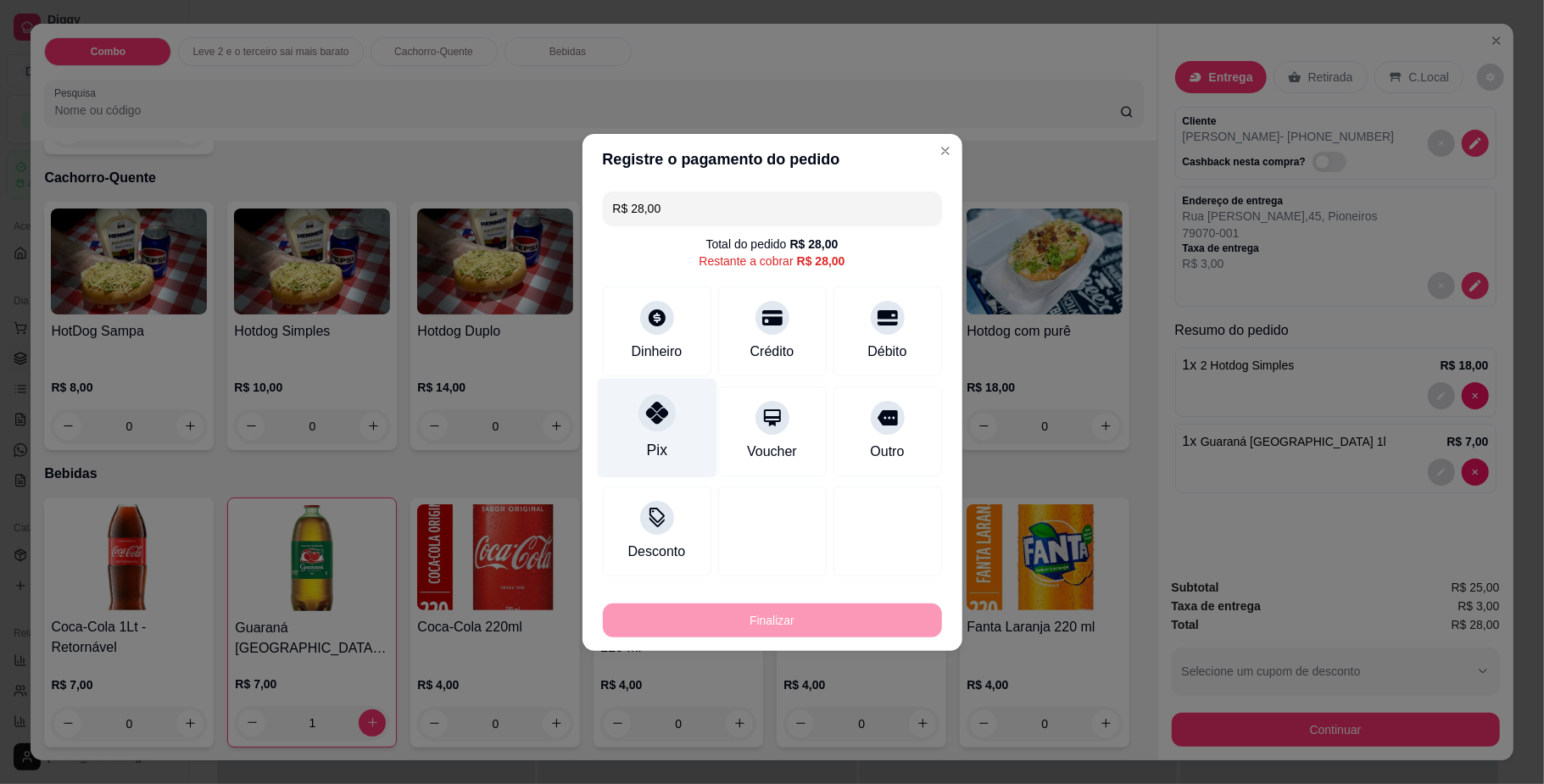
click at [635, 430] on div "Pix" at bounding box center [657, 427] width 120 height 99
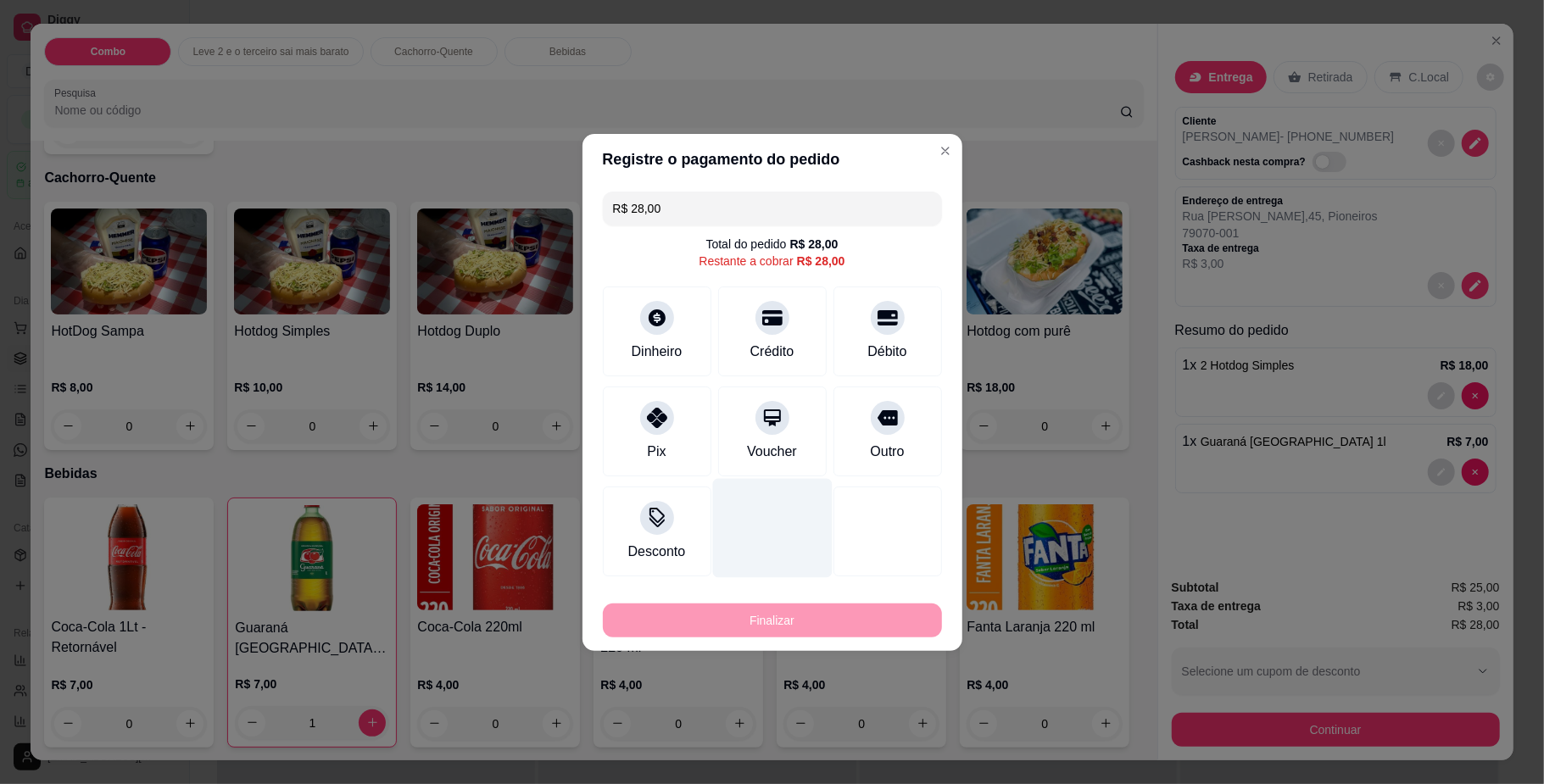
type input "R$ 0,00"
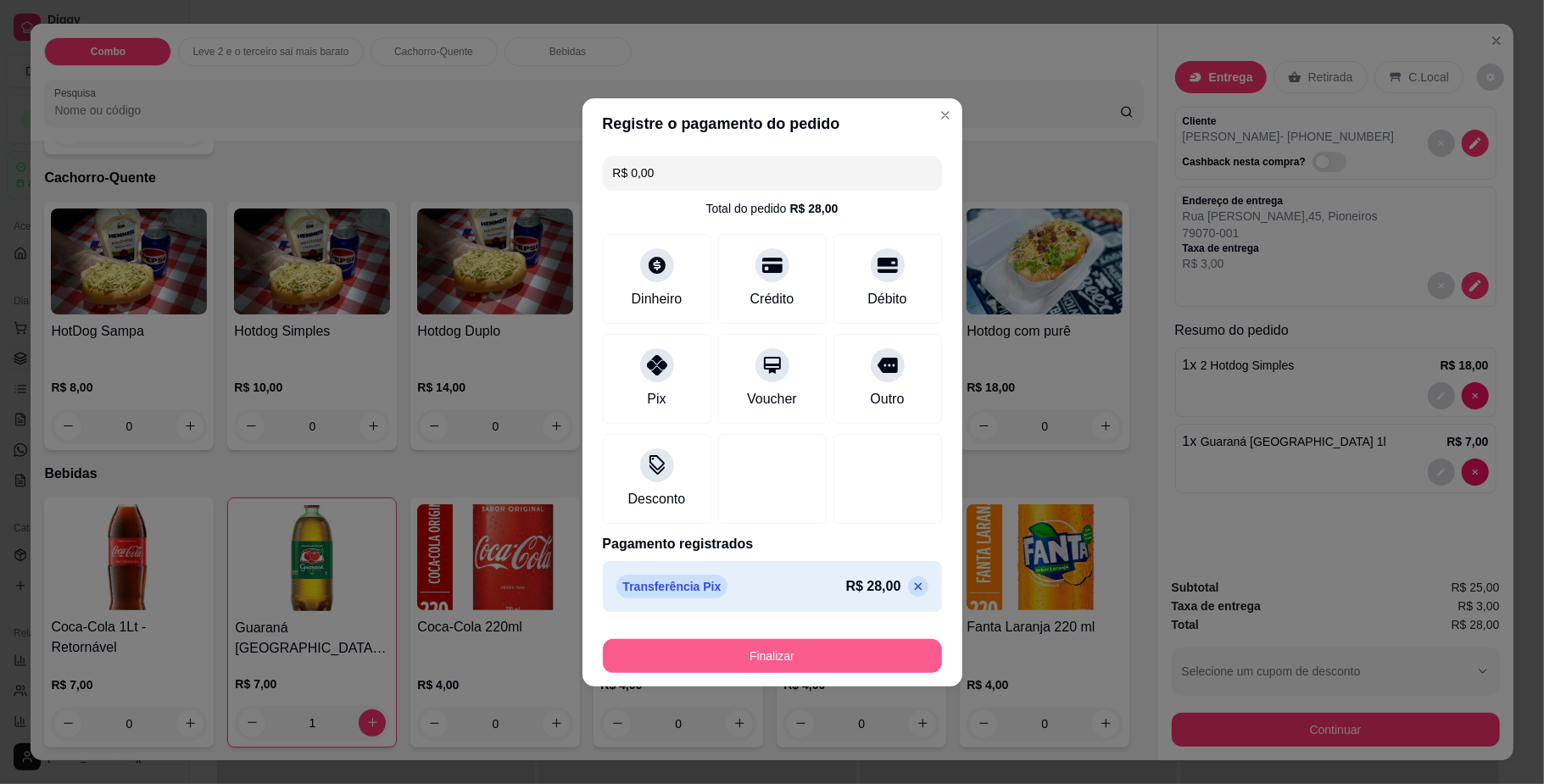
click at [773, 646] on button "Finalizar" at bounding box center [772, 657] width 339 height 34
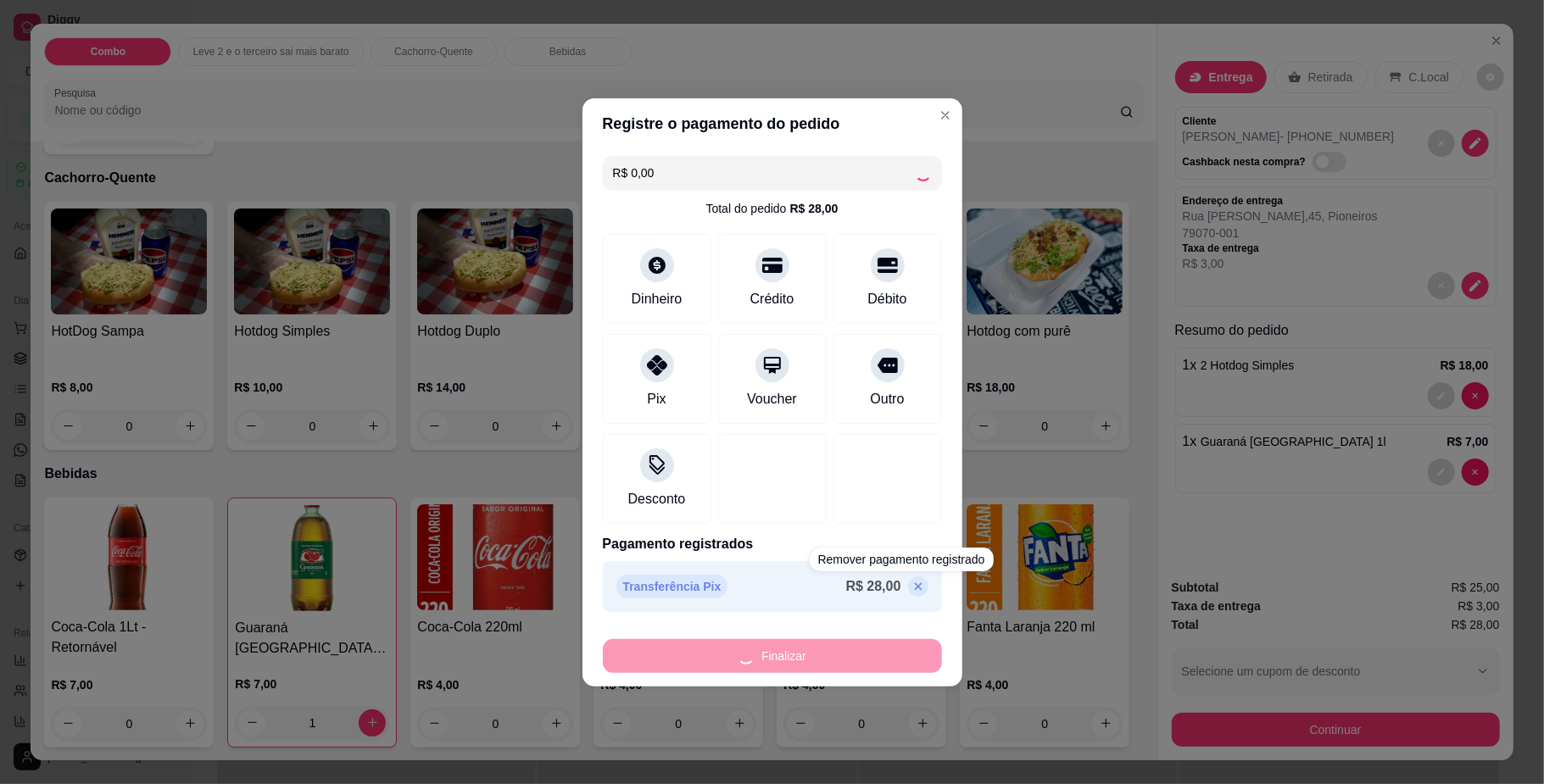
type input "0"
type input "-R$ 28,00"
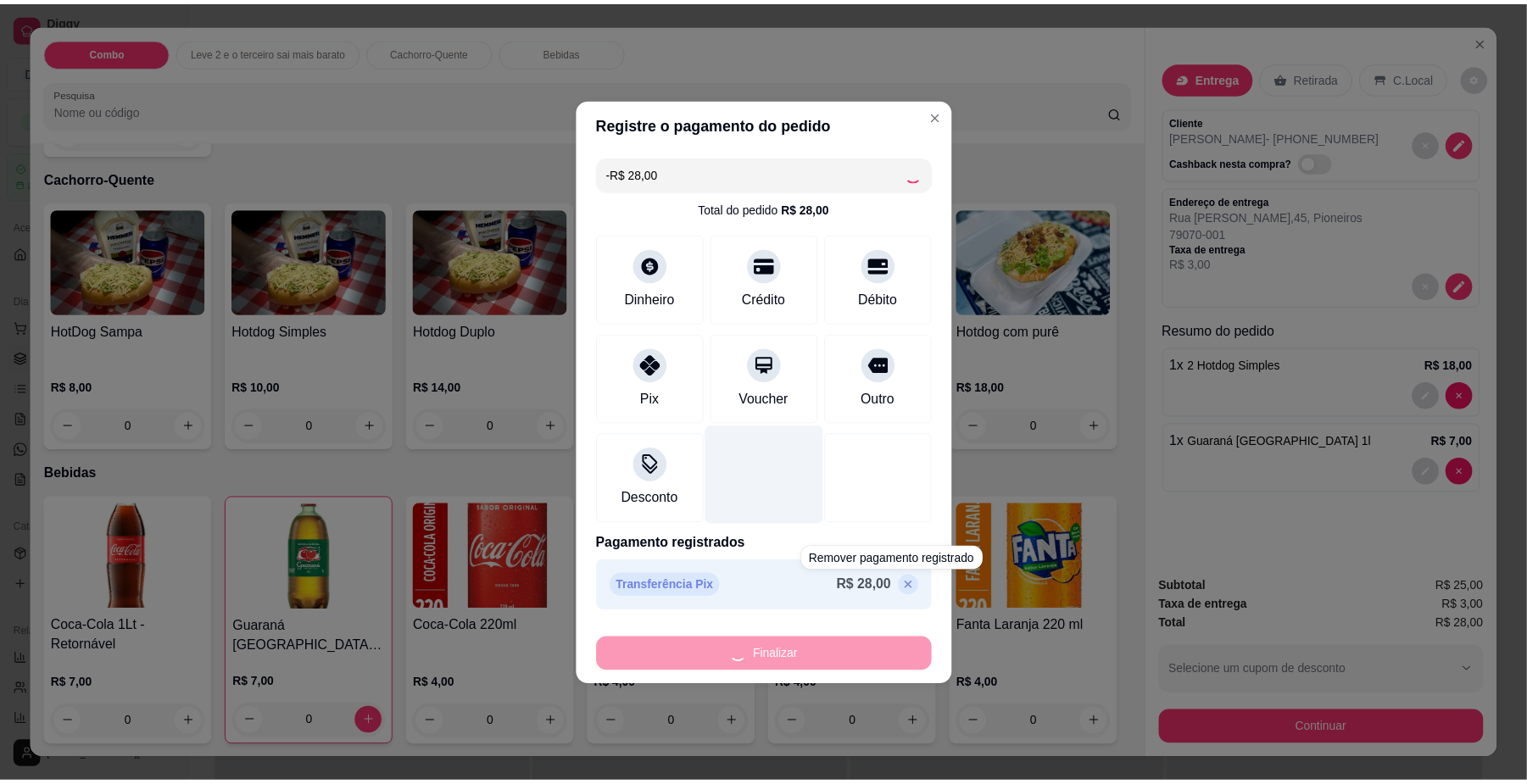
scroll to position [1103, 0]
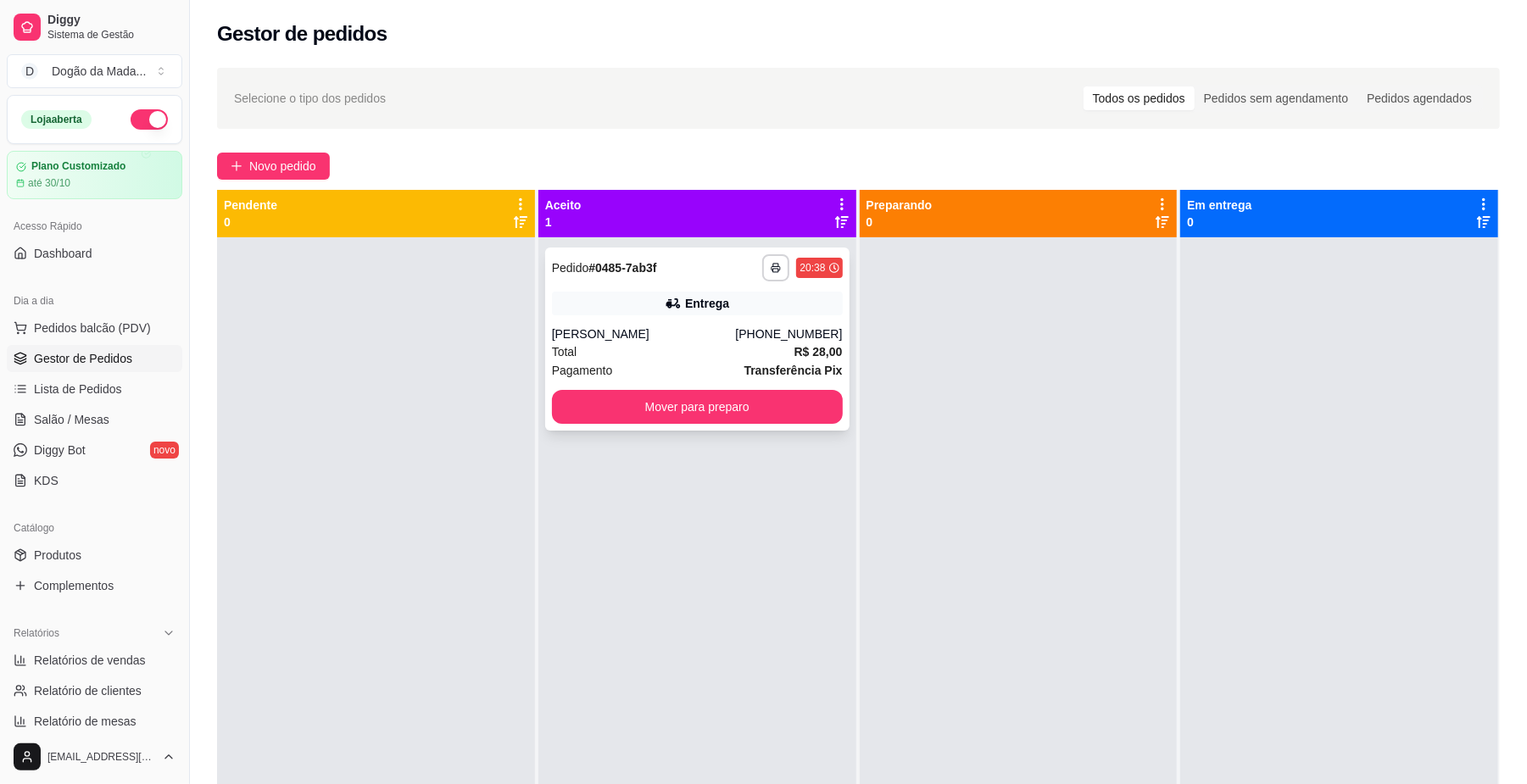
click at [755, 321] on div "**********" at bounding box center [698, 339] width 305 height 183
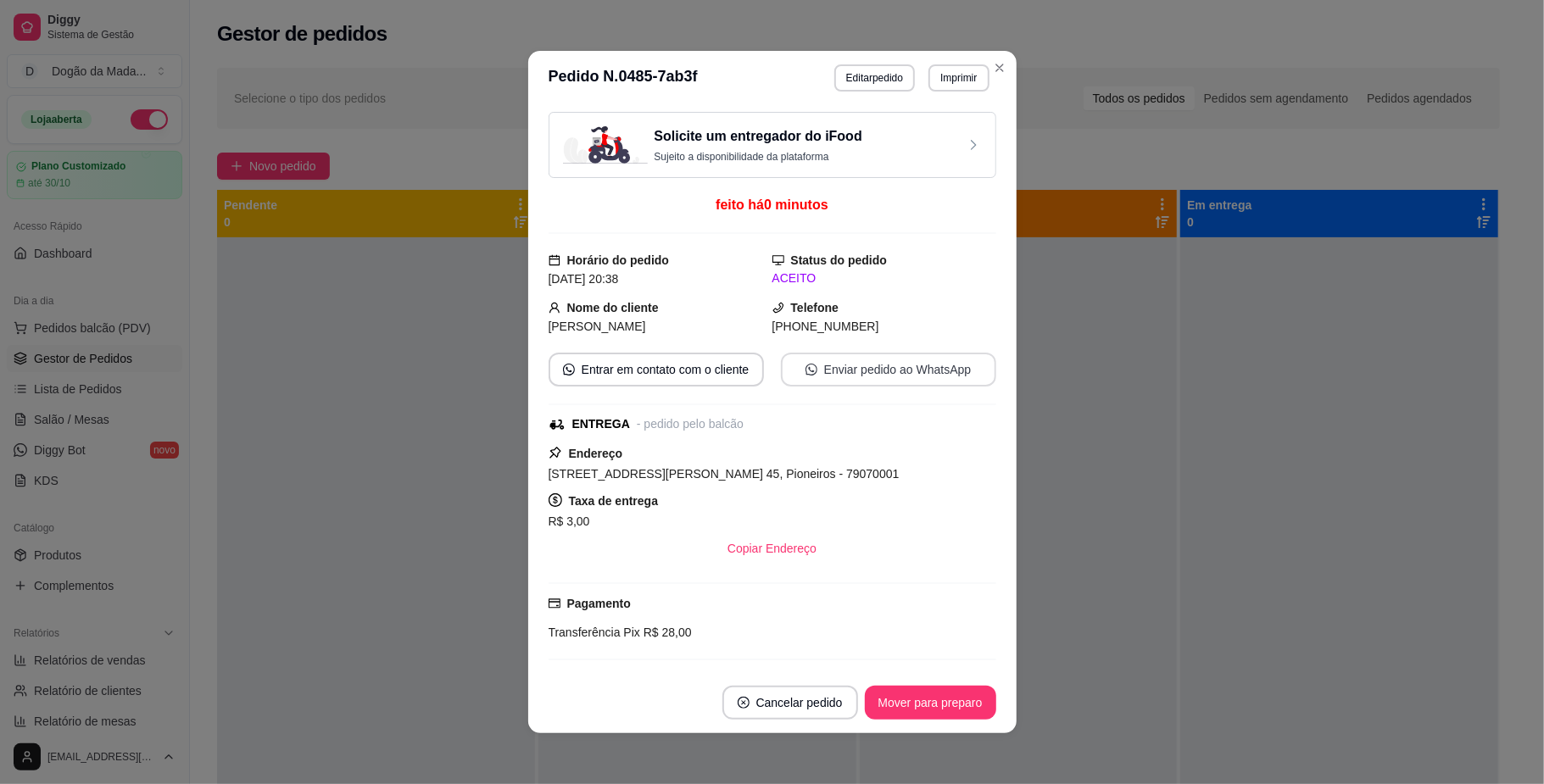
click at [880, 370] on button "Enviar pedido ao WhatsApp" at bounding box center [888, 370] width 215 height 34
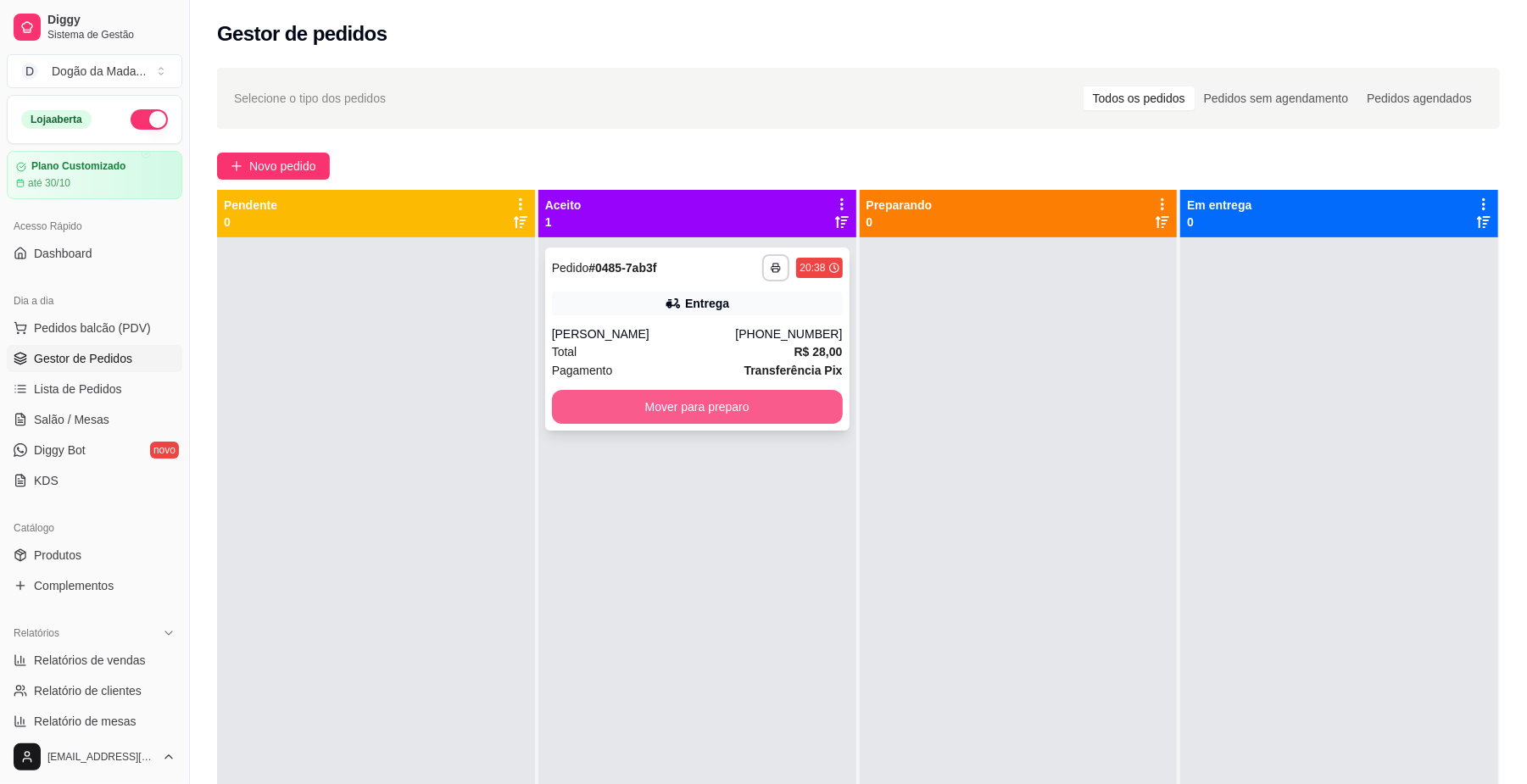
click at [623, 390] on button "Mover para preparo" at bounding box center [698, 407] width 291 height 34
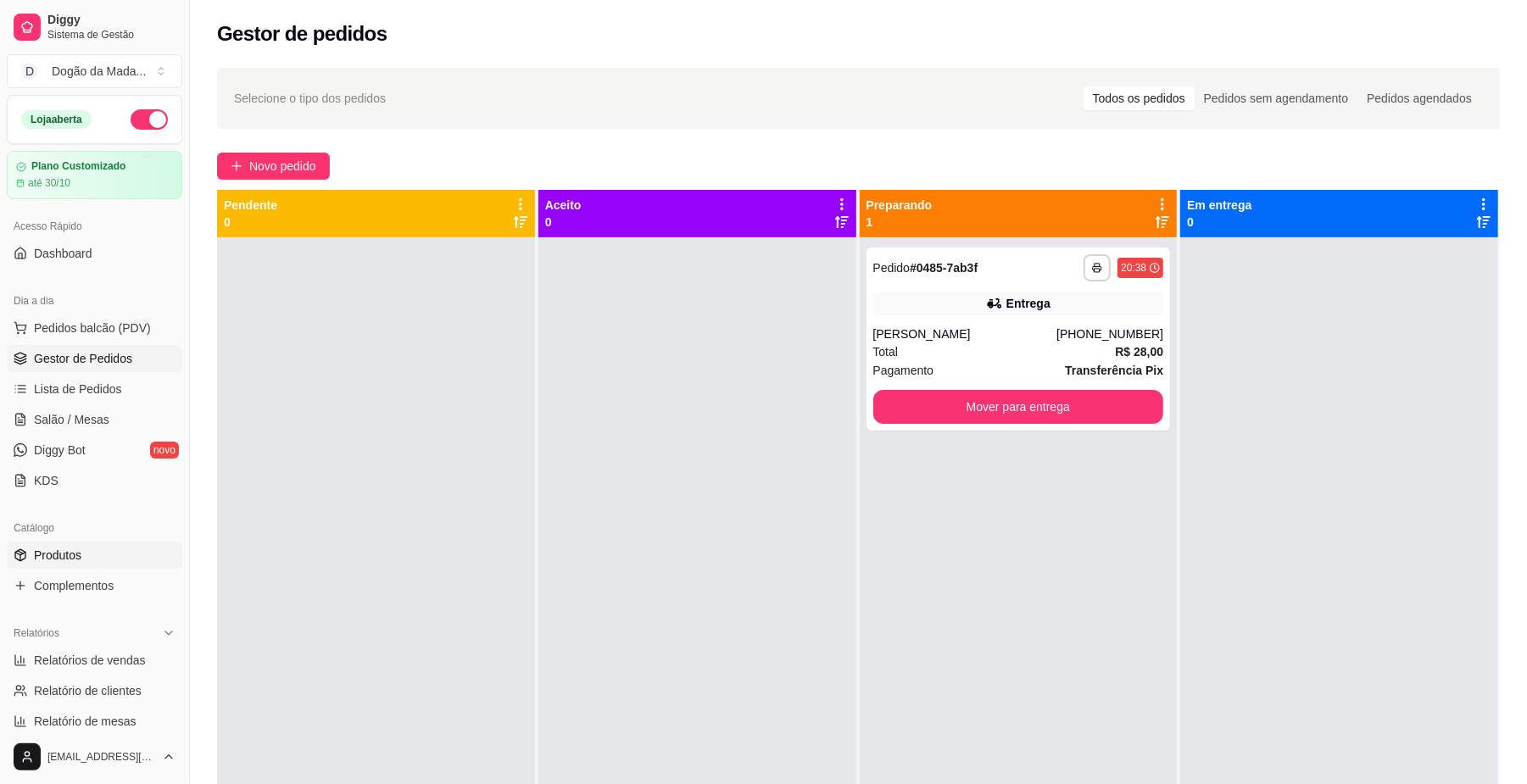
click at [50, 555] on span "Produtos" at bounding box center [58, 555] width 48 height 17
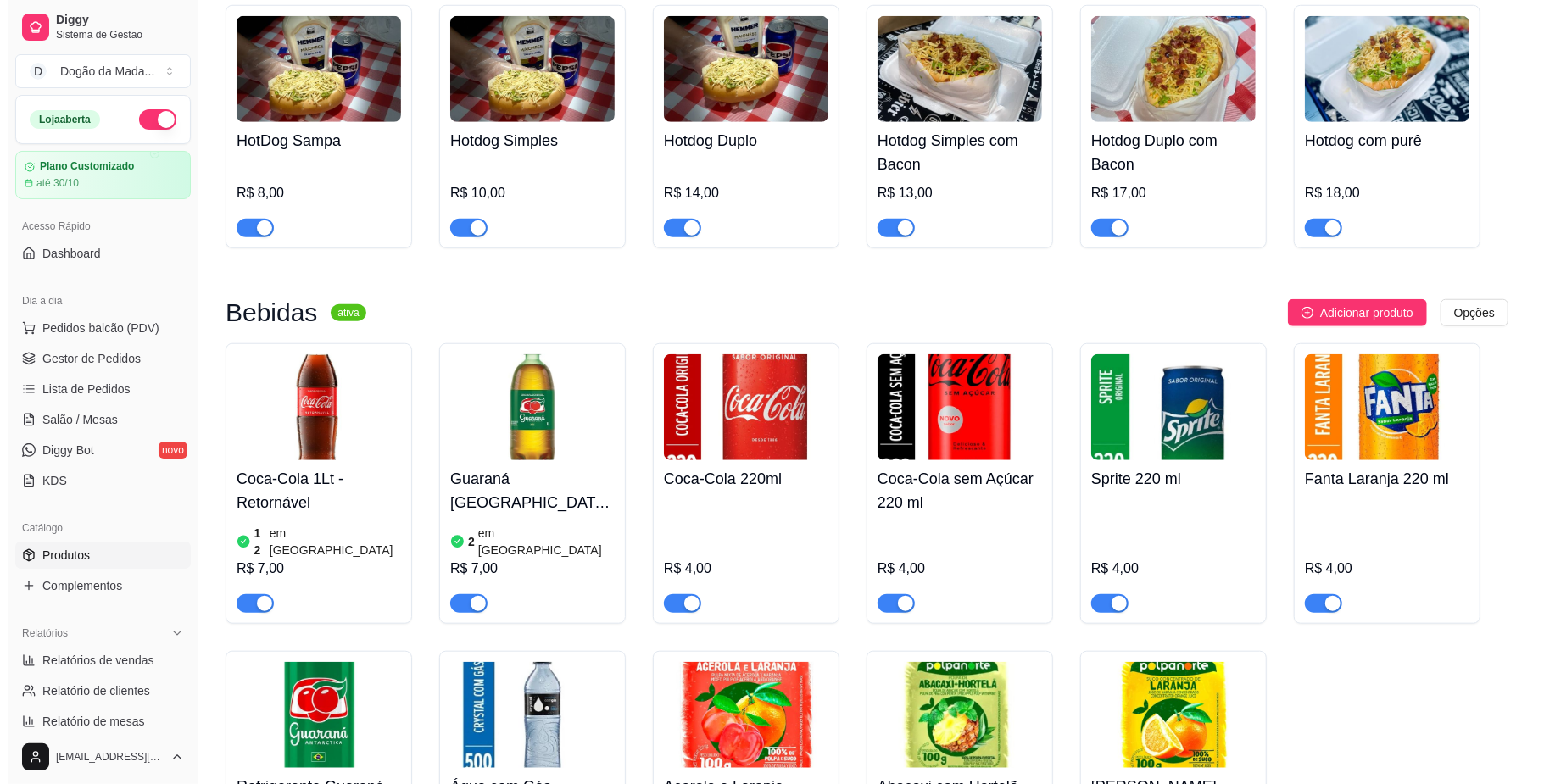
scroll to position [1069, 0]
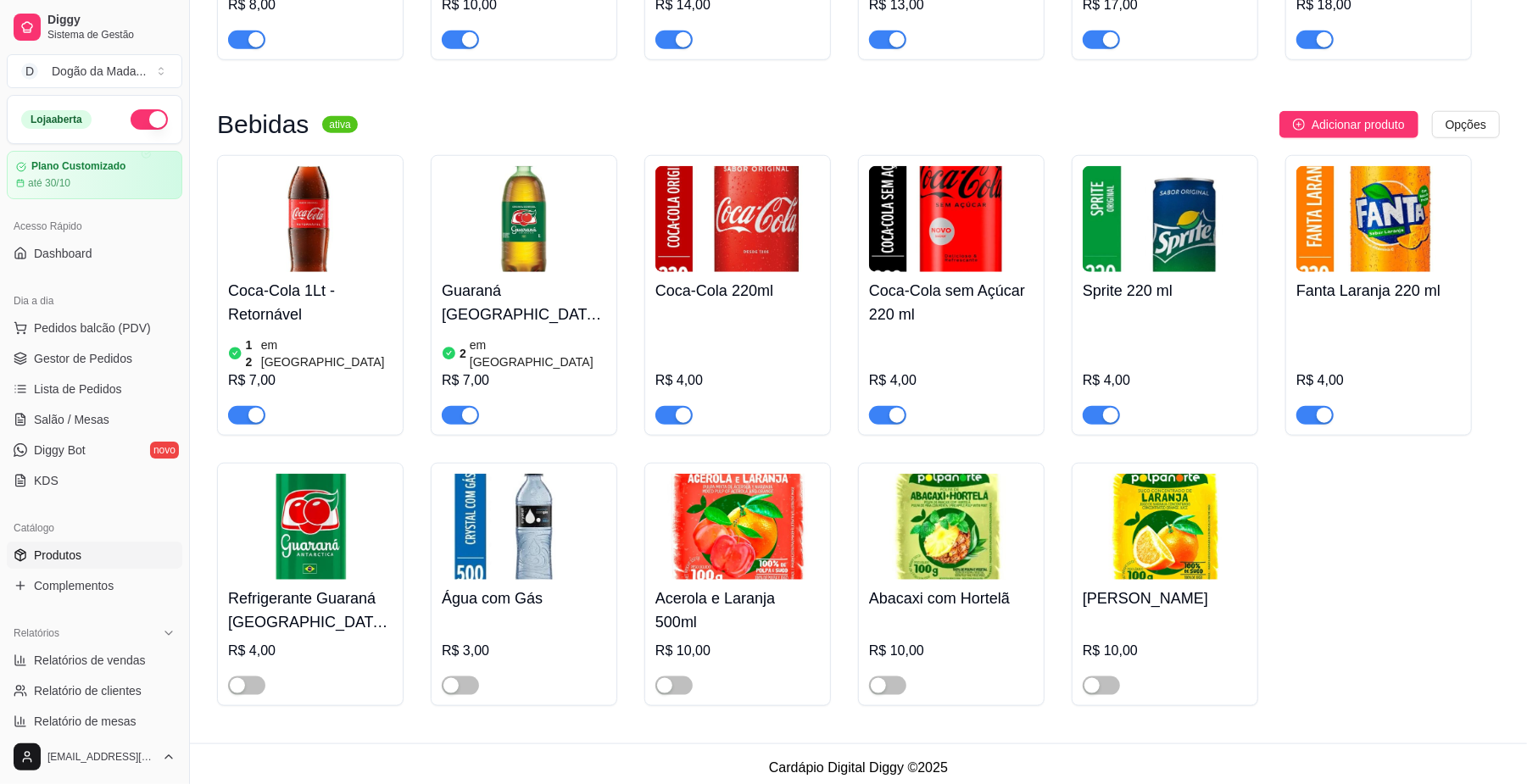
click at [537, 333] on div "2 em estoque R$ 7,00" at bounding box center [524, 379] width 165 height 91
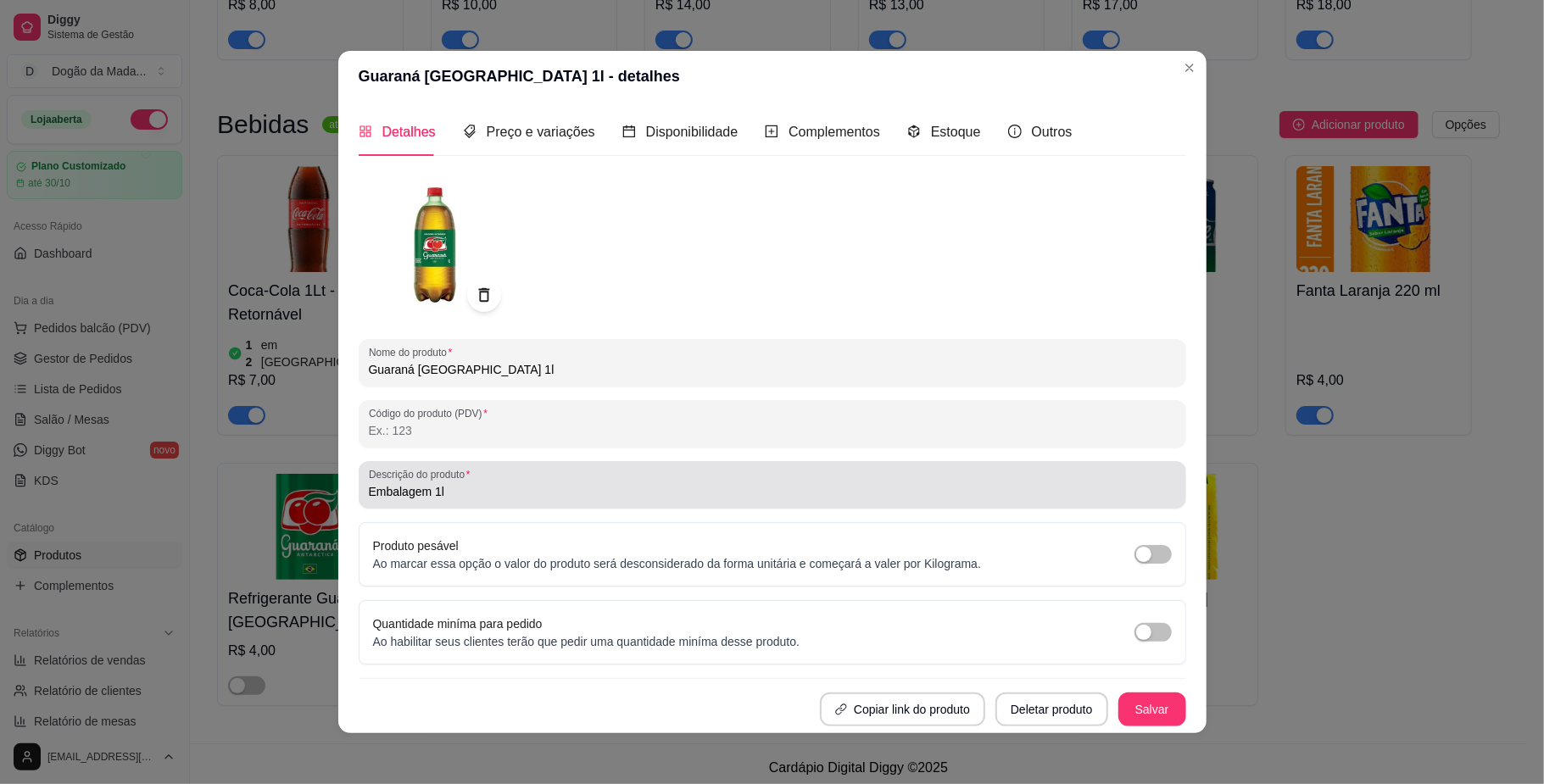
scroll to position [4, 0]
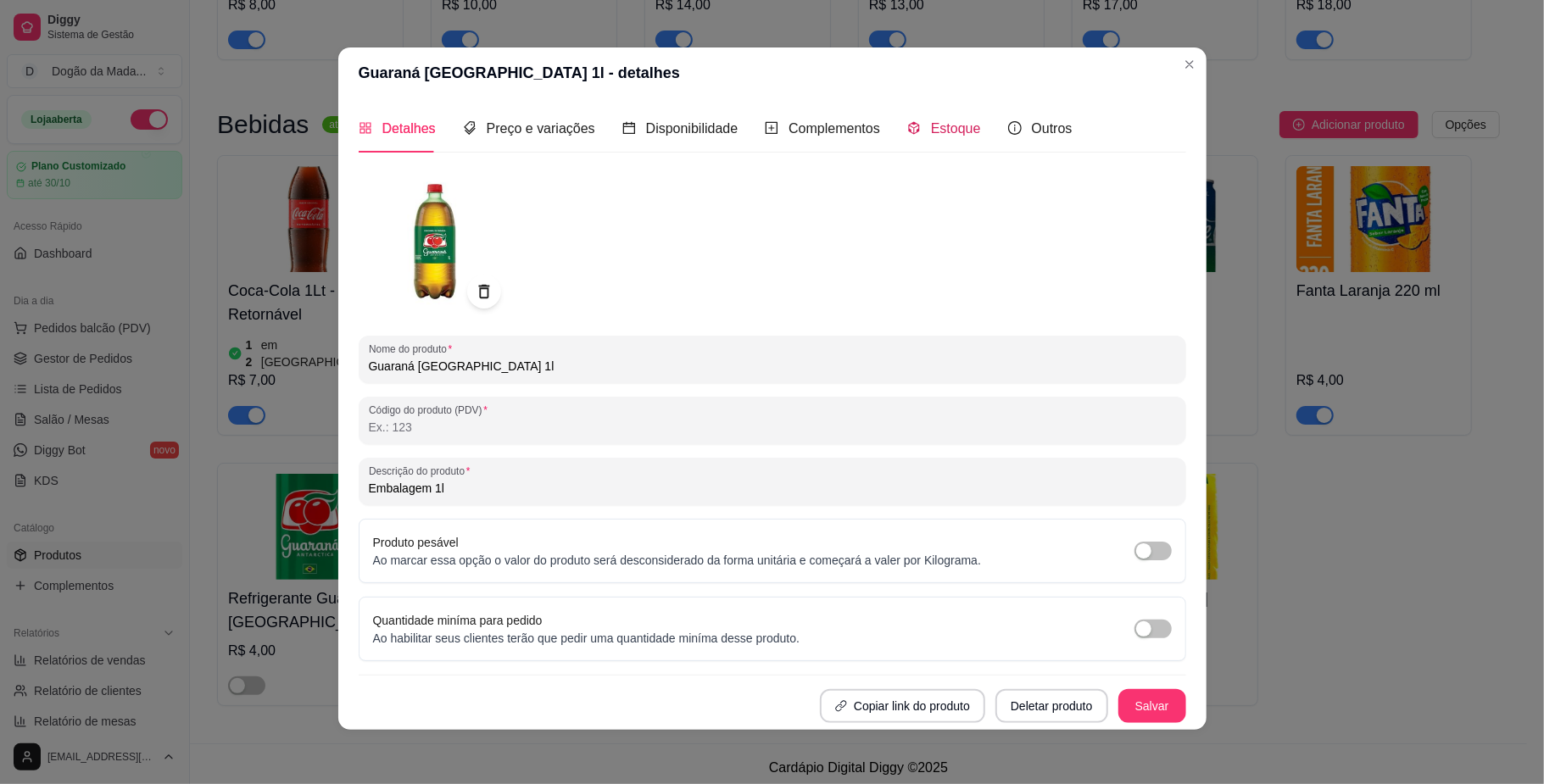
click at [931, 132] on span "Estoque" at bounding box center [956, 127] width 50 height 14
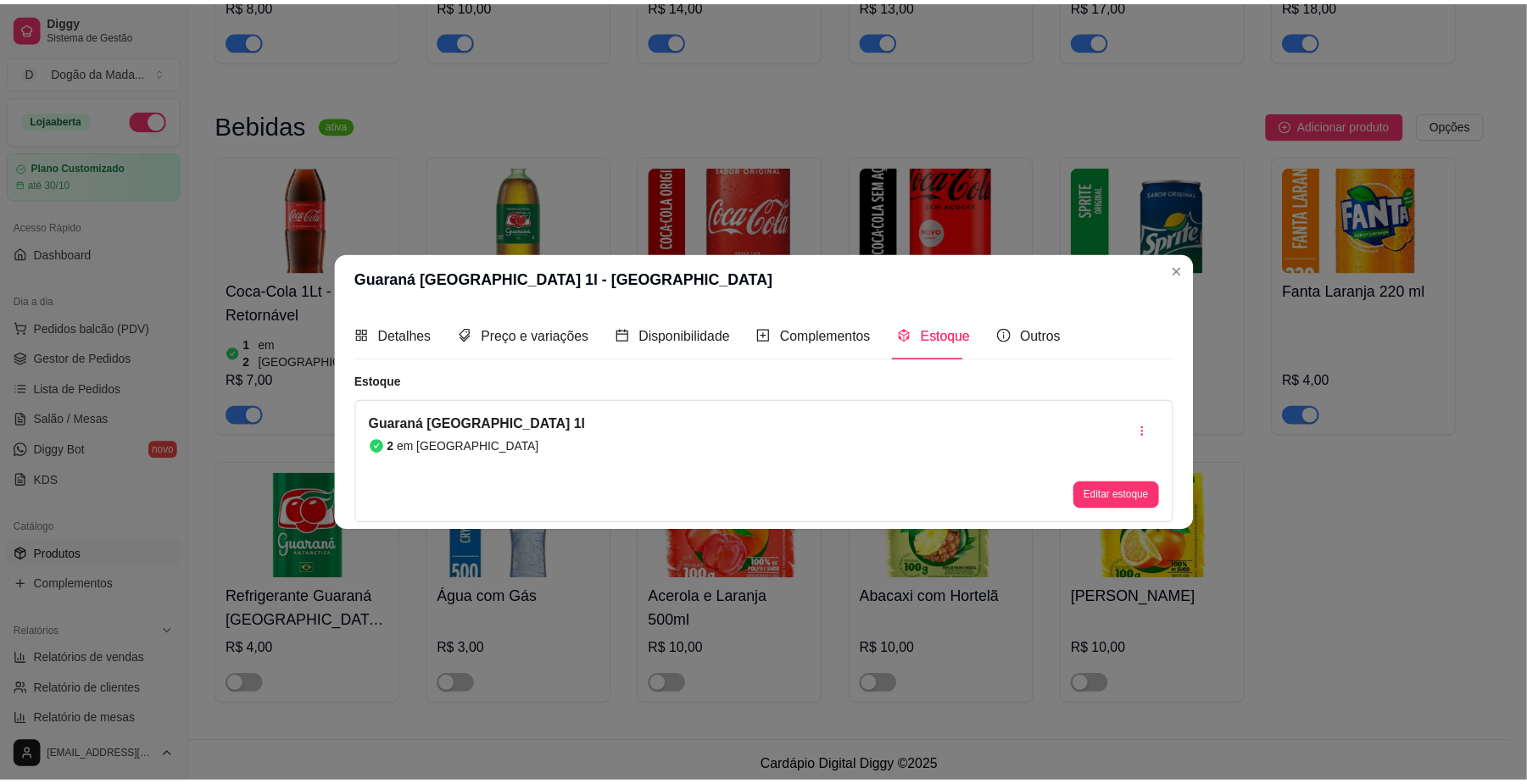
scroll to position [0, 0]
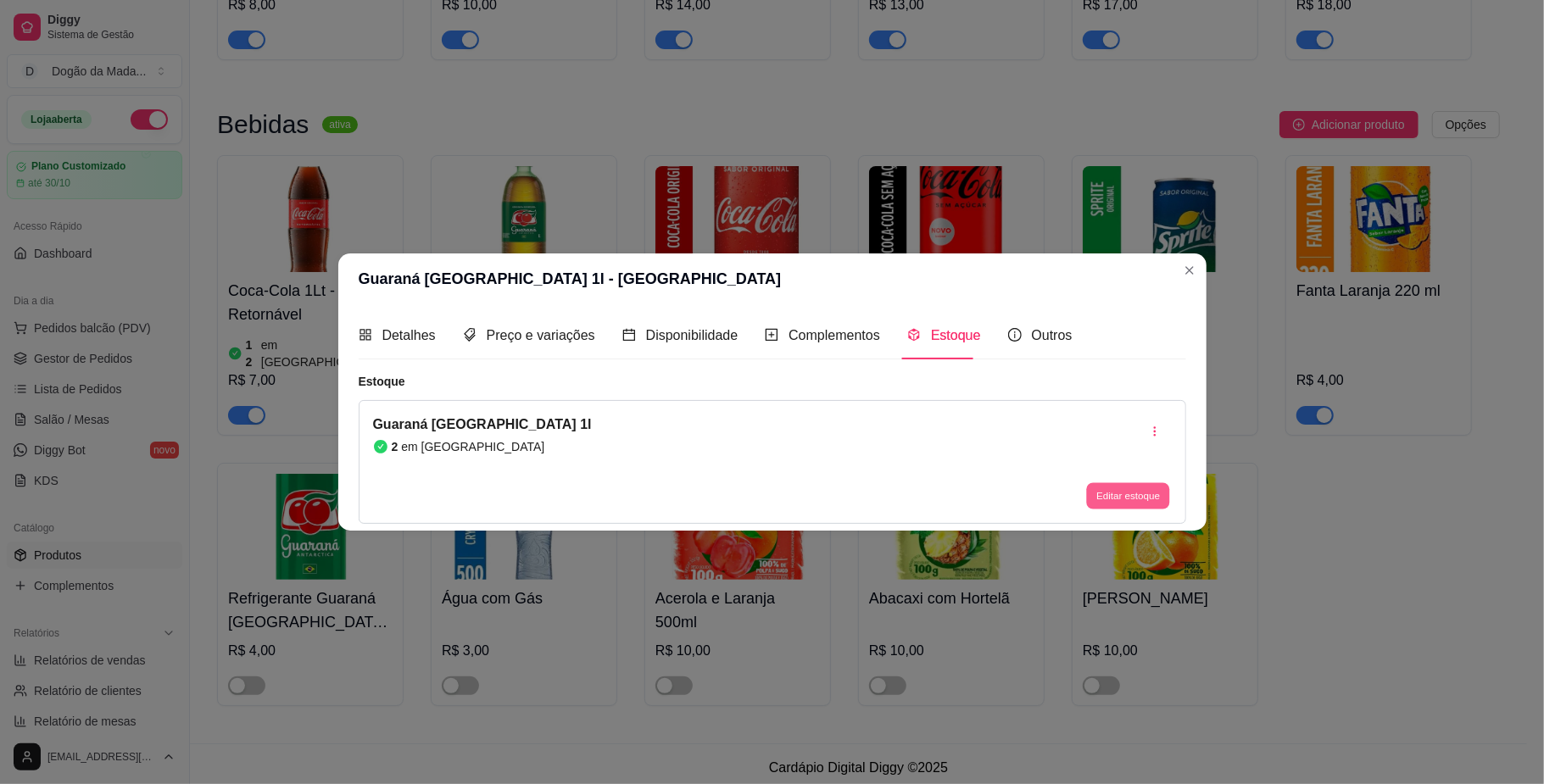
click at [1107, 505] on button "Editar estoque" at bounding box center [1128, 497] width 83 height 27
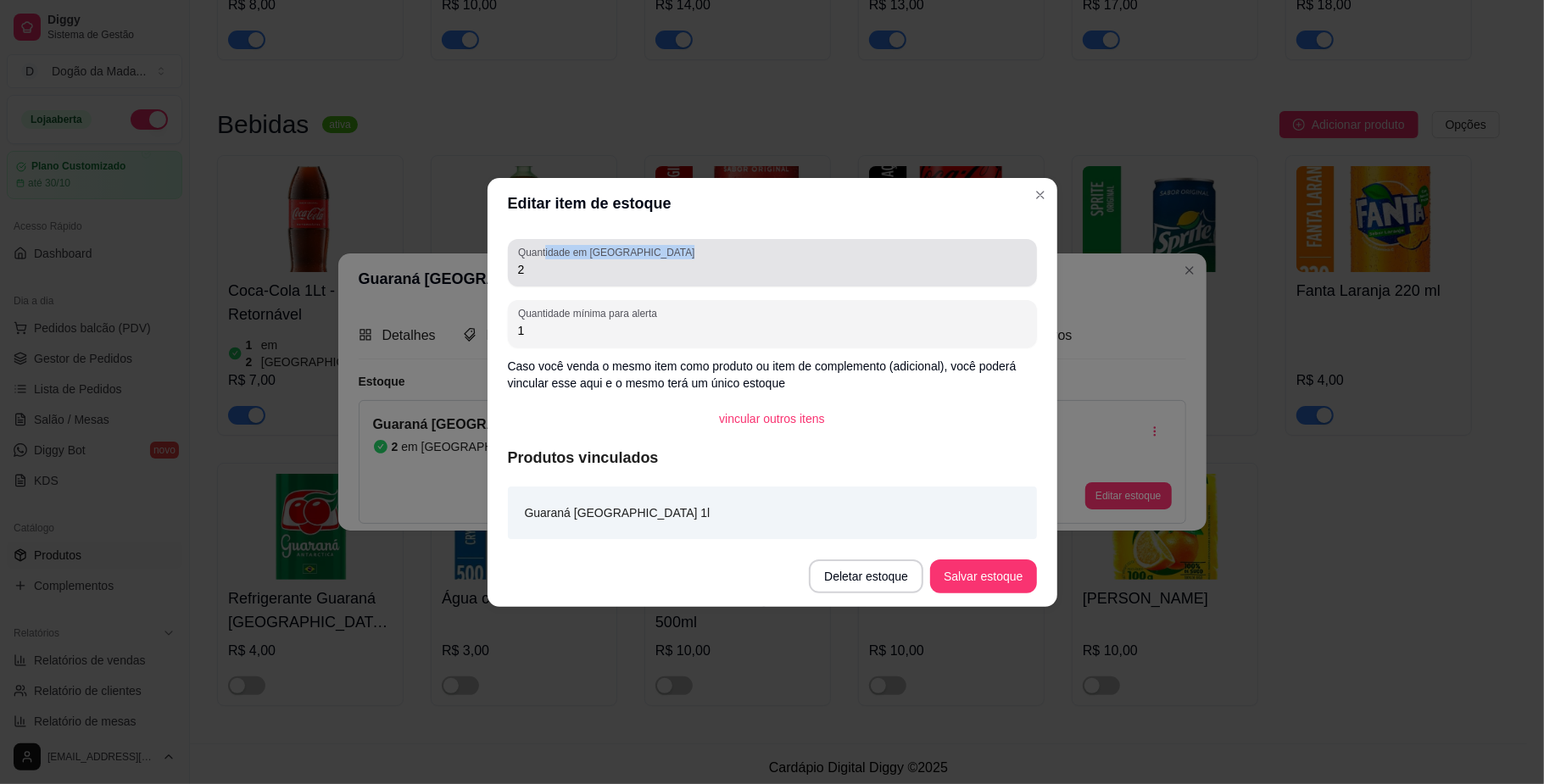
drag, startPoint x: 544, startPoint y: 258, endPoint x: 501, endPoint y: 265, distance: 43.6
click at [501, 265] on div "Quantidade em estoque 2 Quantidade mínima para alerta 1 Caso você venda o mesmo…" at bounding box center [772, 386] width 570 height 317
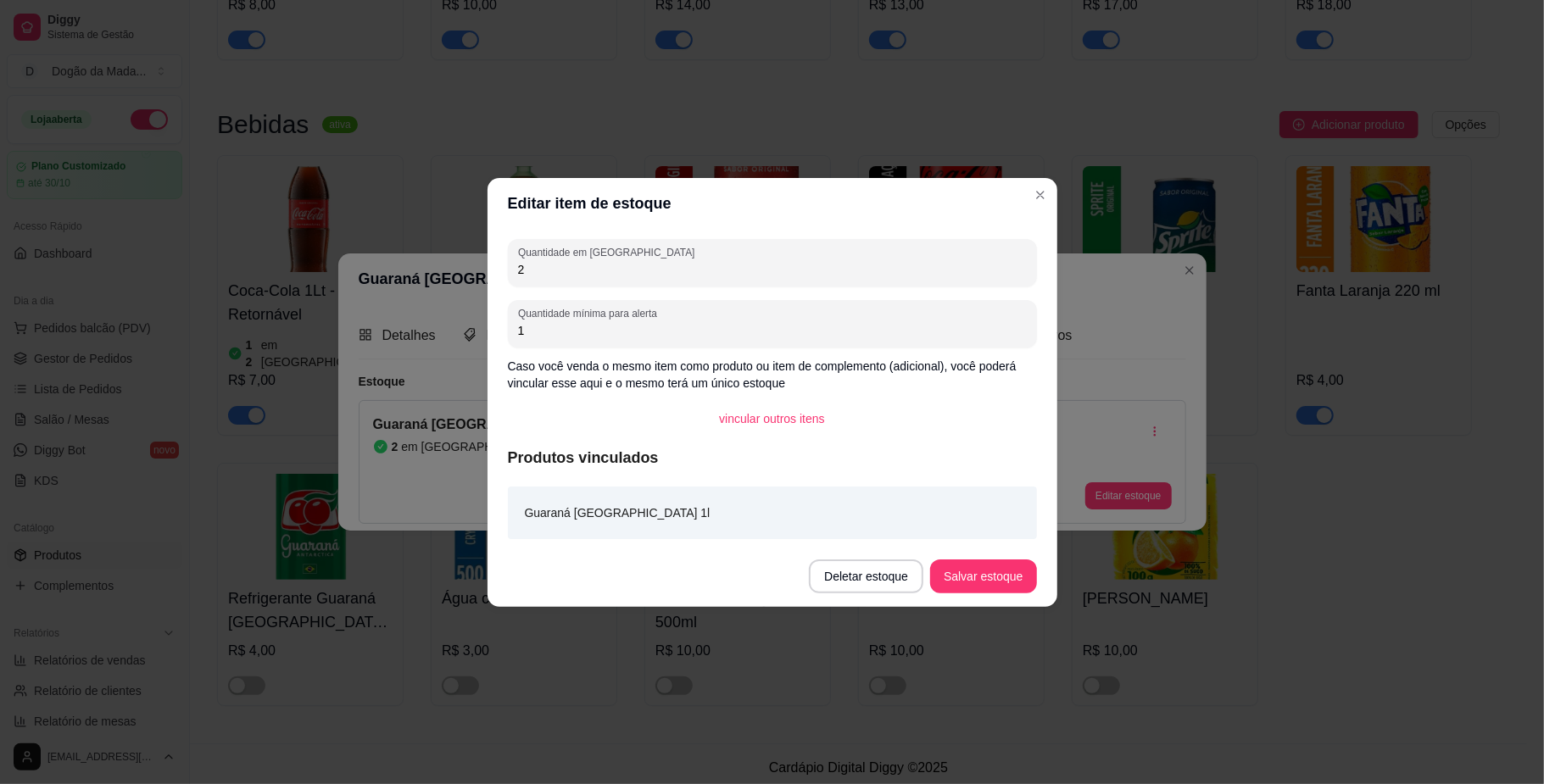
drag, startPoint x: 556, startPoint y: 273, endPoint x: 456, endPoint y: 259, distance: 101.0
click at [463, 260] on div "Editar item de estoque Quantidade em estoque 2 Quantidade mínima para alerta 1 …" at bounding box center [772, 392] width 1544 height 784
type input "1"
click at [987, 566] on button "Salvar estoque" at bounding box center [982, 577] width 106 height 34
click at [979, 566] on button "Salvar estoque" at bounding box center [982, 577] width 106 height 34
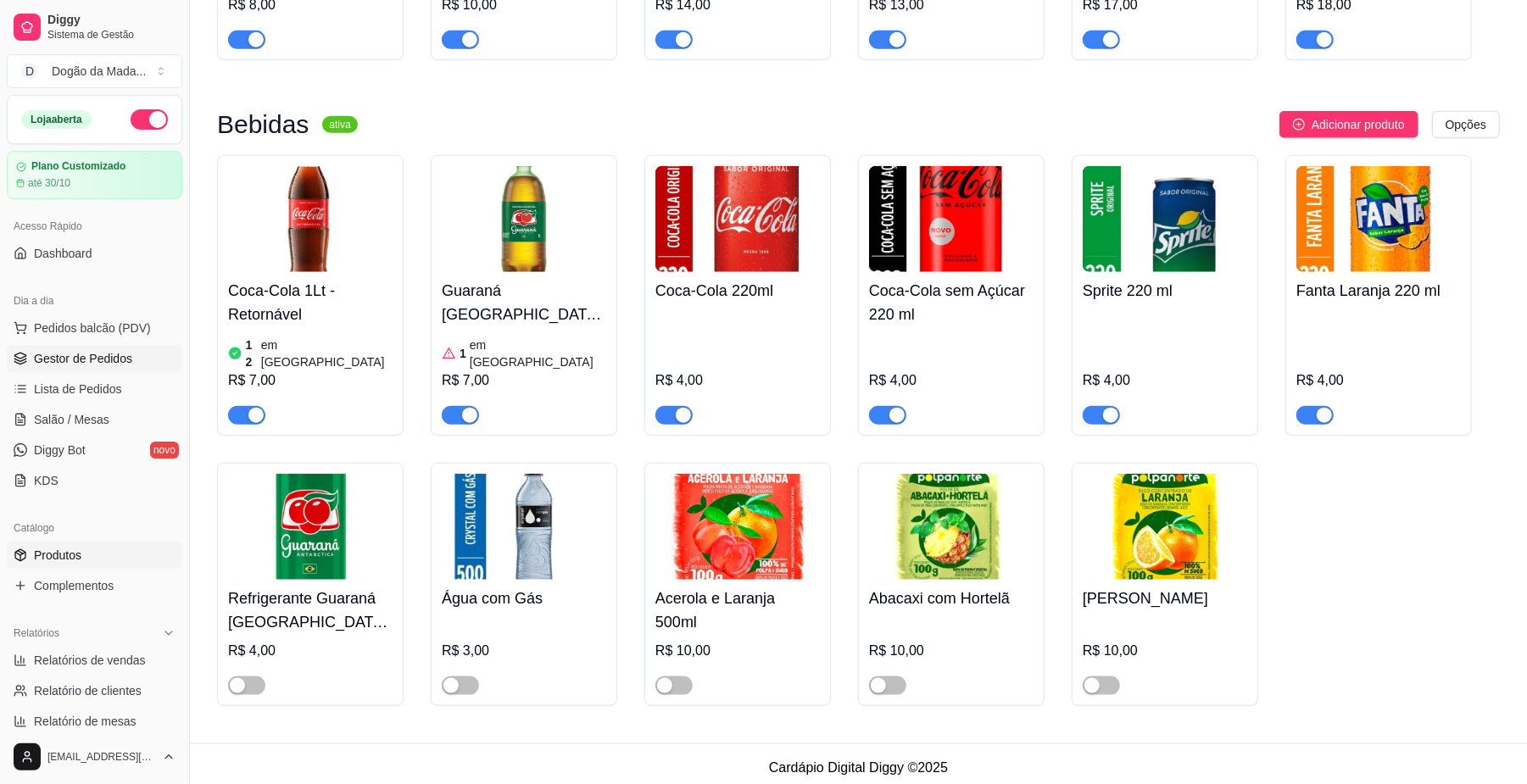
click at [69, 346] on link "Gestor de Pedidos" at bounding box center [94, 359] width 175 height 28
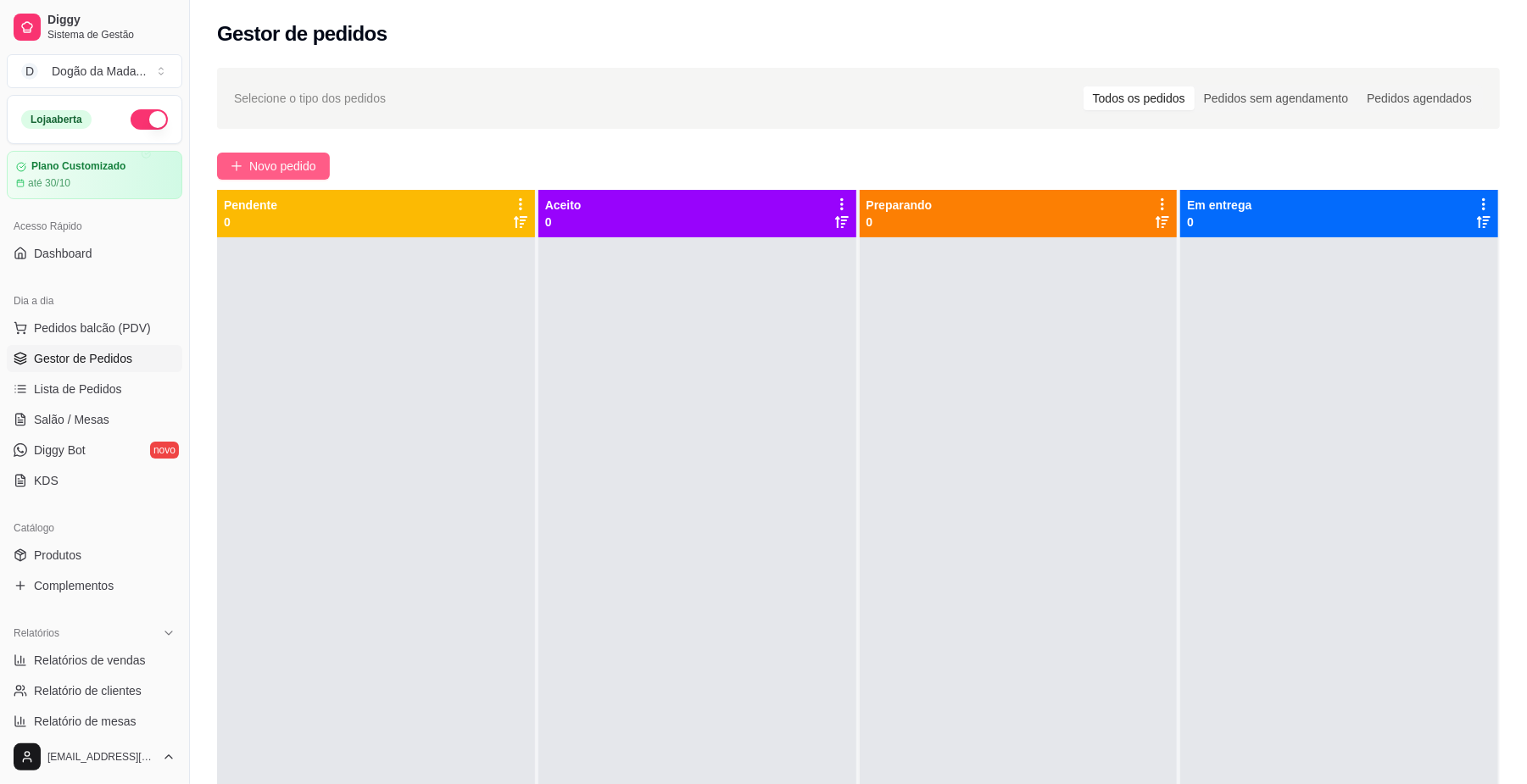
click at [290, 167] on span "Novo pedido" at bounding box center [283, 167] width 67 height 19
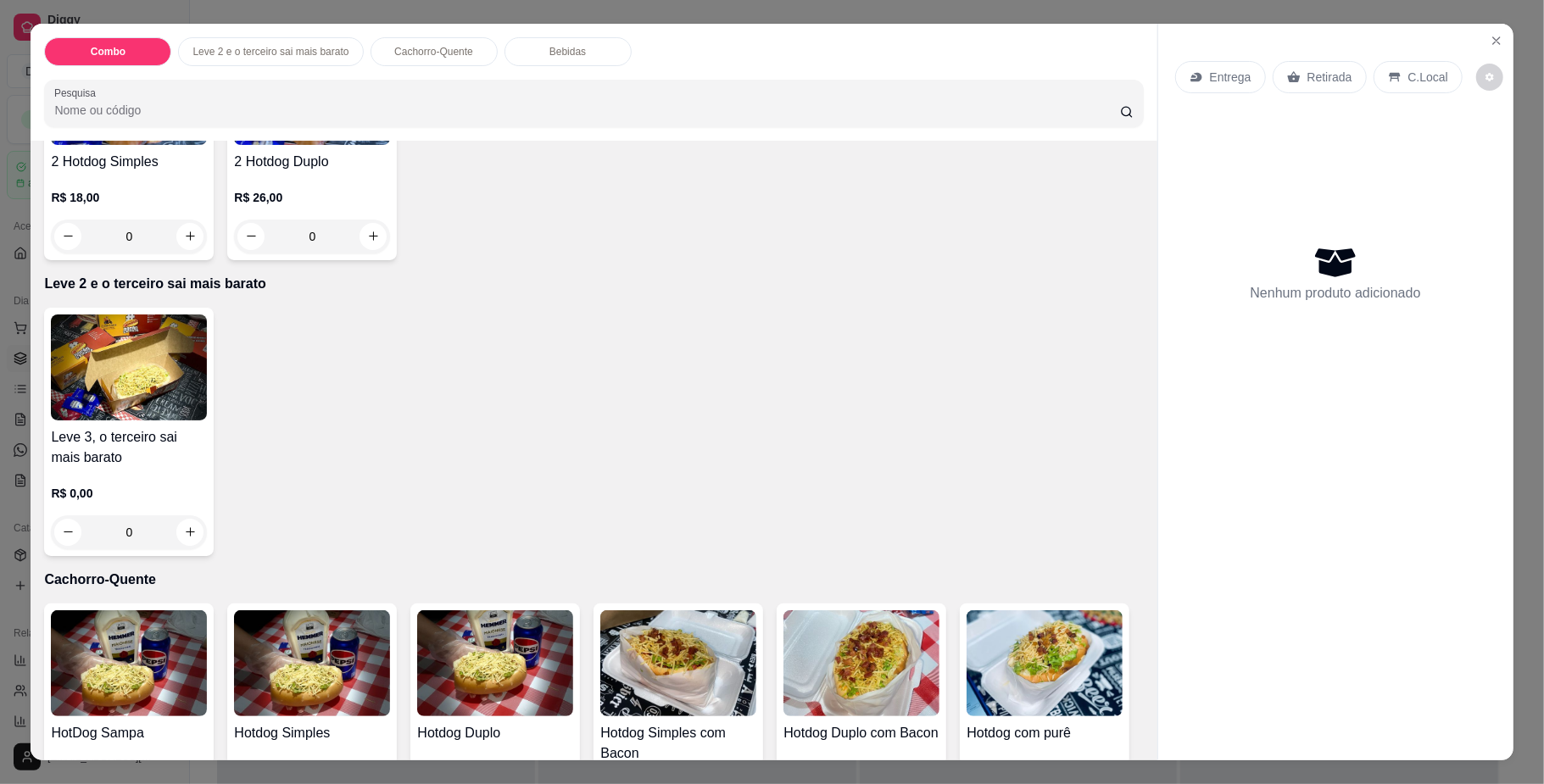
scroll to position [564, 0]
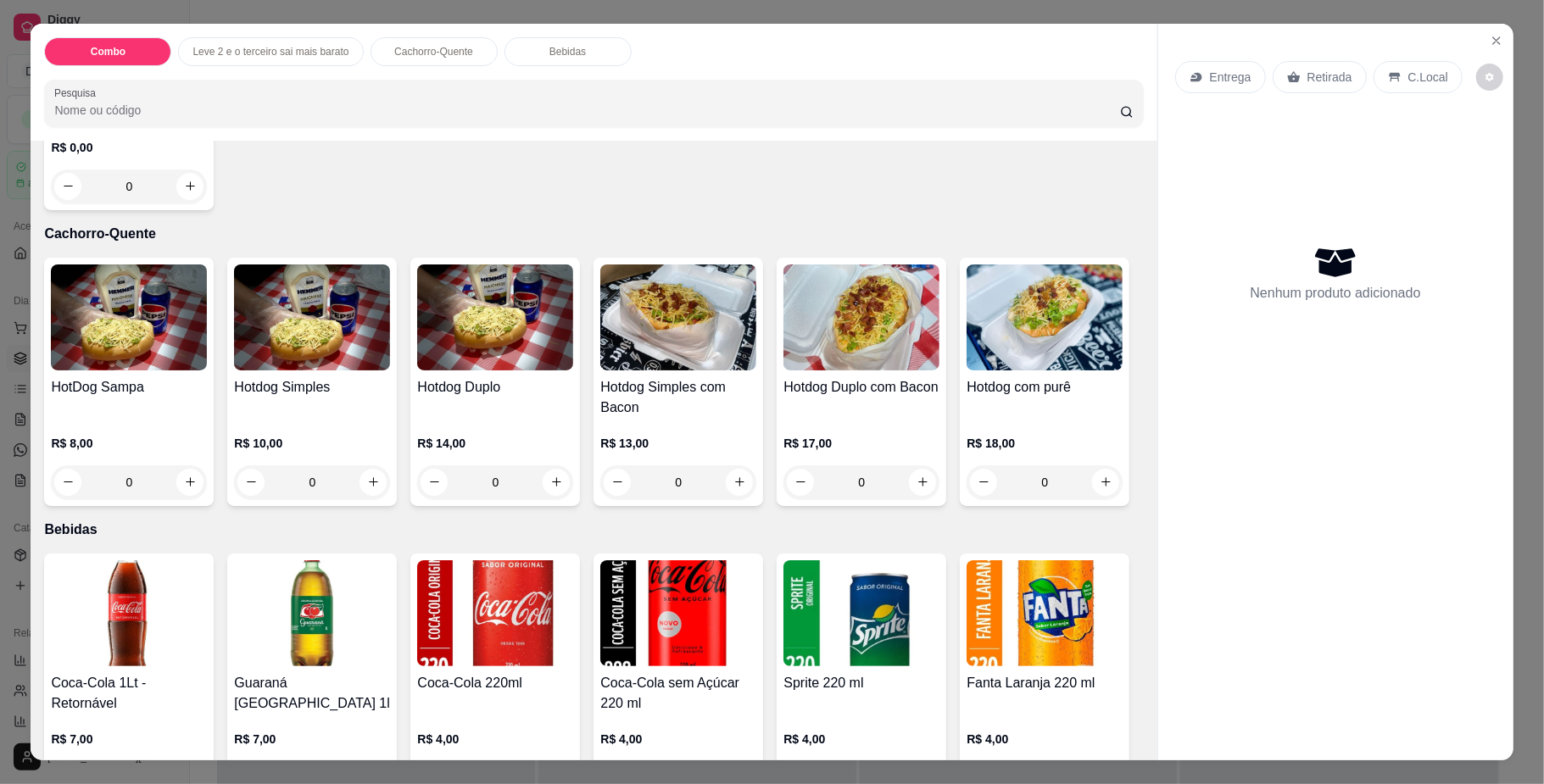
click at [369, 483] on div "0" at bounding box center [312, 482] width 156 height 34
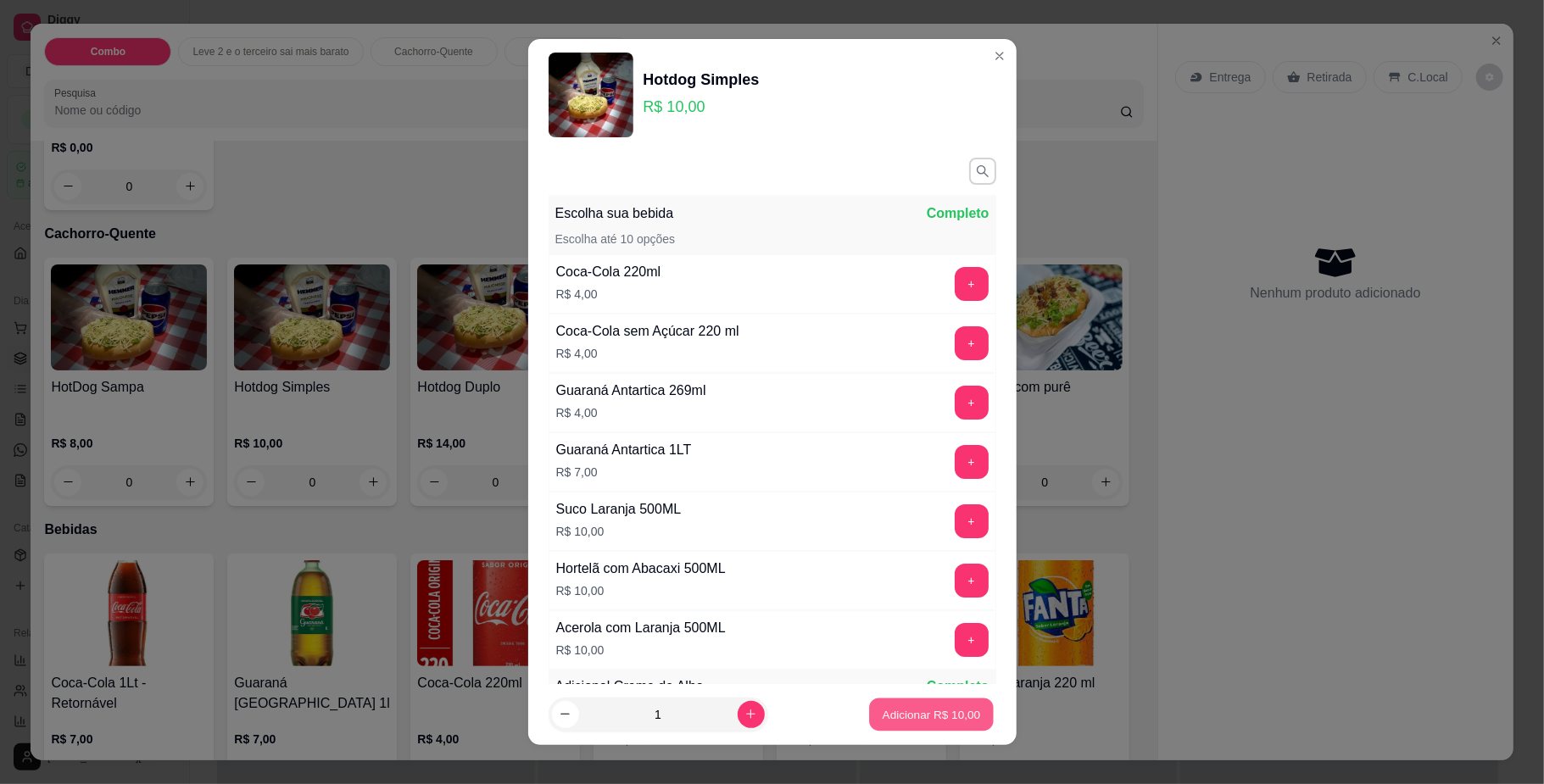
click at [882, 706] on p "Adicionar R$ 10,00" at bounding box center [931, 714] width 98 height 16
type input "1"
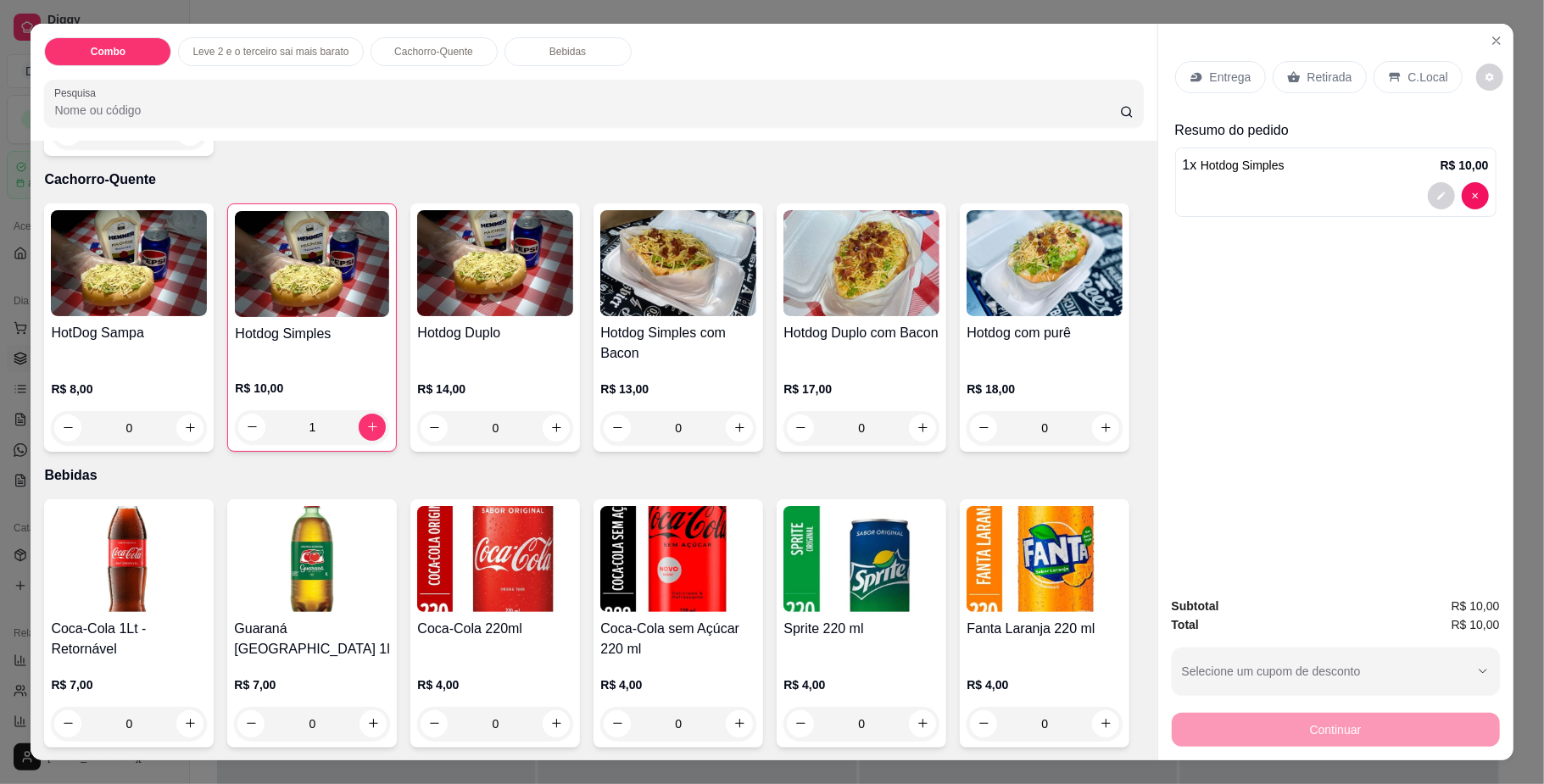
scroll to position [1017, 0]
click at [184, 717] on icon "increase-product-quantity" at bounding box center [189, 723] width 12 height 12
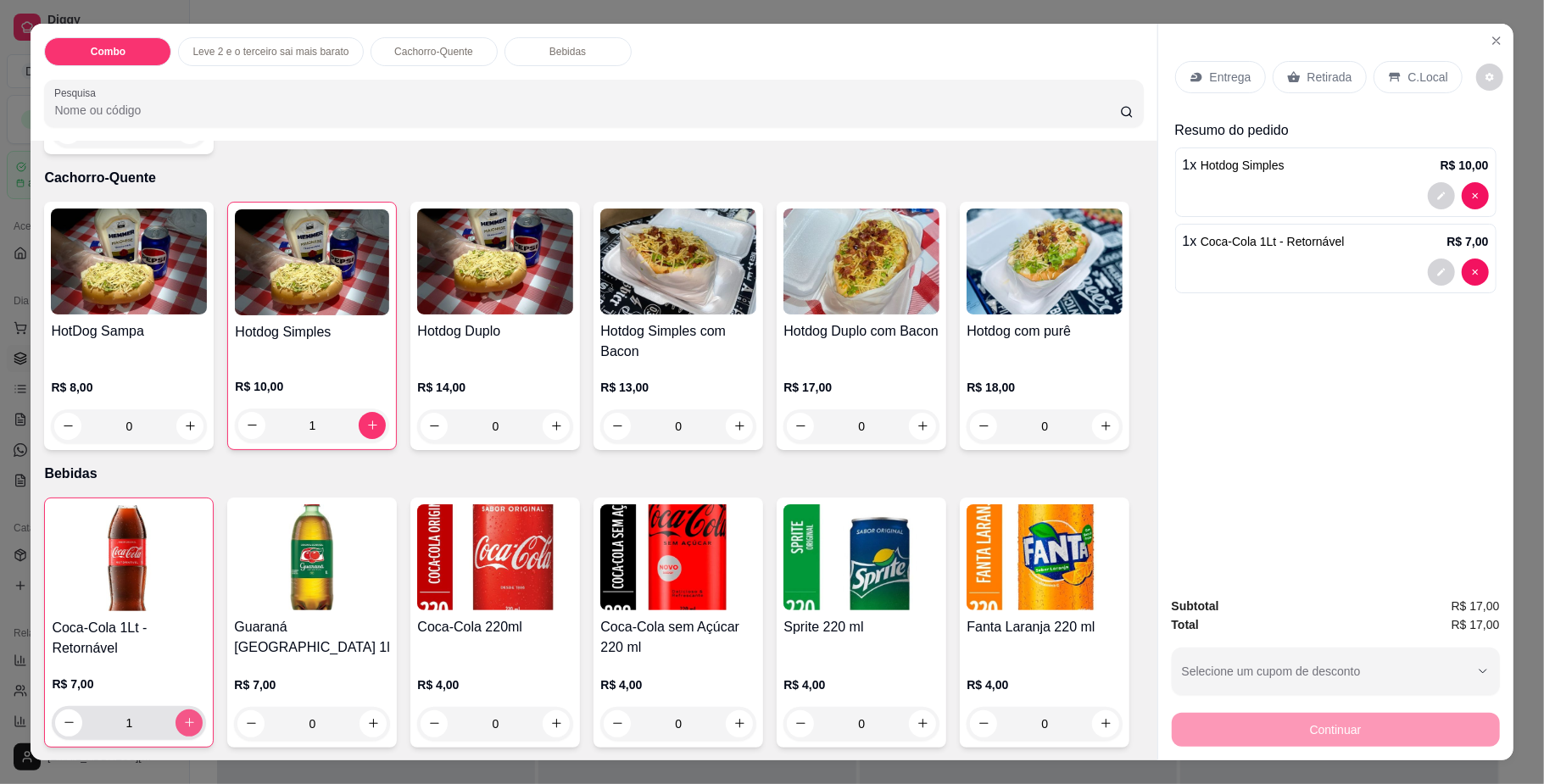
click at [175, 710] on button "increase-product-quantity" at bounding box center [188, 723] width 28 height 28
click at [183, 716] on icon "increase-product-quantity" at bounding box center [188, 722] width 12 height 12
type input "3"
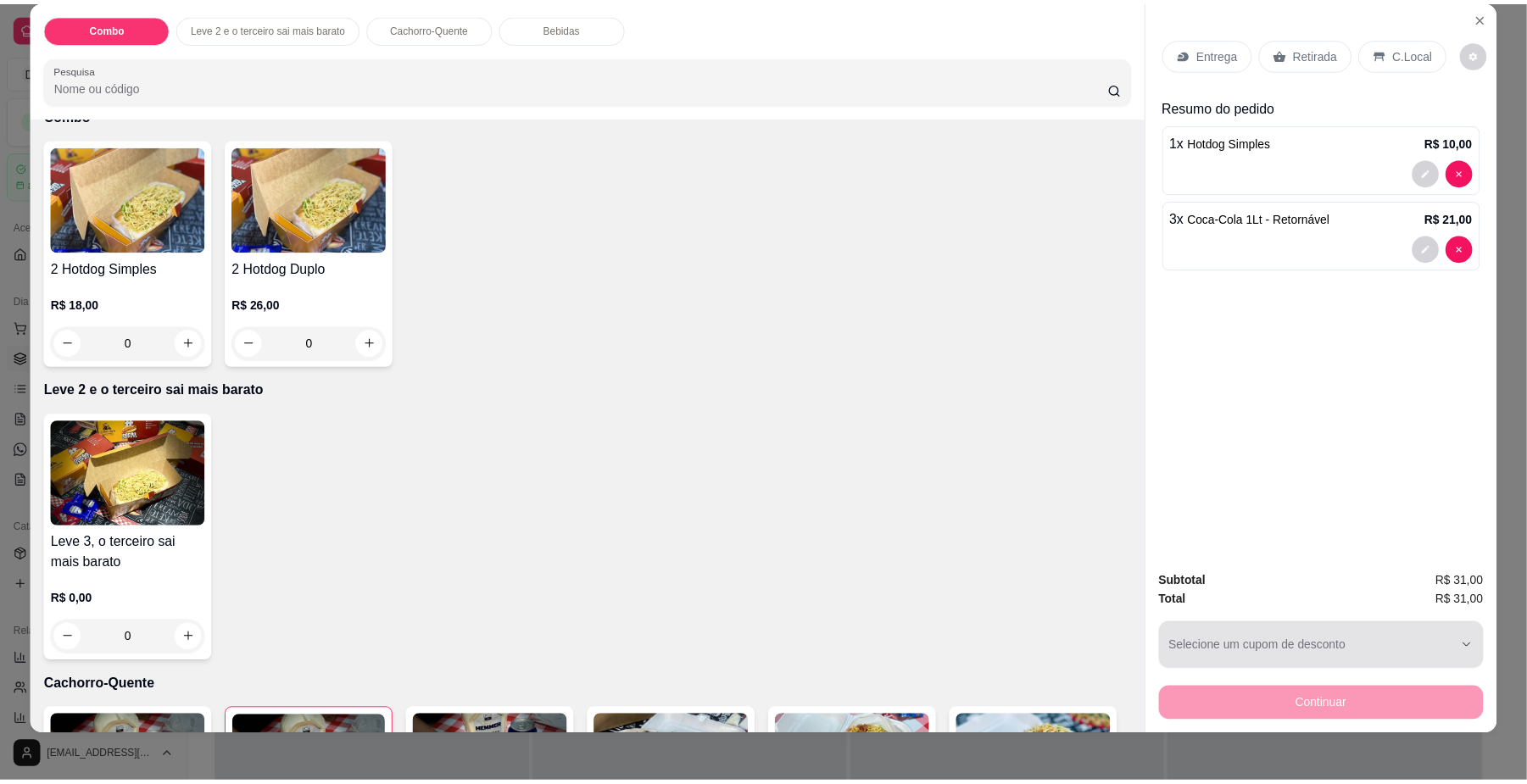
scroll to position [30, 0]
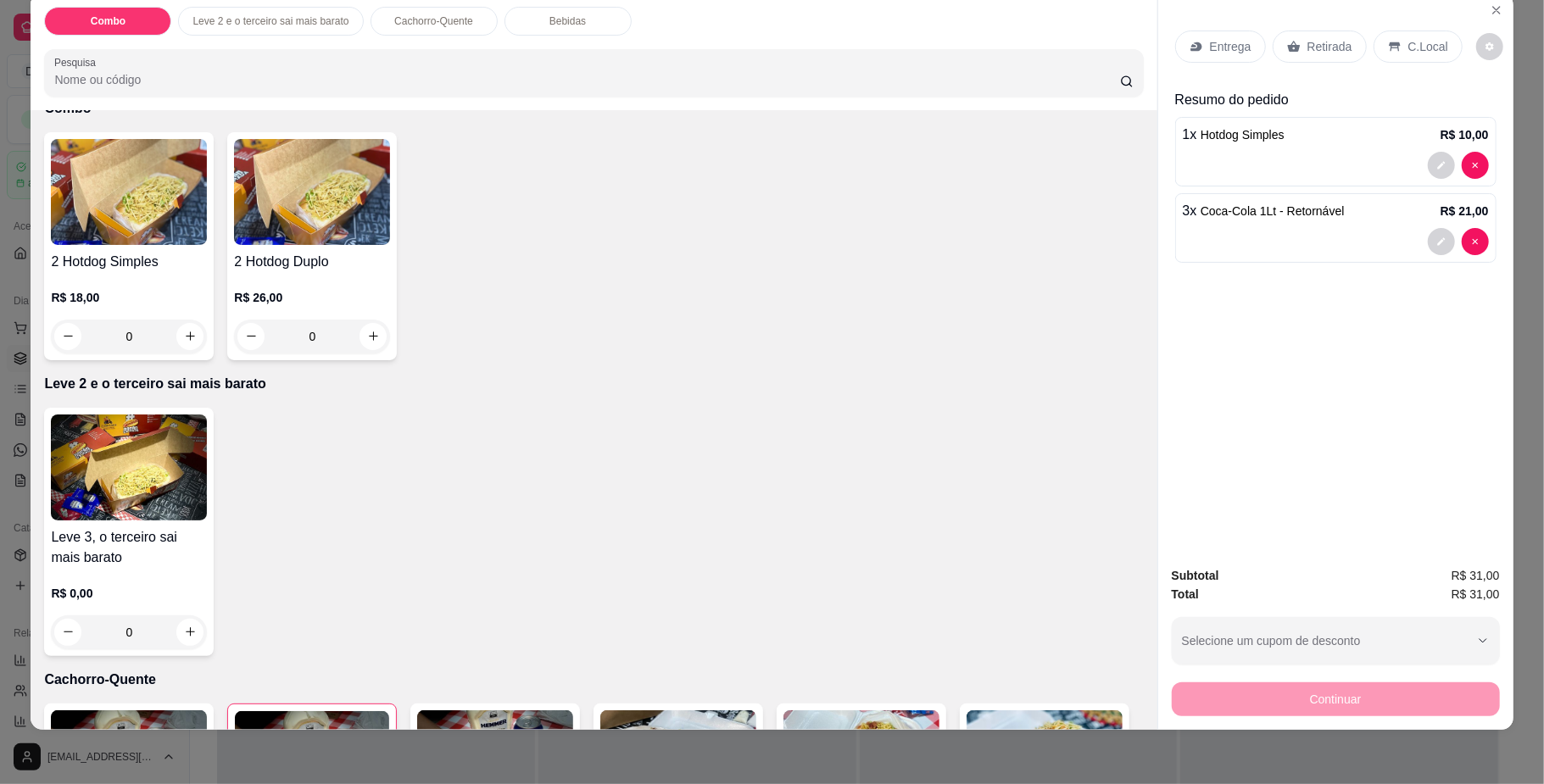
click at [1389, 46] on icon at bounding box center [1395, 47] width 11 height 10
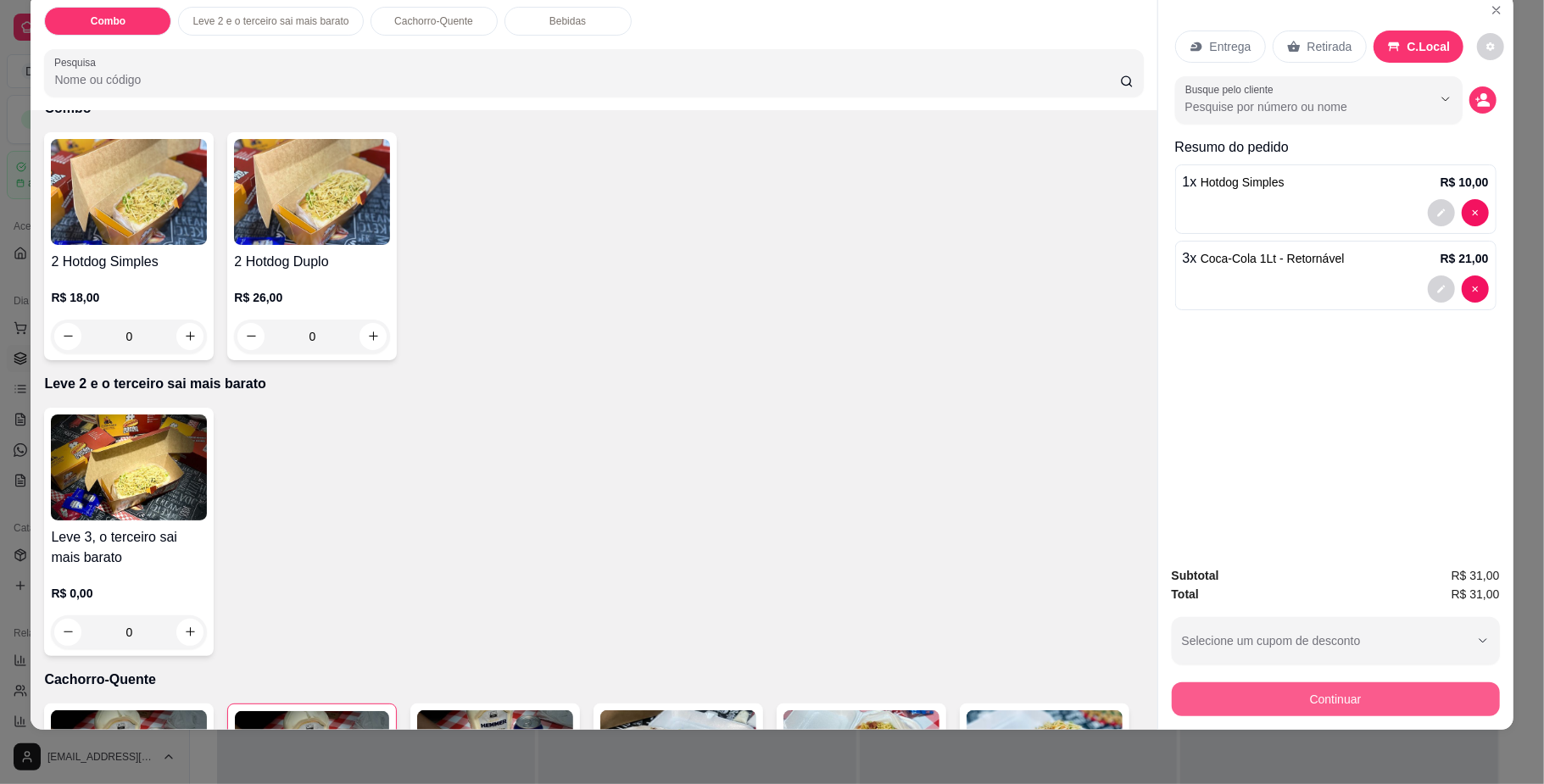
click at [1257, 686] on button "Continuar" at bounding box center [1336, 699] width 328 height 34
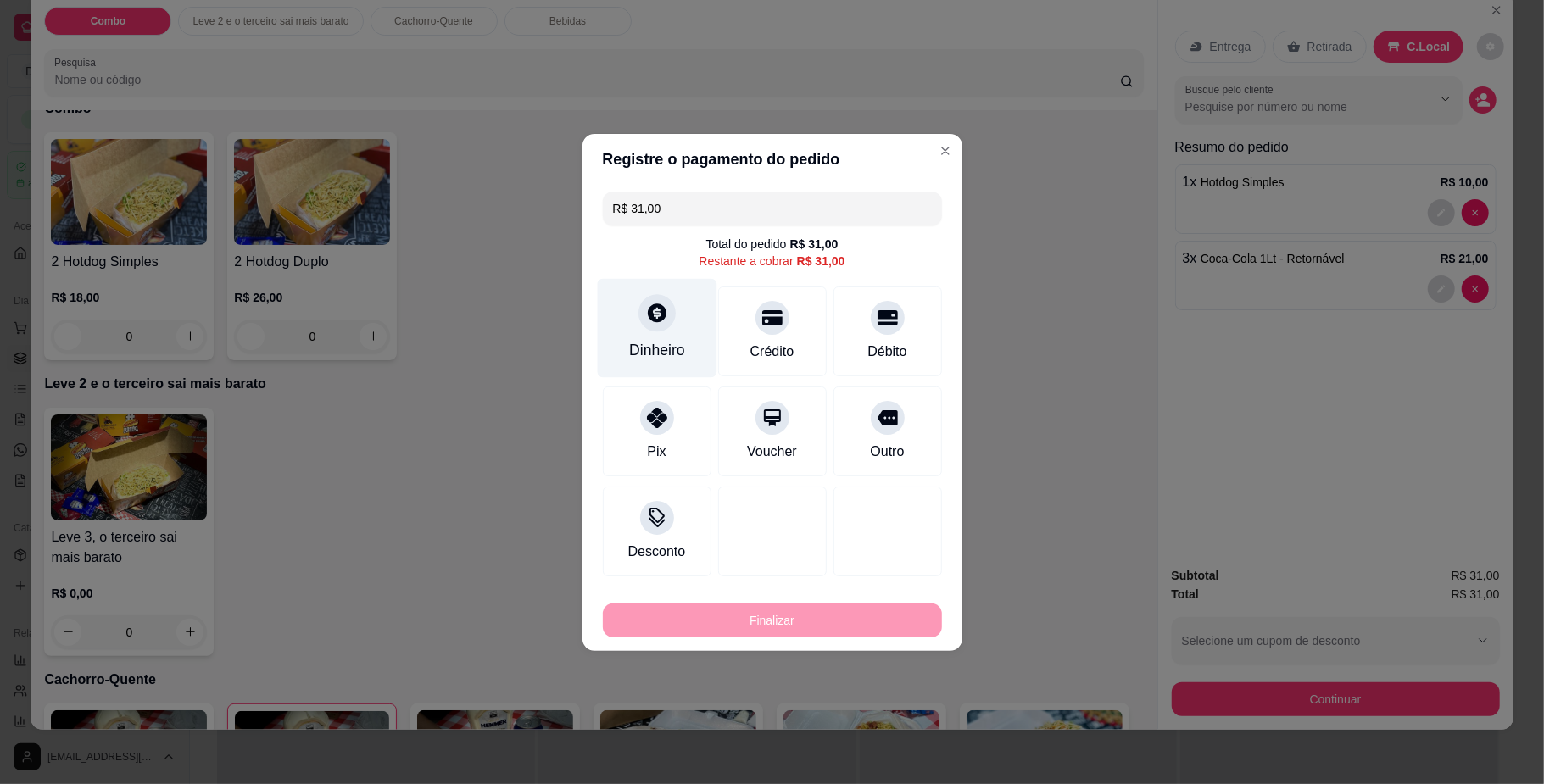
click at [655, 319] on icon at bounding box center [656, 312] width 22 height 22
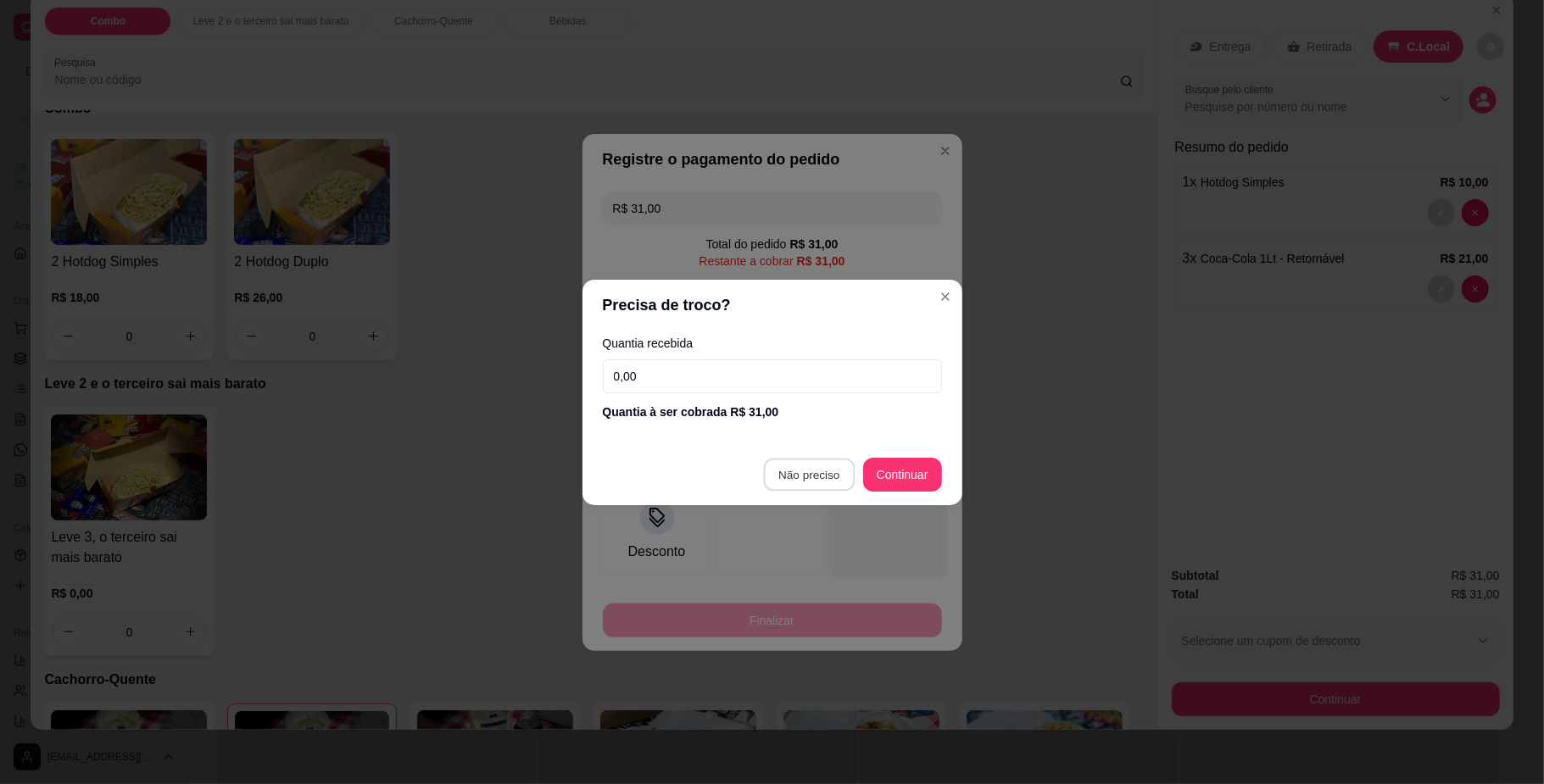
type input "R$ 0,00"
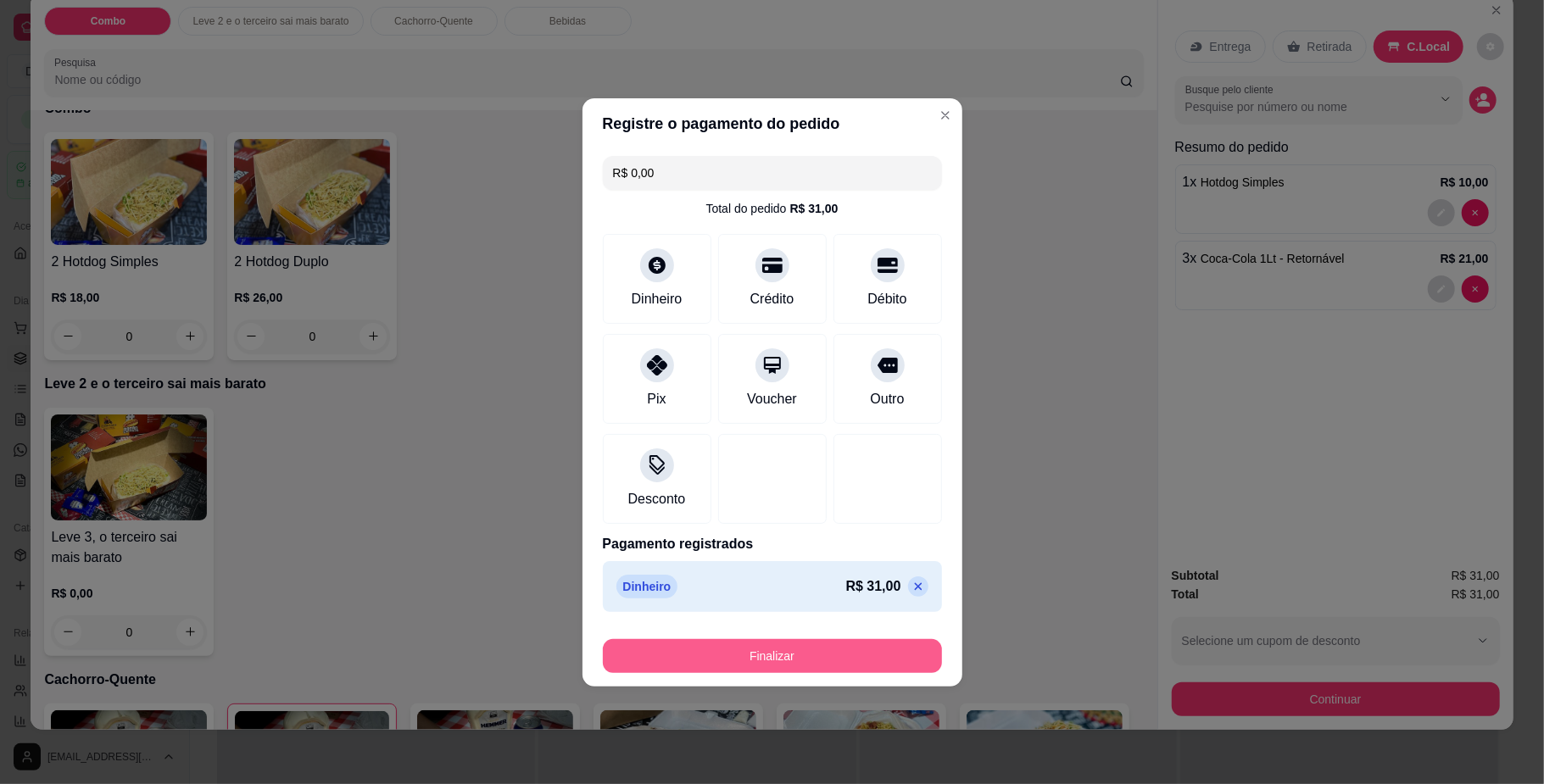
click at [795, 653] on button "Finalizar" at bounding box center [772, 657] width 339 height 34
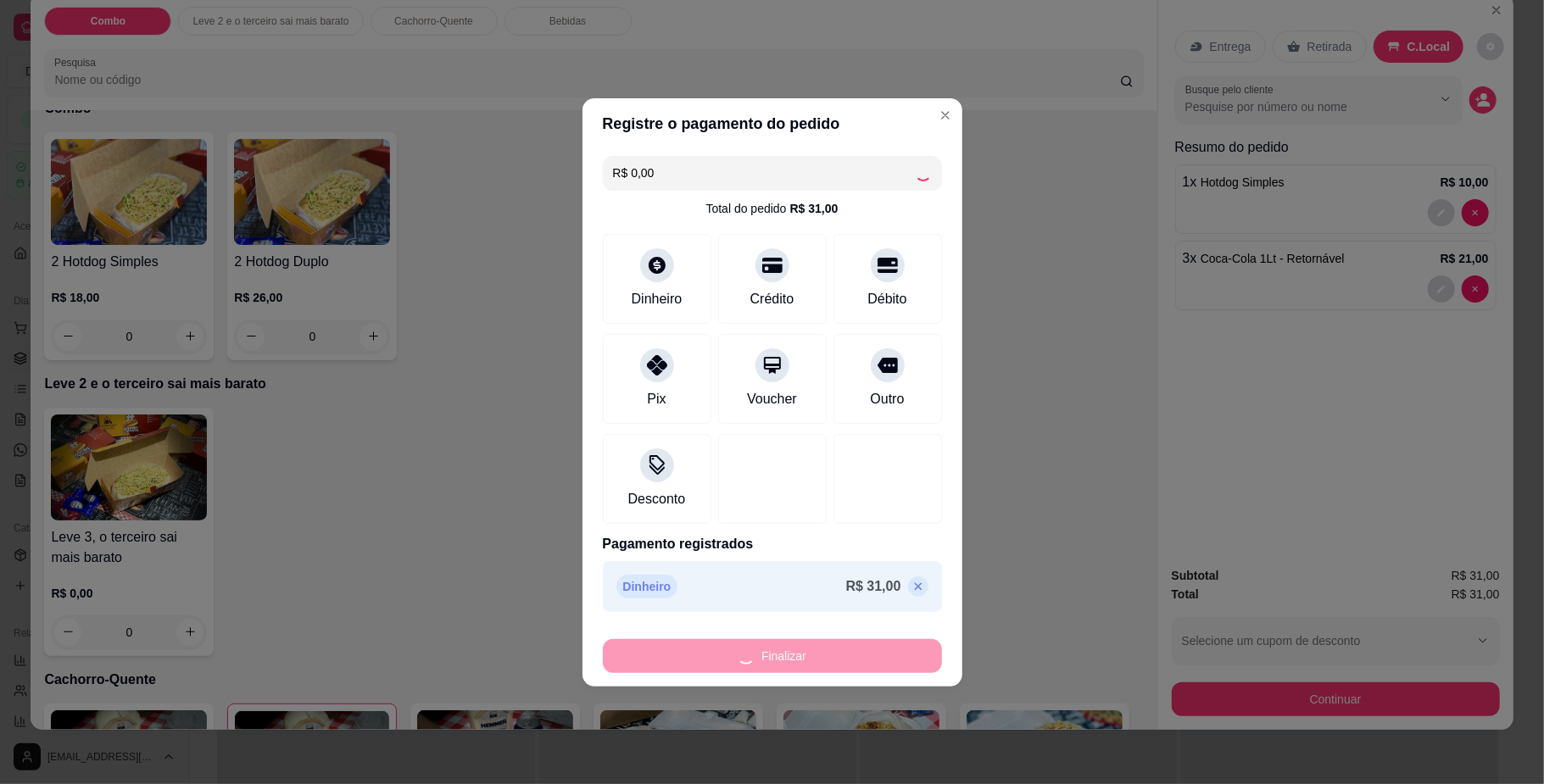
type input "0"
type input "-R$ 31,00"
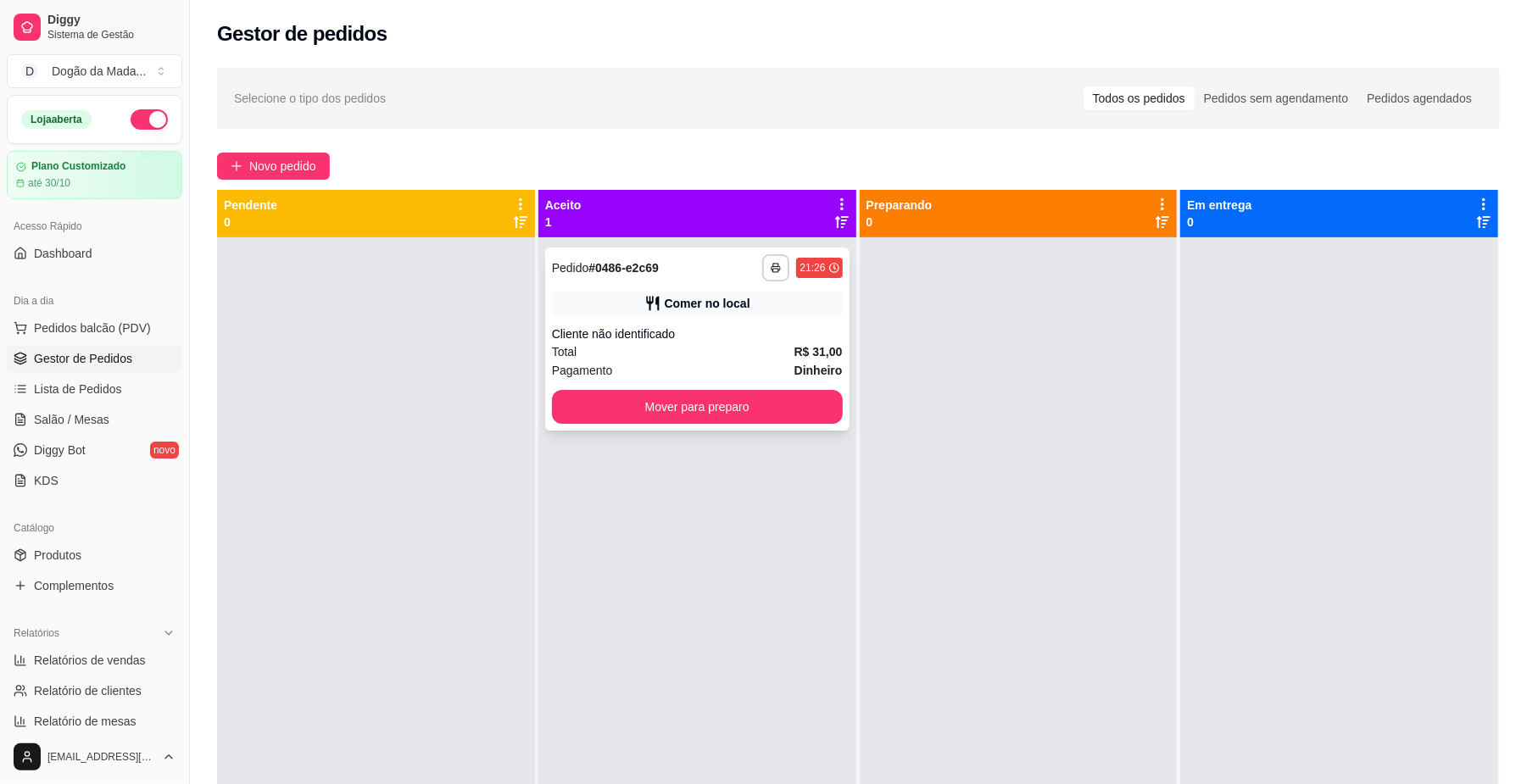
click at [704, 425] on div "**********" at bounding box center [698, 339] width 305 height 183
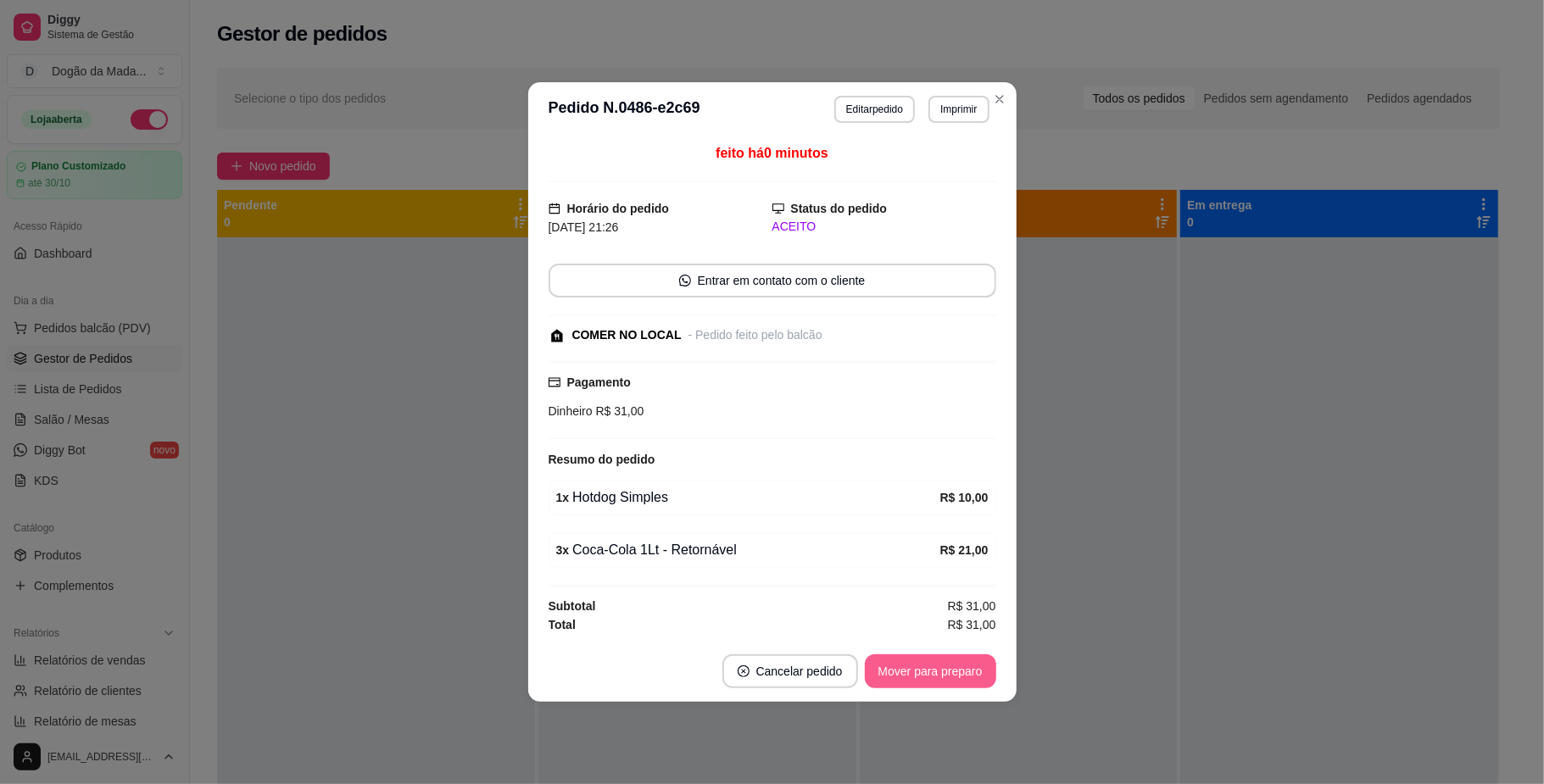
click at [922, 686] on button "Mover para preparo" at bounding box center [930, 672] width 131 height 34
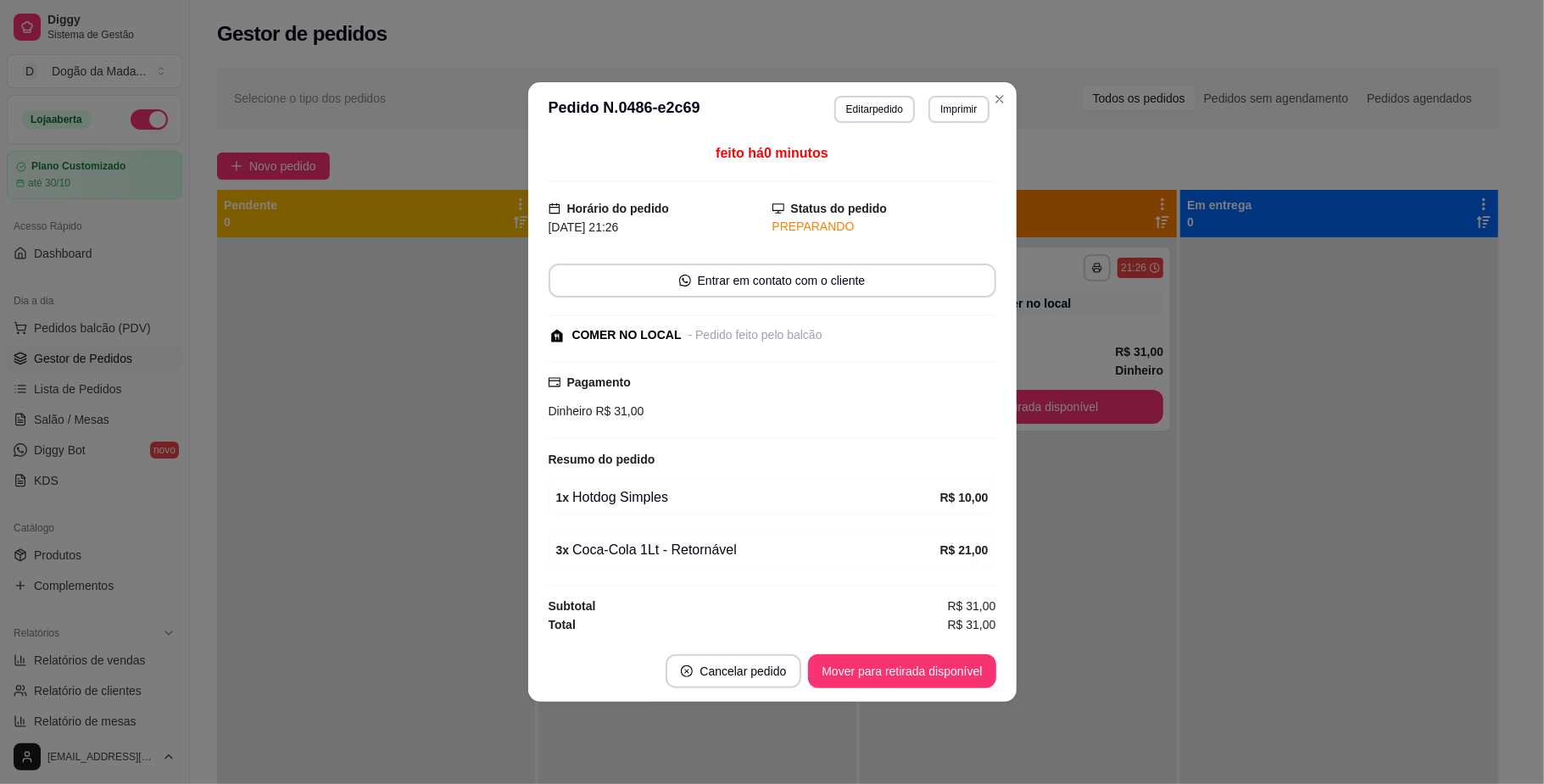
click at [927, 669] on button "Mover para retirada disponível" at bounding box center [901, 672] width 188 height 34
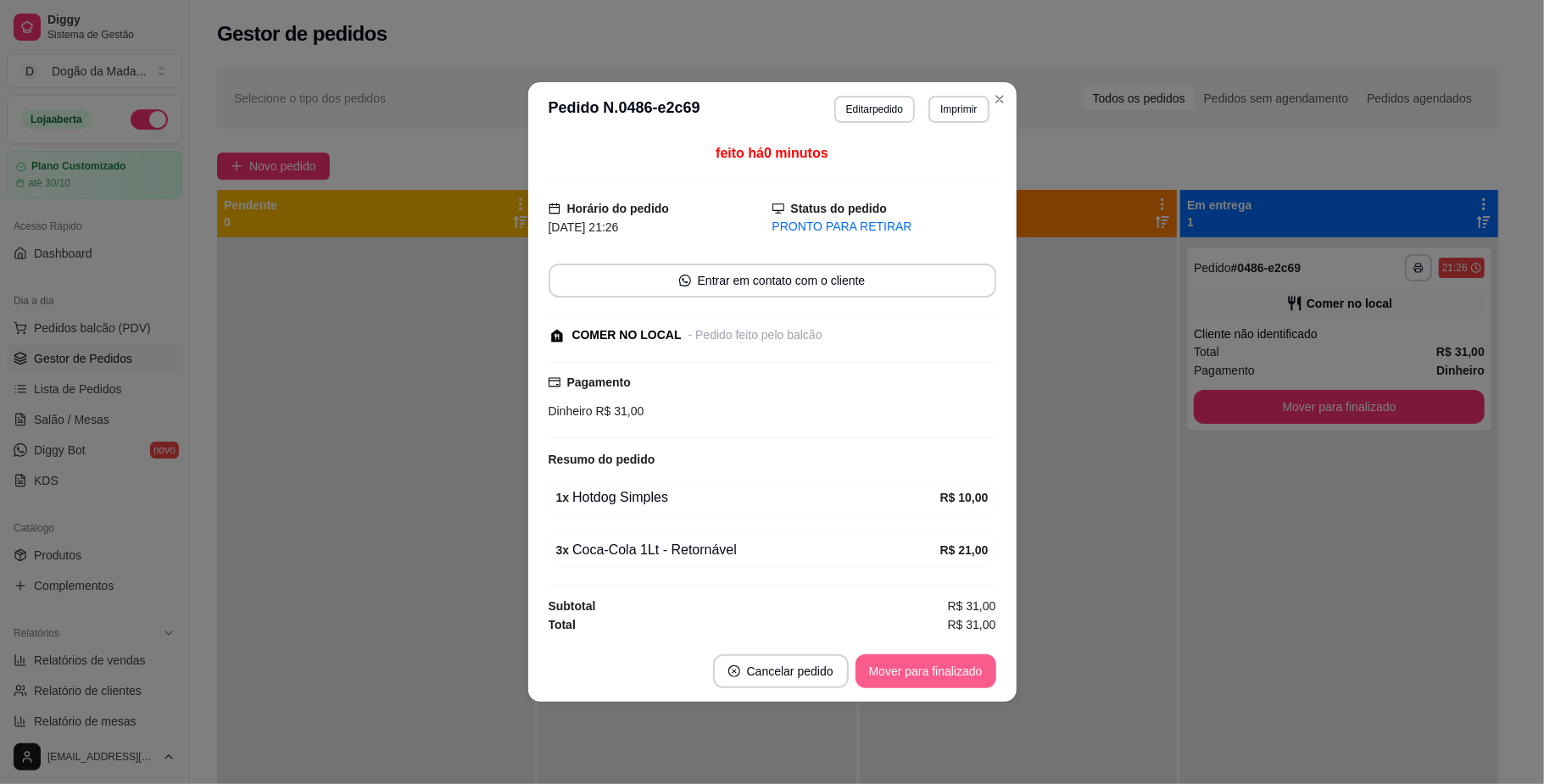
click at [974, 678] on button "Mover para finalizado" at bounding box center [926, 672] width 141 height 34
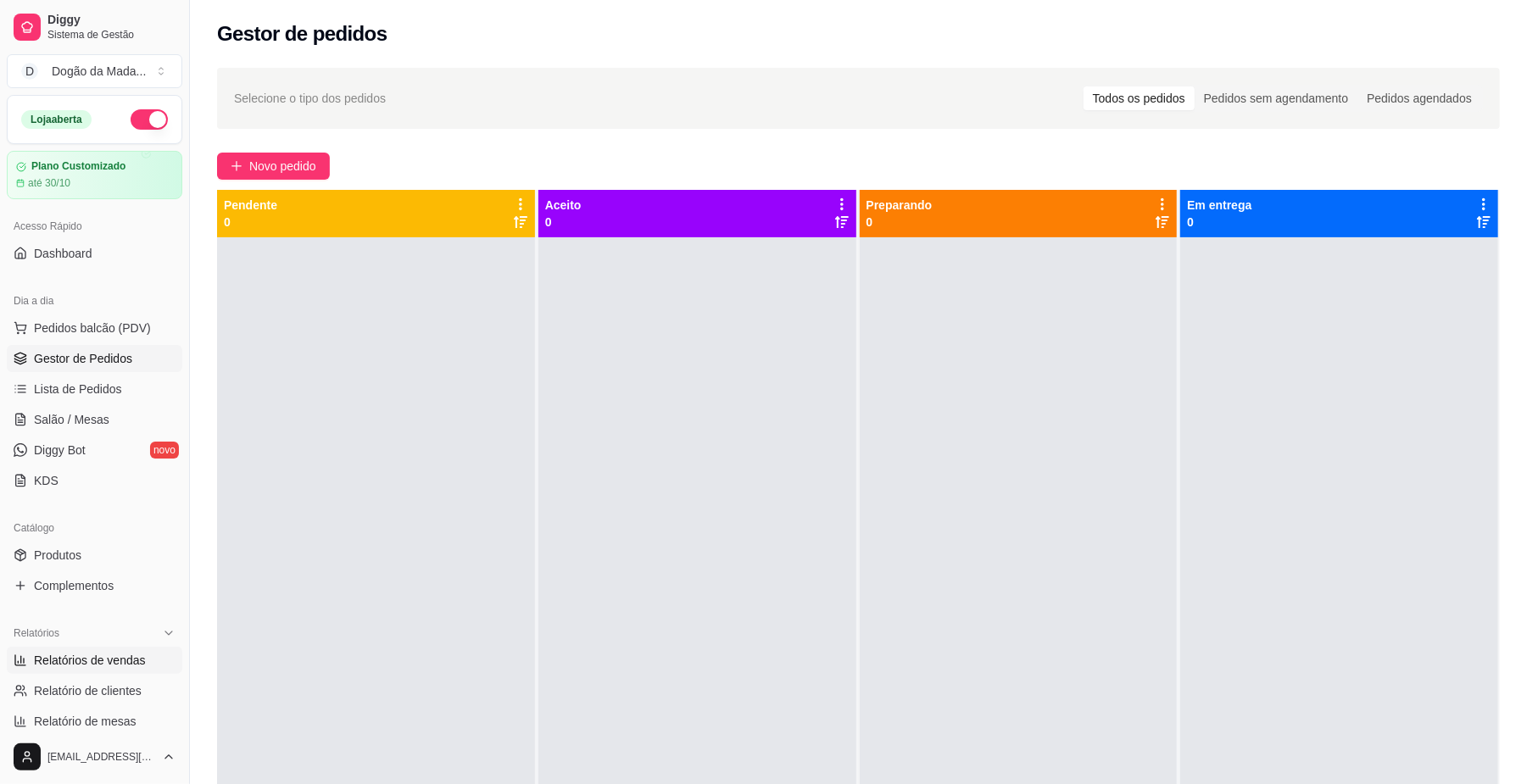
click at [95, 662] on span "Relatórios de vendas" at bounding box center [90, 660] width 112 height 17
select select "ALL"
select select "0"
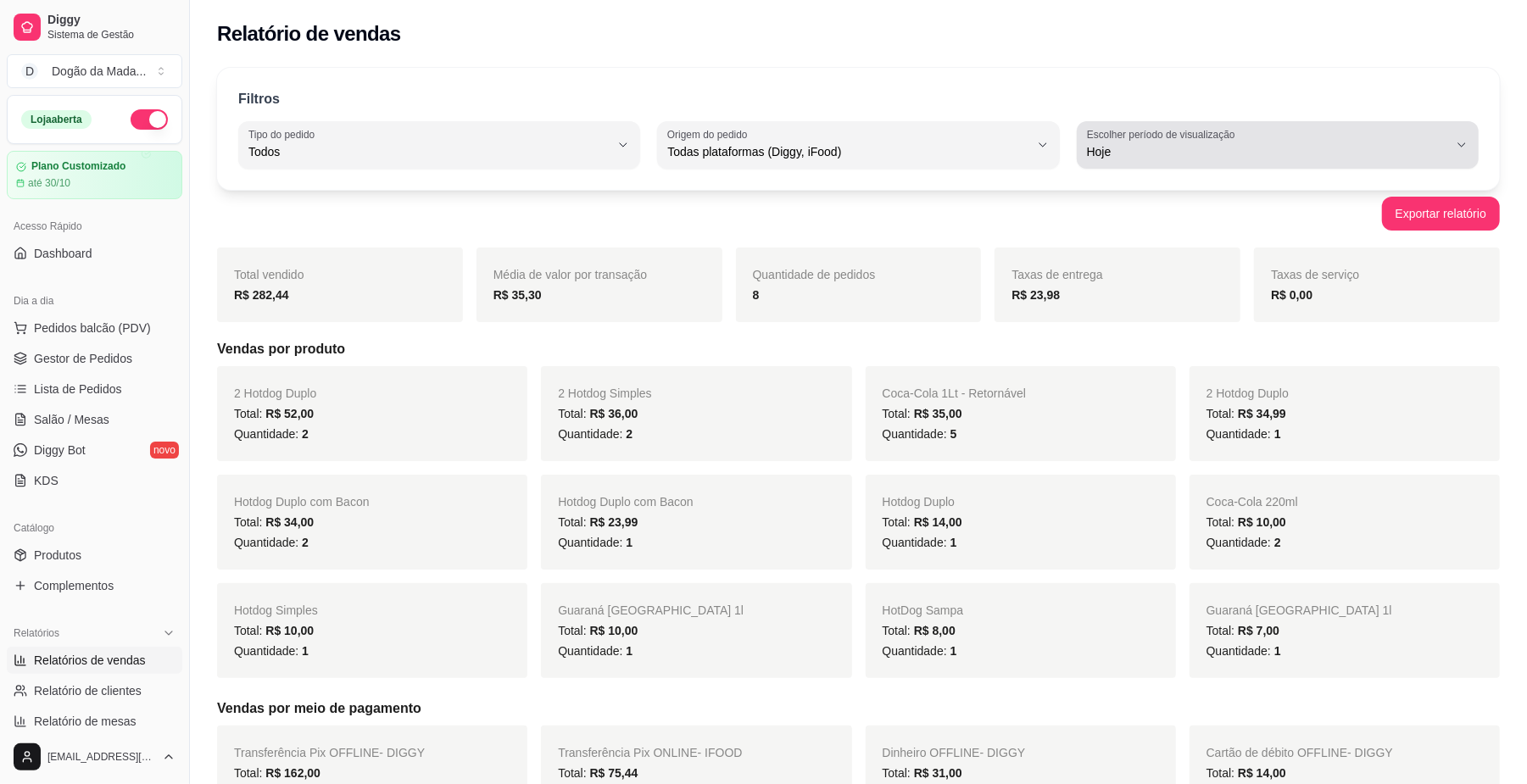
click at [1120, 137] on label "Escolher período de visualização" at bounding box center [1163, 134] width 153 height 14
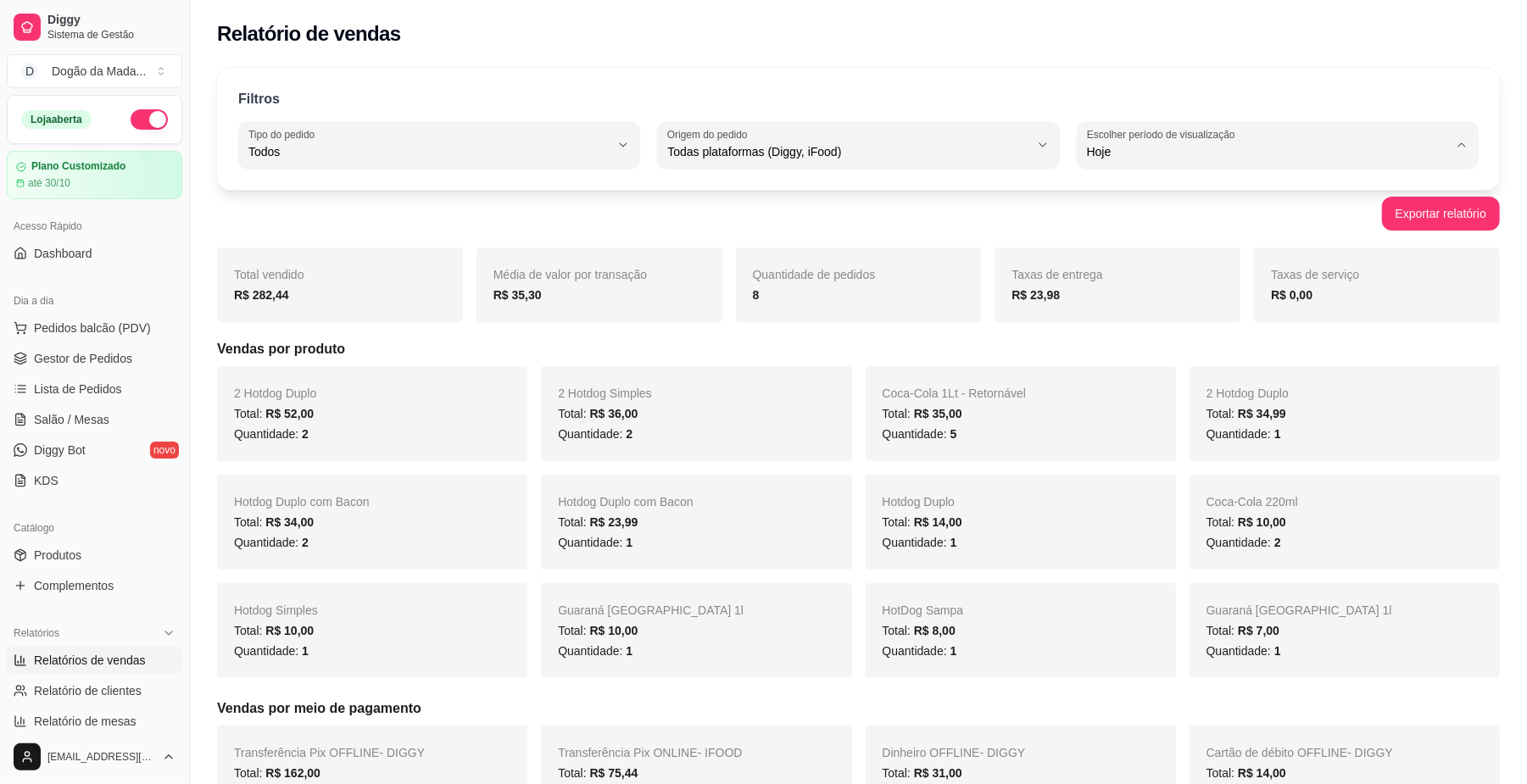
click at [1126, 363] on span "Customizado" at bounding box center [1269, 358] width 344 height 16
type input "-1"
select select "-1"
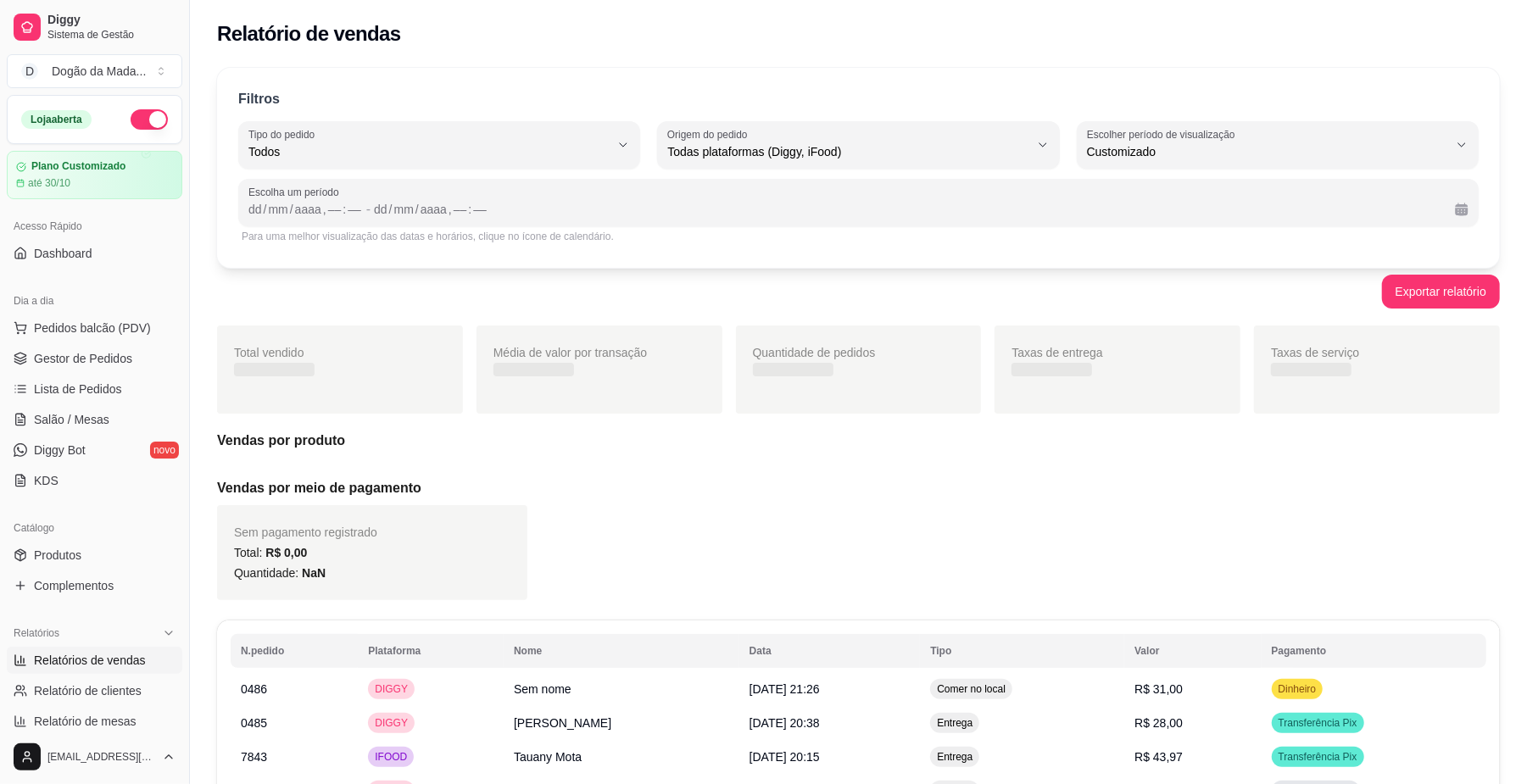
scroll to position [15, 0]
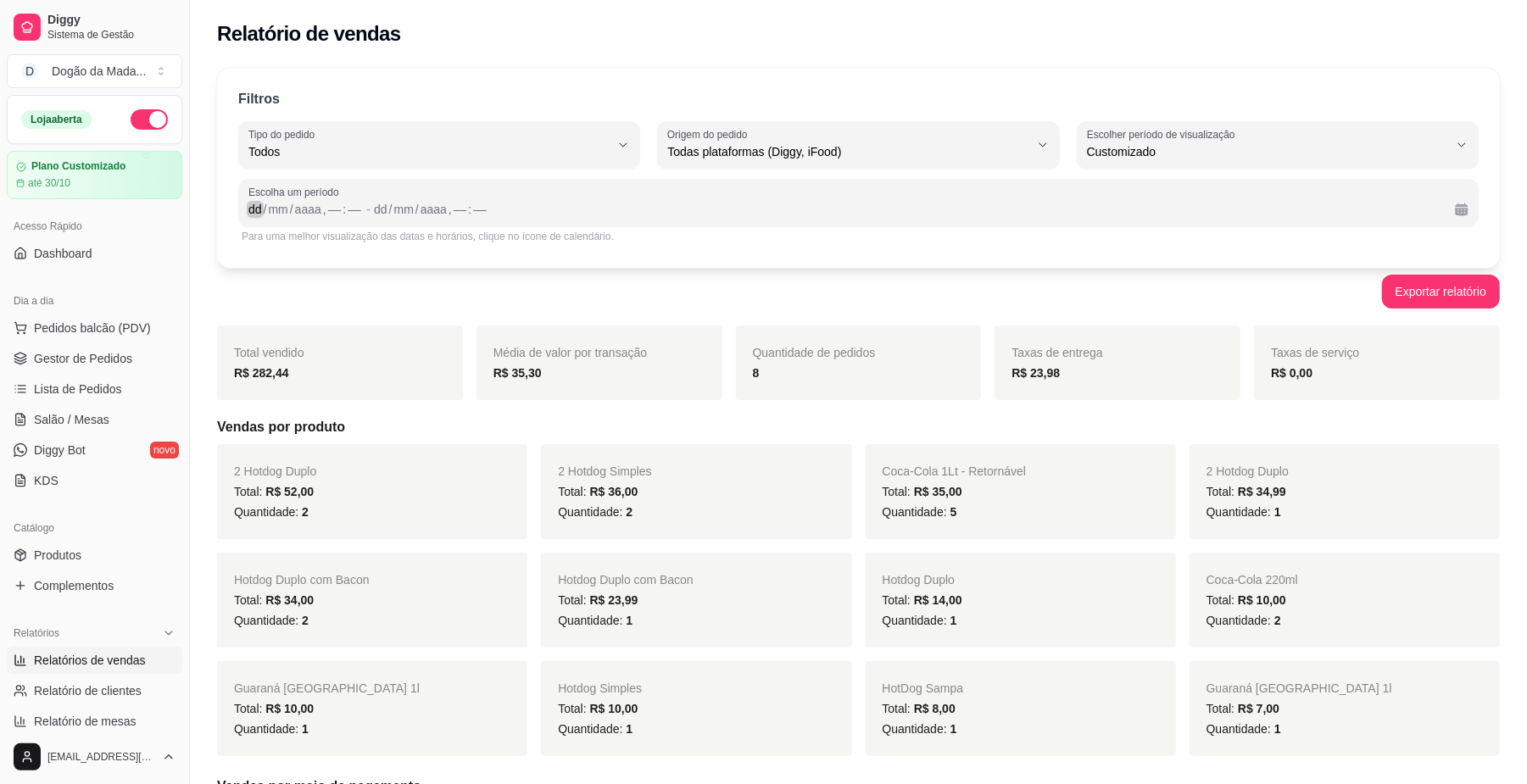
drag, startPoint x: 252, startPoint y: 205, endPoint x: 315, endPoint y: 232, distance: 68.5
click at [252, 205] on div "dd" at bounding box center [255, 209] width 17 height 17
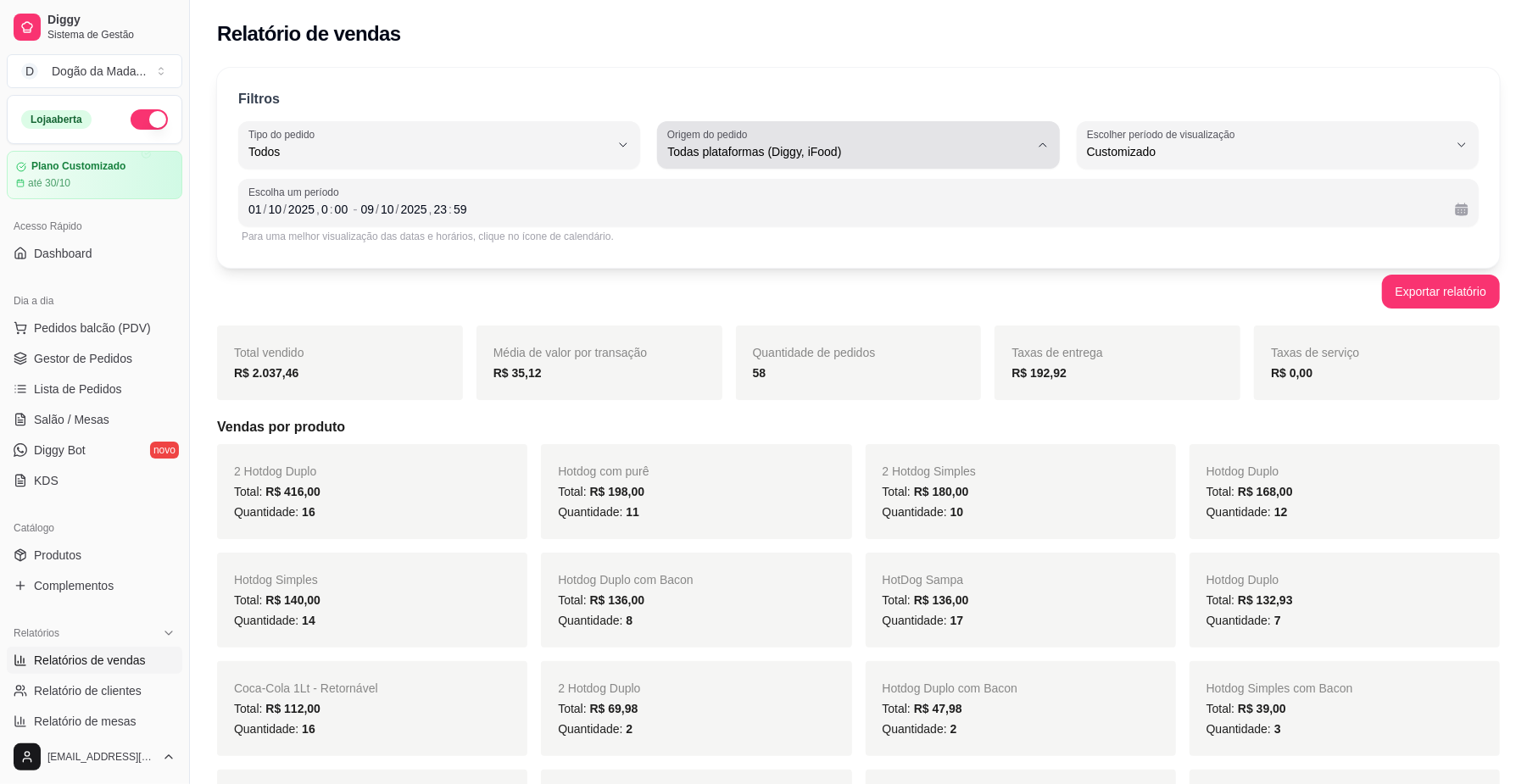
click at [835, 137] on div "Todas plataformas (Diggy, iFood)" at bounding box center [847, 145] width 361 height 34
click at [705, 228] on span "Diggy" at bounding box center [850, 220] width 344 height 16
type input "DIGGY"
select select "DIGGY"
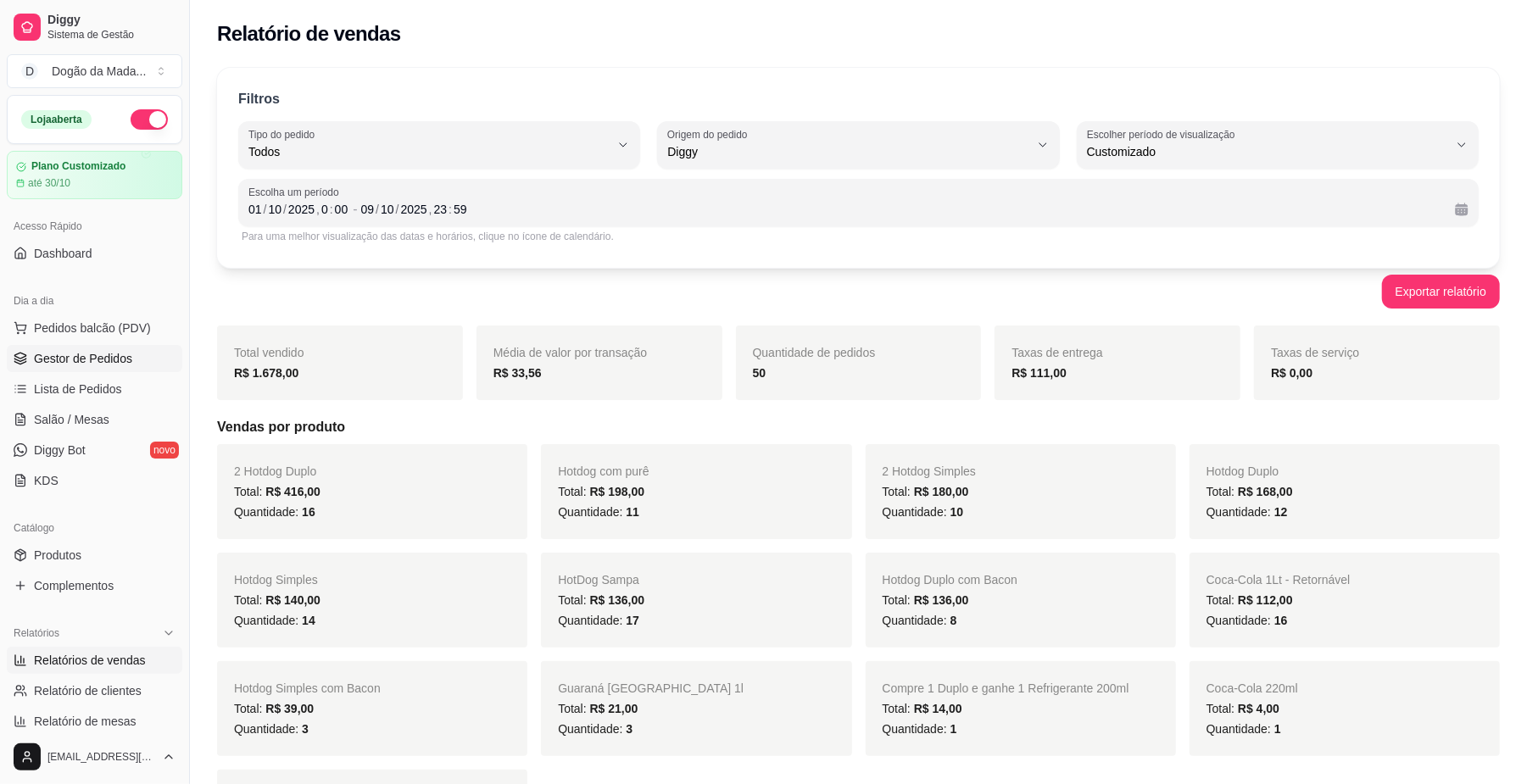
click at [87, 361] on span "Gestor de Pedidos" at bounding box center [83, 359] width 98 height 17
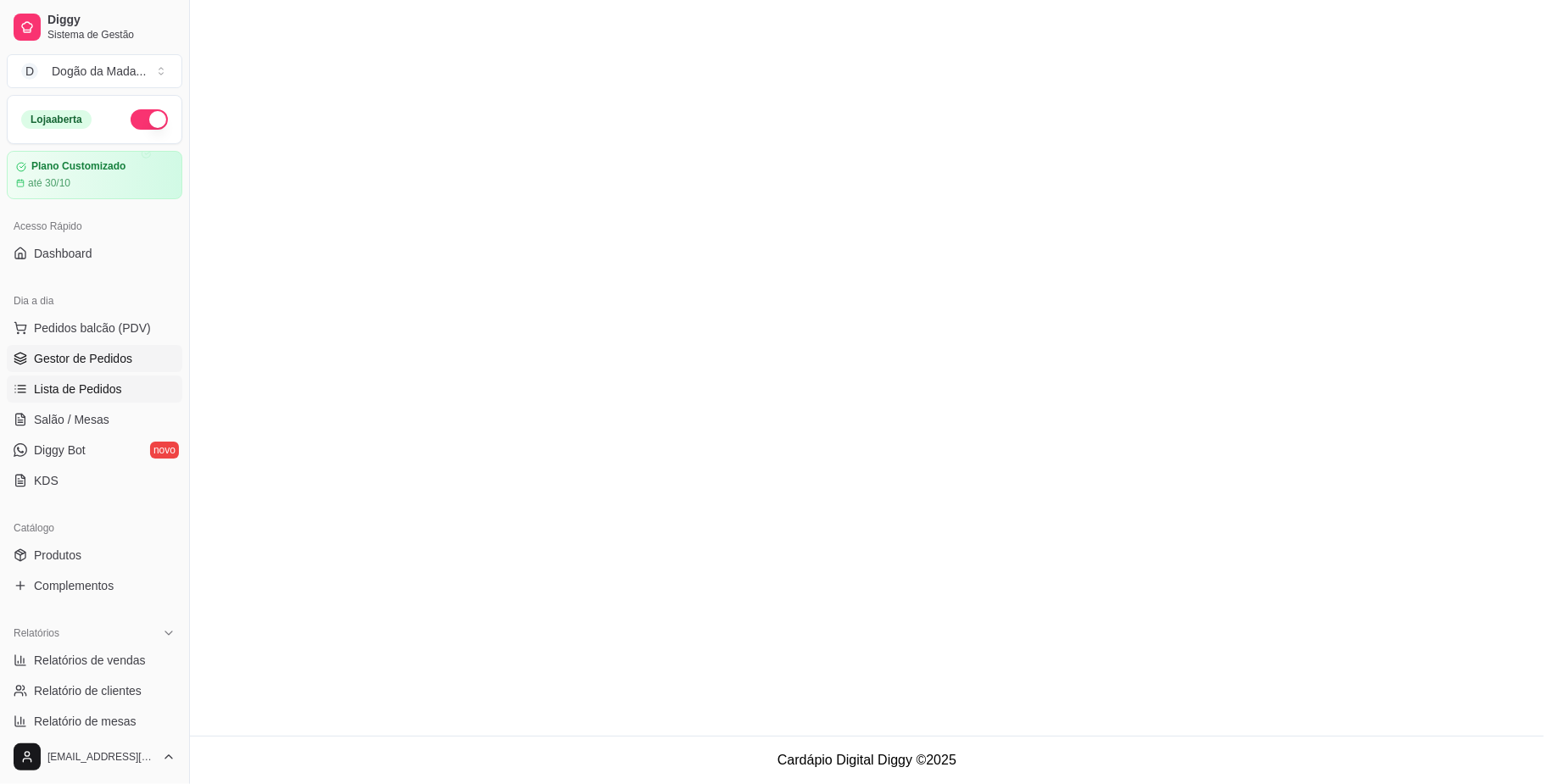
click at [93, 382] on span "Lista de Pedidos" at bounding box center [78, 389] width 89 height 17
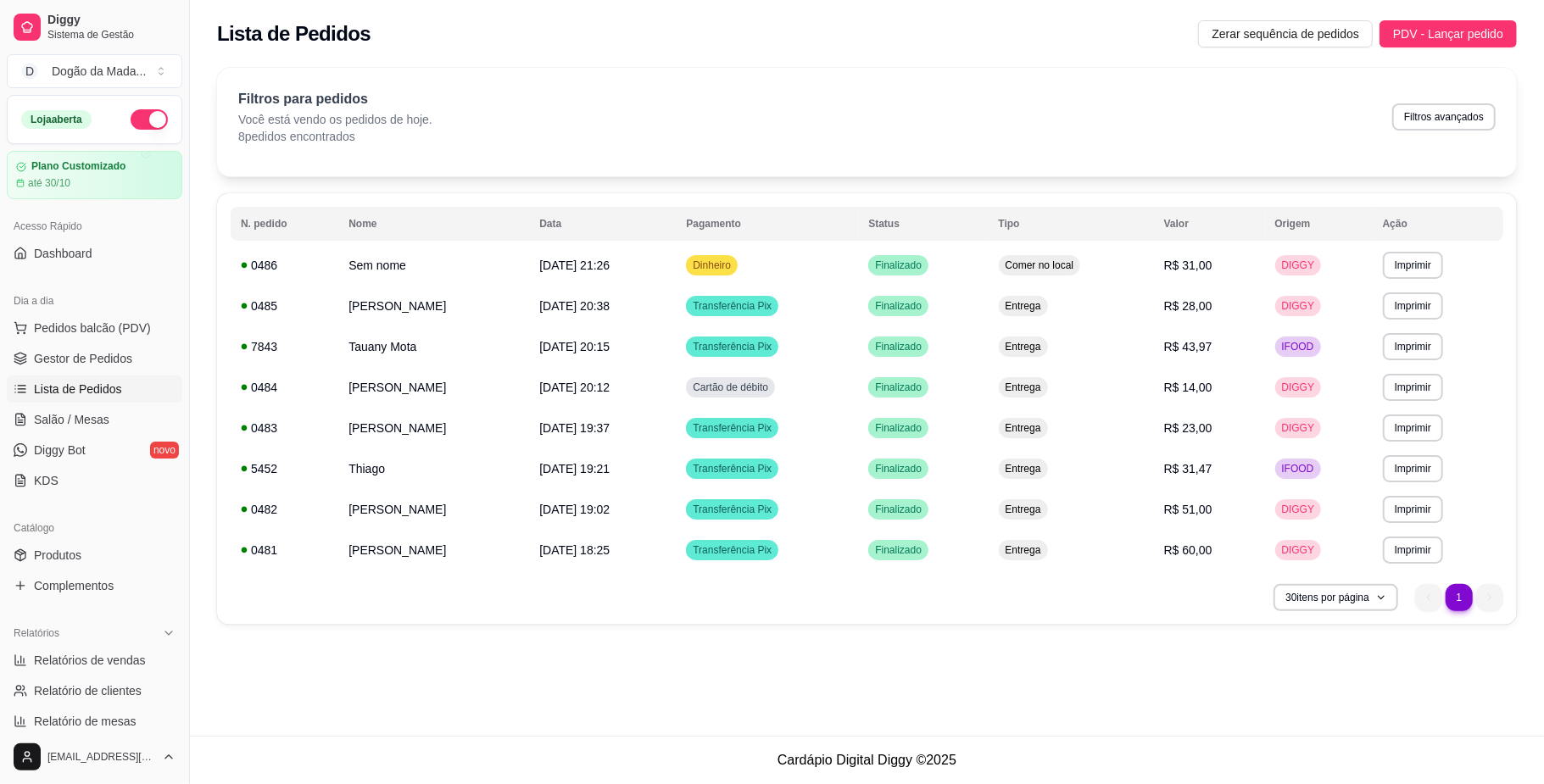
click at [764, 621] on div "**********" at bounding box center [866, 408] width 1299 height 431
click at [98, 252] on link "Dashboard" at bounding box center [94, 253] width 175 height 28
